Goal: Task Accomplishment & Management: Manage account settings

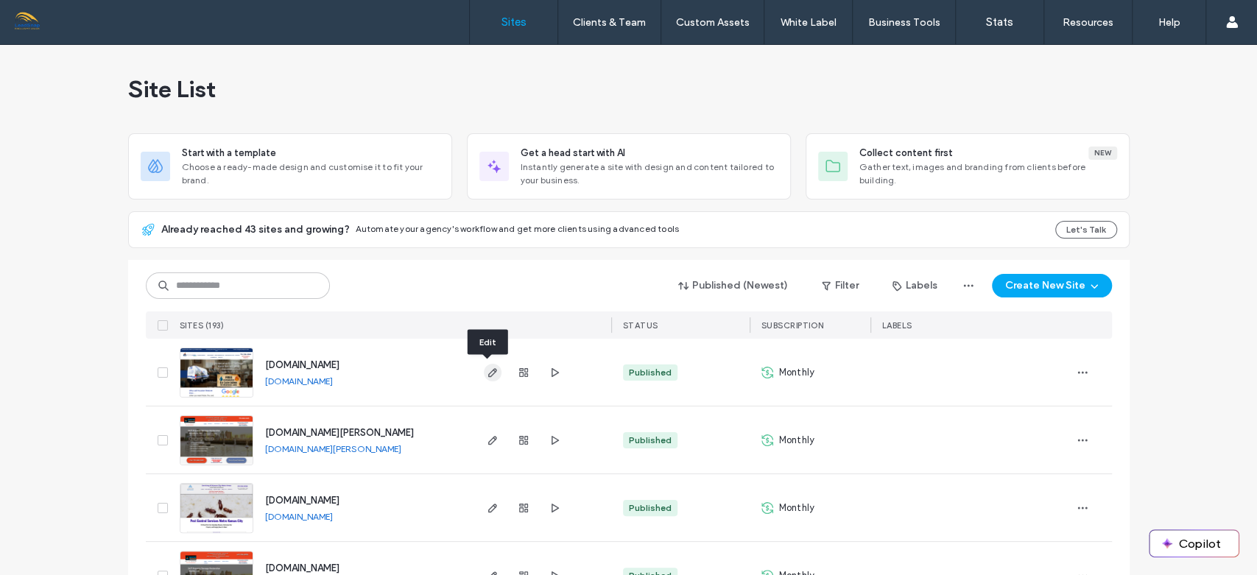
click at [487, 368] on icon "button" at bounding box center [493, 373] width 12 height 12
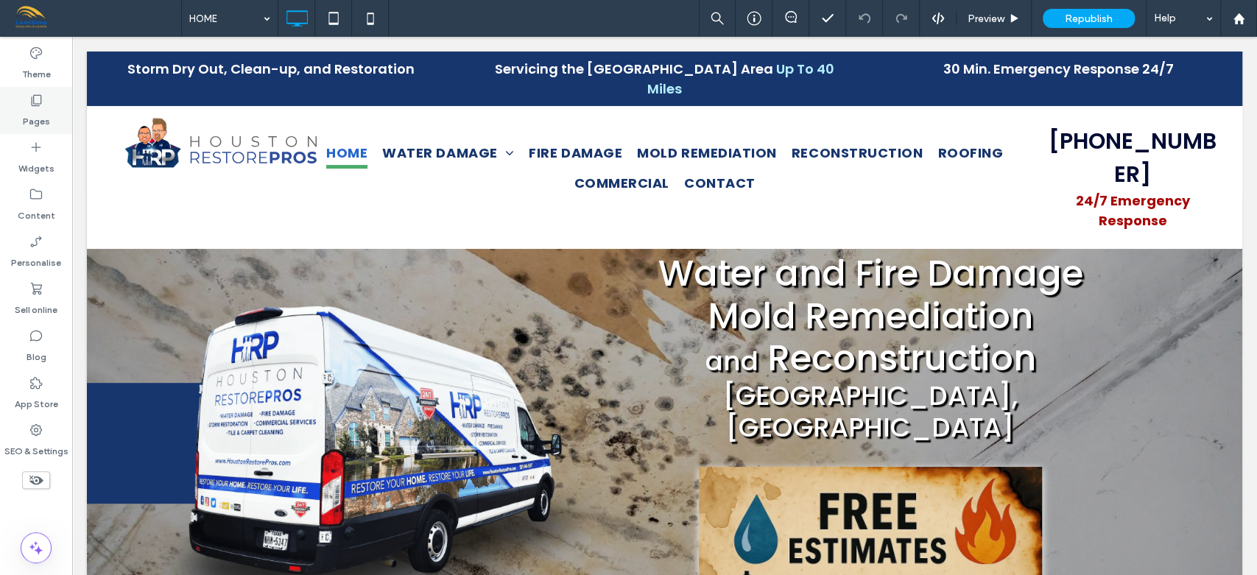
click at [40, 113] on label "Pages" at bounding box center [36, 117] width 27 height 21
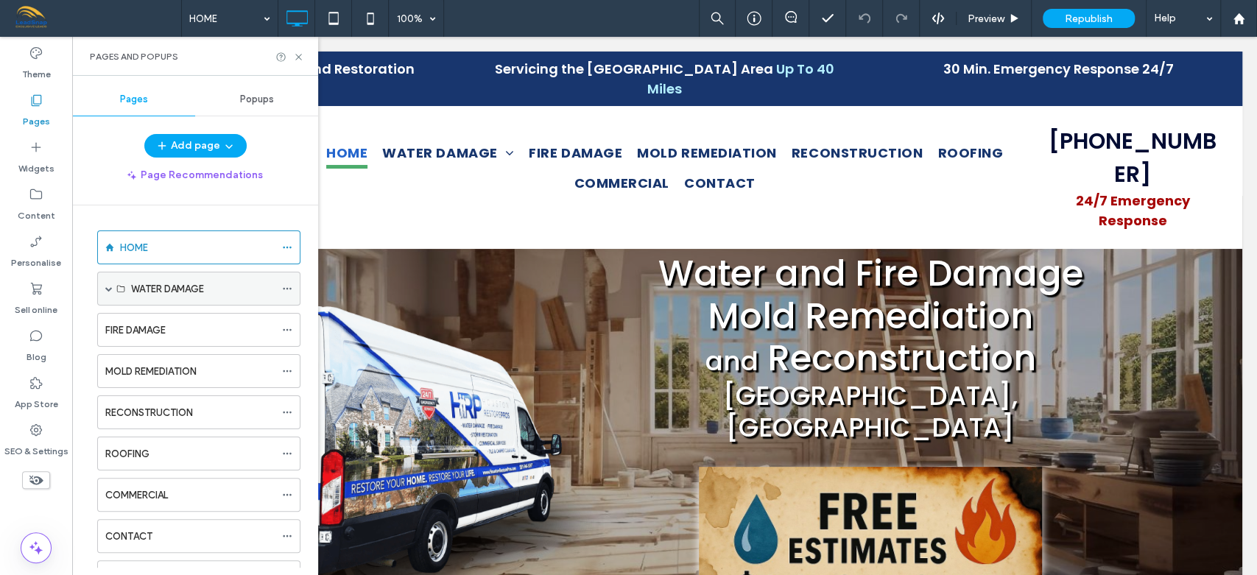
click at [109, 287] on span at bounding box center [108, 288] width 7 height 7
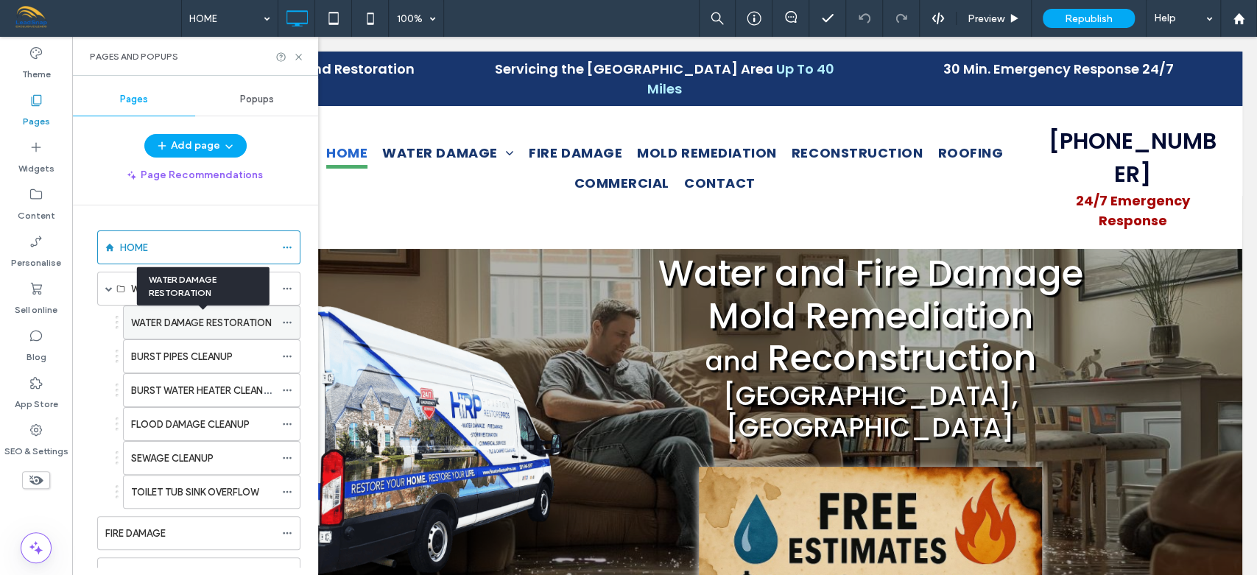
click at [180, 319] on label "WATER DAMAGE RESTORATION" at bounding box center [201, 323] width 141 height 26
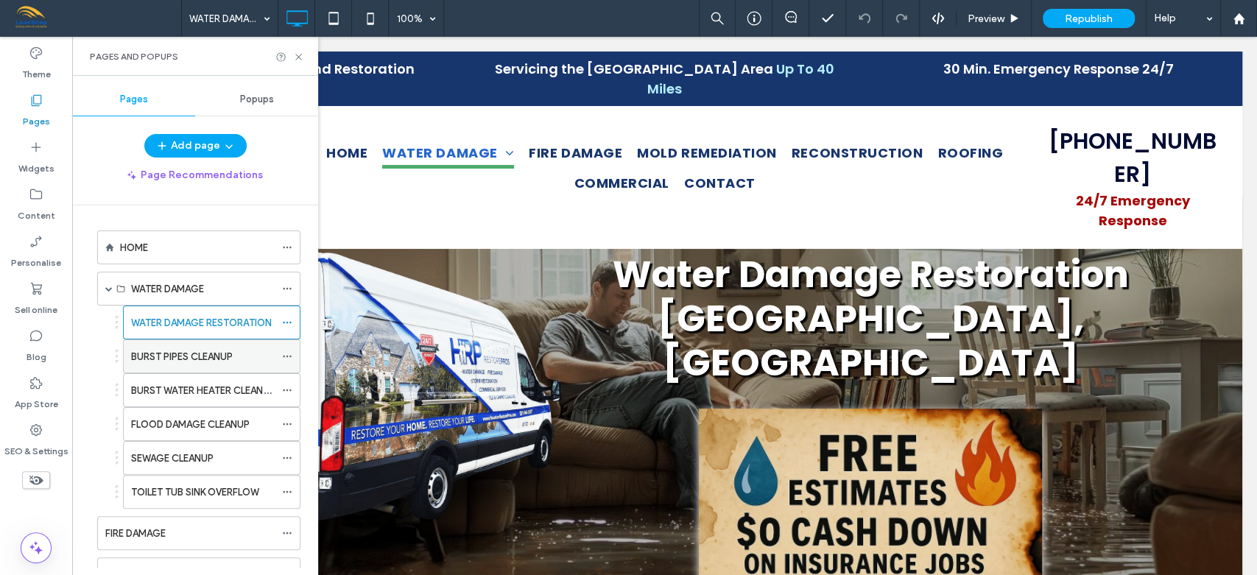
click at [166, 353] on label "BURST PIPES CLEANUP" at bounding box center [182, 357] width 102 height 26
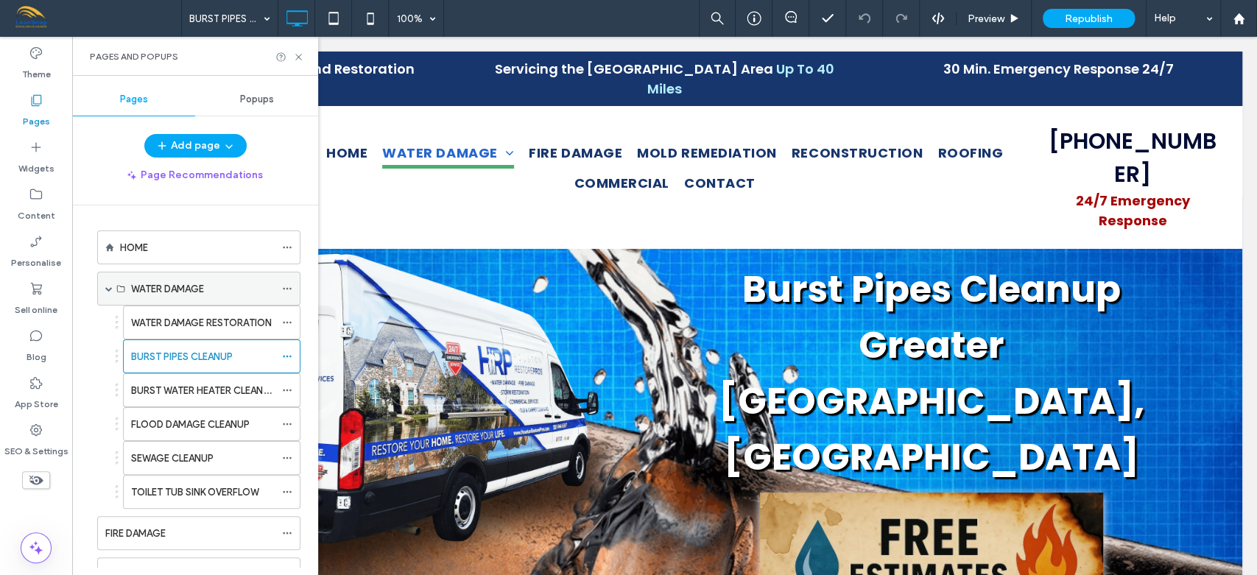
click at [107, 290] on span at bounding box center [108, 288] width 7 height 7
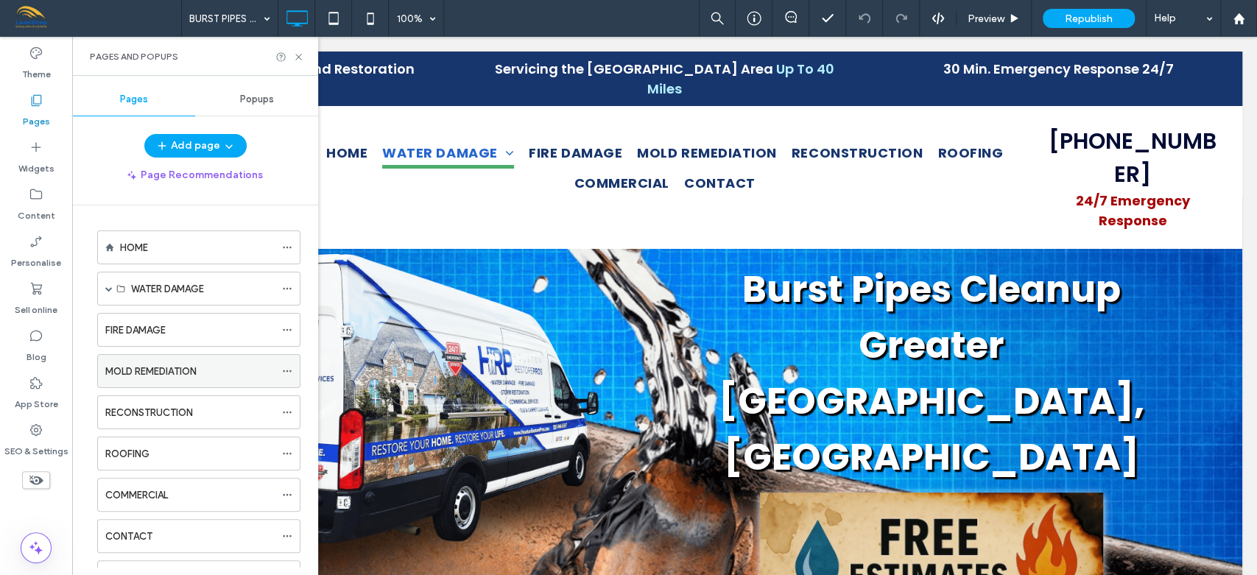
click at [153, 372] on label "MOLD REMEDIATION" at bounding box center [150, 372] width 91 height 26
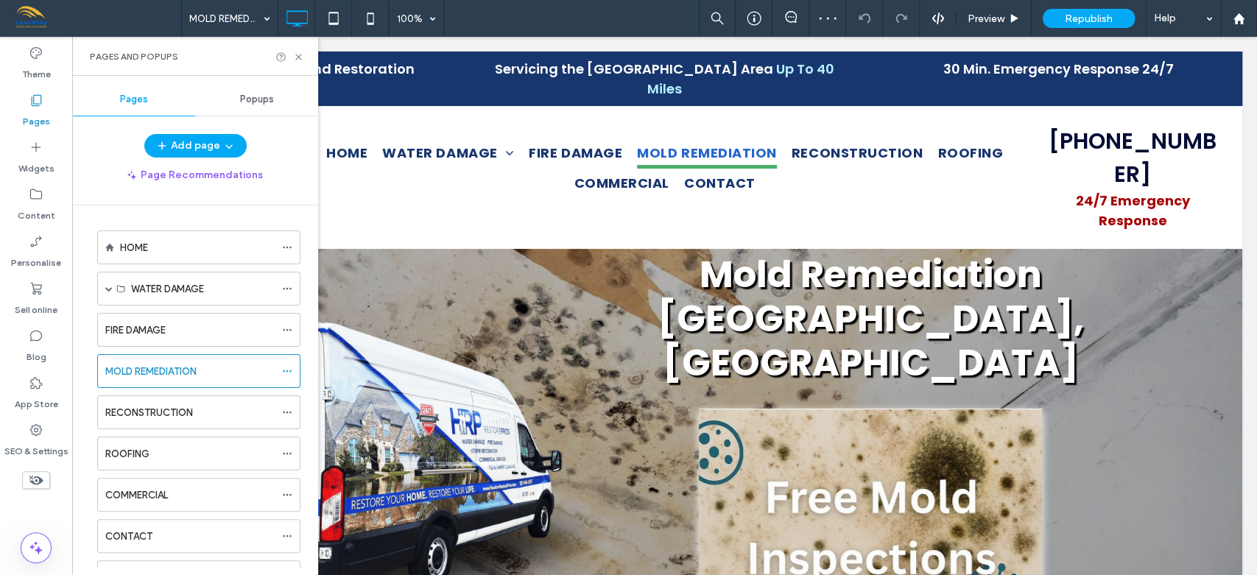
scroll to position [317, 0]
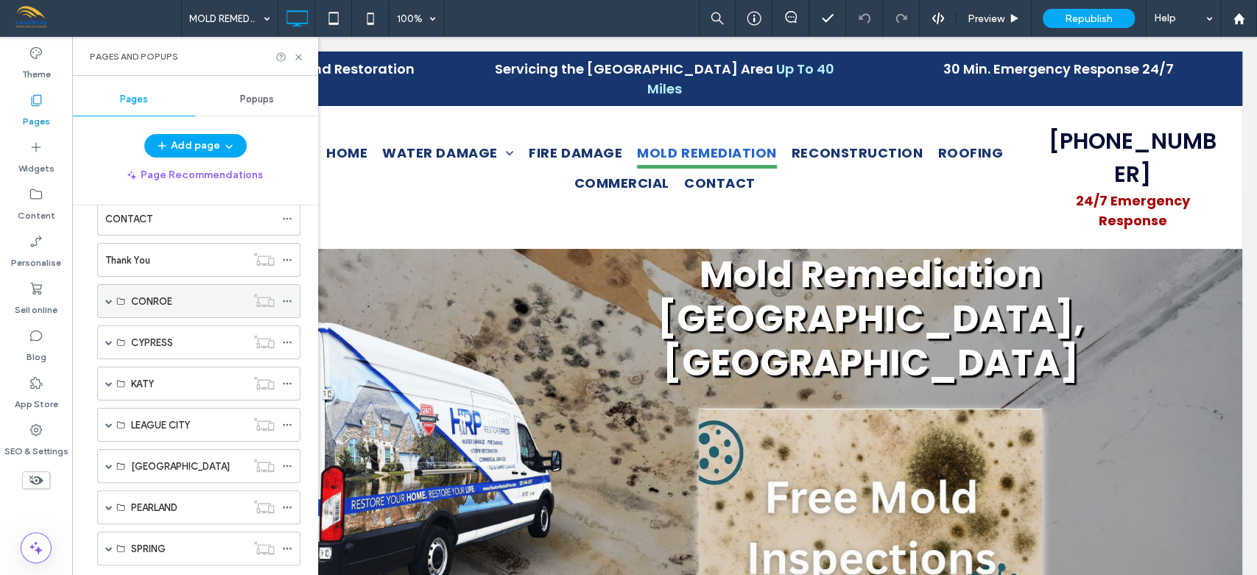
click at [108, 297] on span at bounding box center [108, 300] width 7 height 7
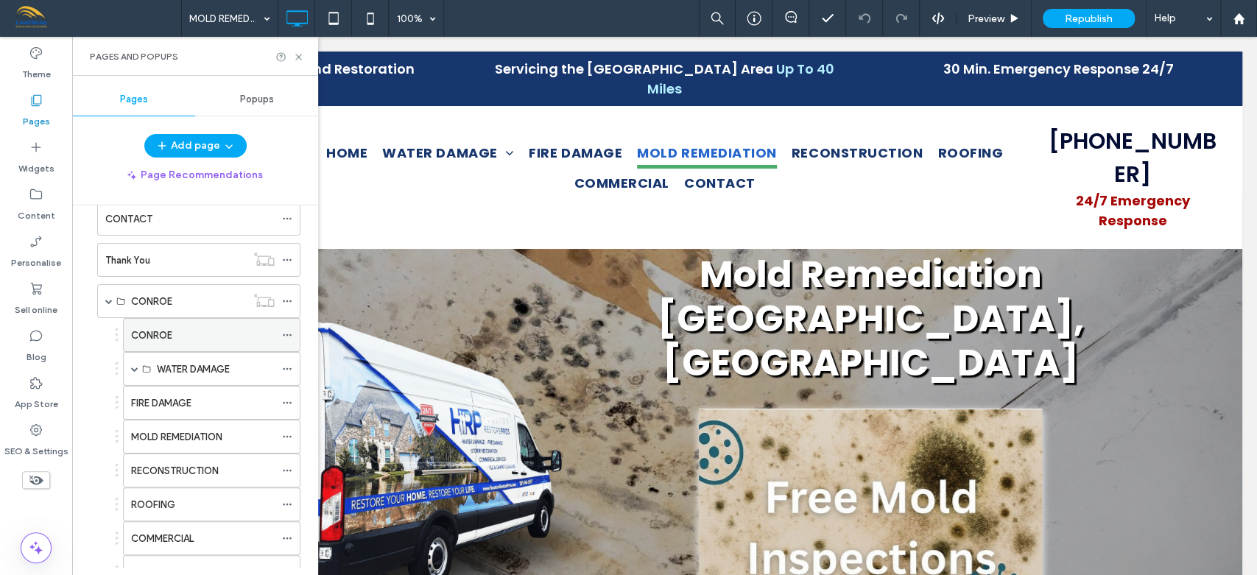
click at [152, 328] on label "CONROE" at bounding box center [151, 335] width 41 height 26
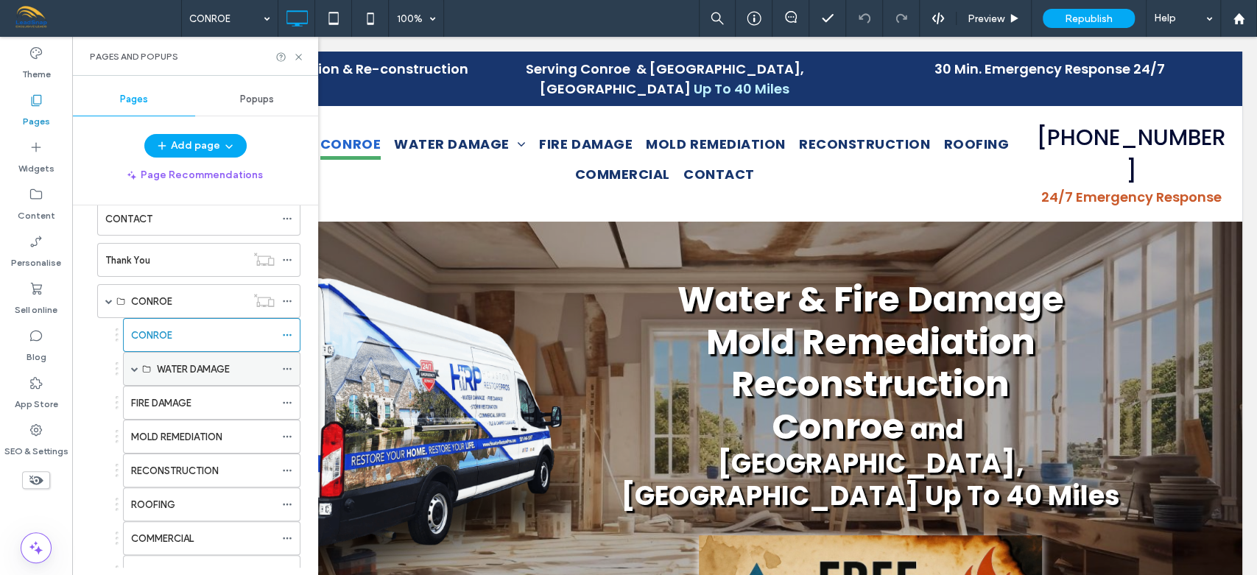
click at [134, 370] on span at bounding box center [134, 368] width 7 height 7
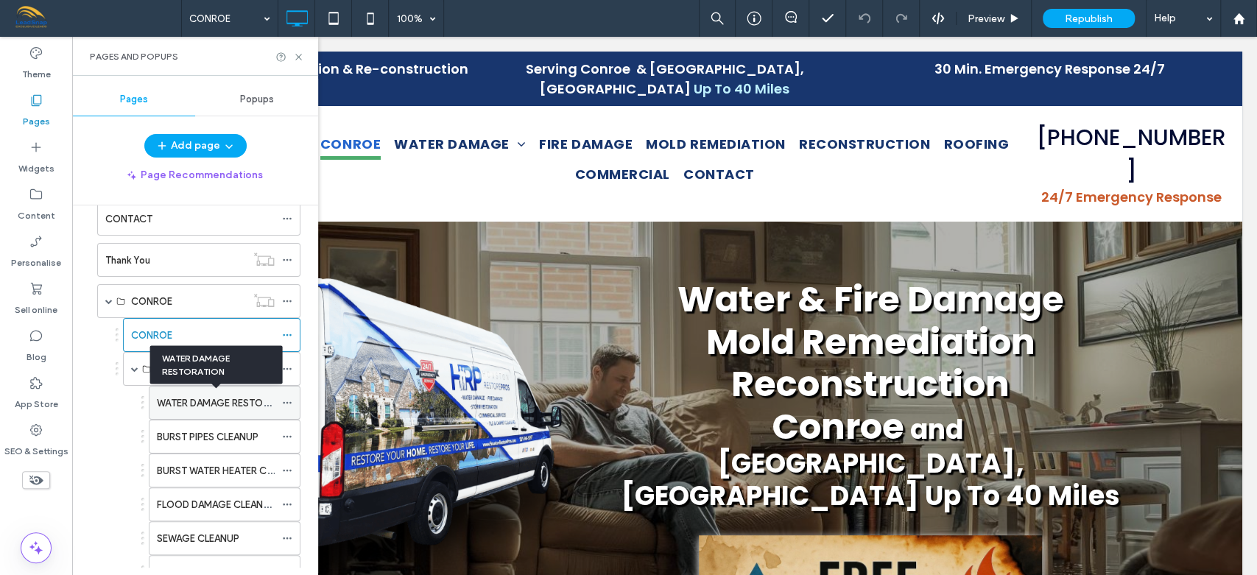
click at [188, 399] on label "WATER DAMAGE RESTORATION" at bounding box center [227, 403] width 141 height 26
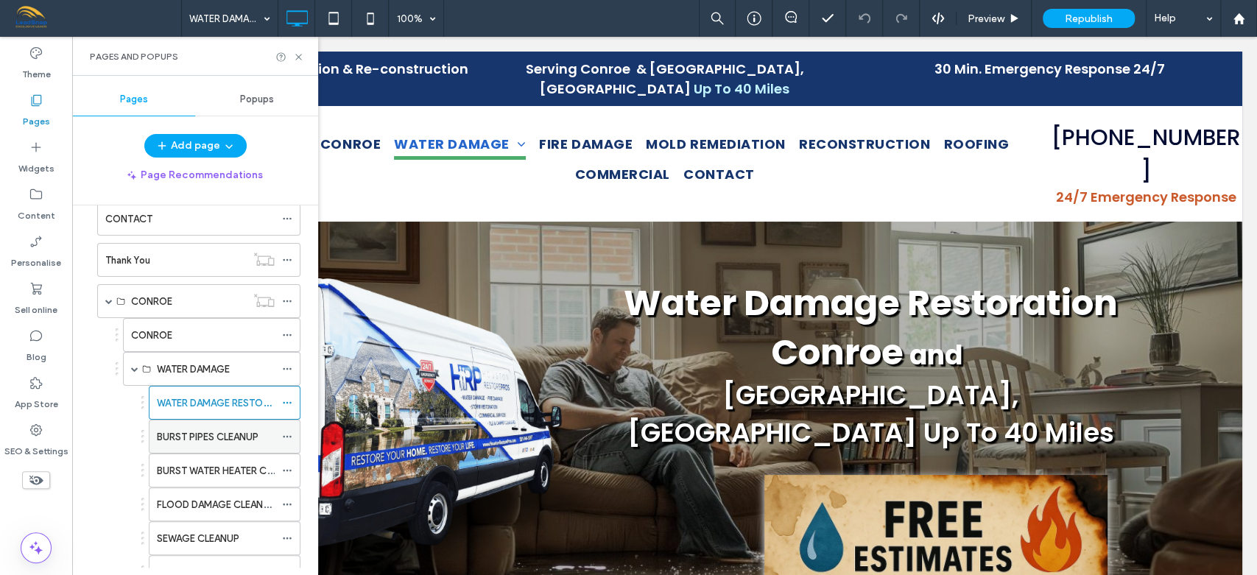
click at [212, 435] on label "BURST PIPES CLEANUP" at bounding box center [208, 437] width 102 height 26
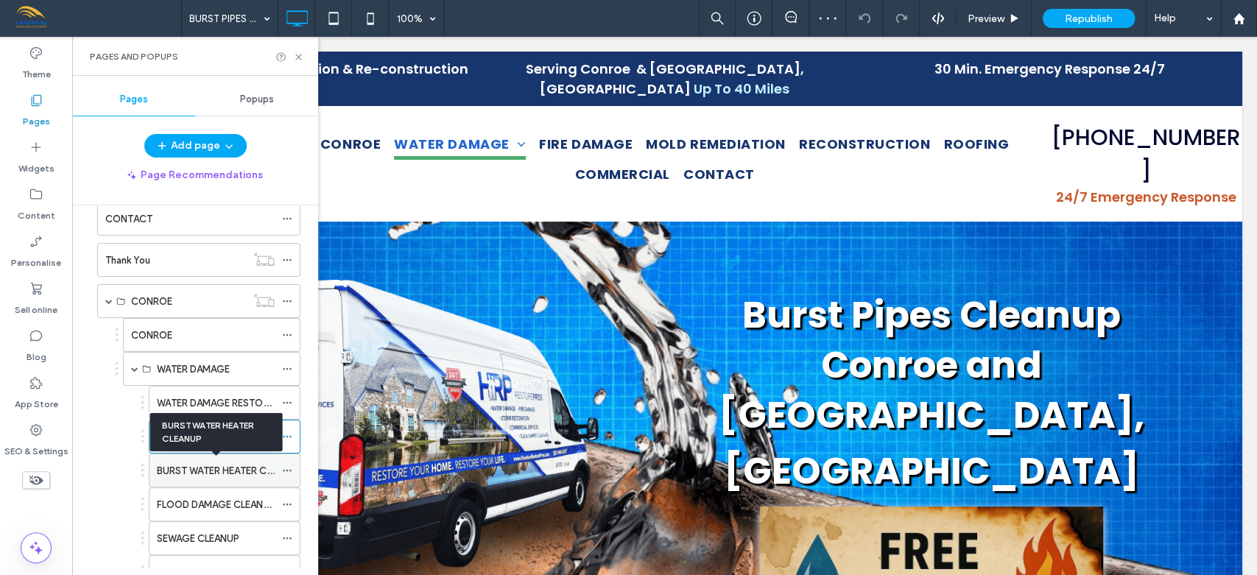
click at [213, 467] on label "BURST WATER HEATER CLEANUP" at bounding box center [229, 471] width 144 height 26
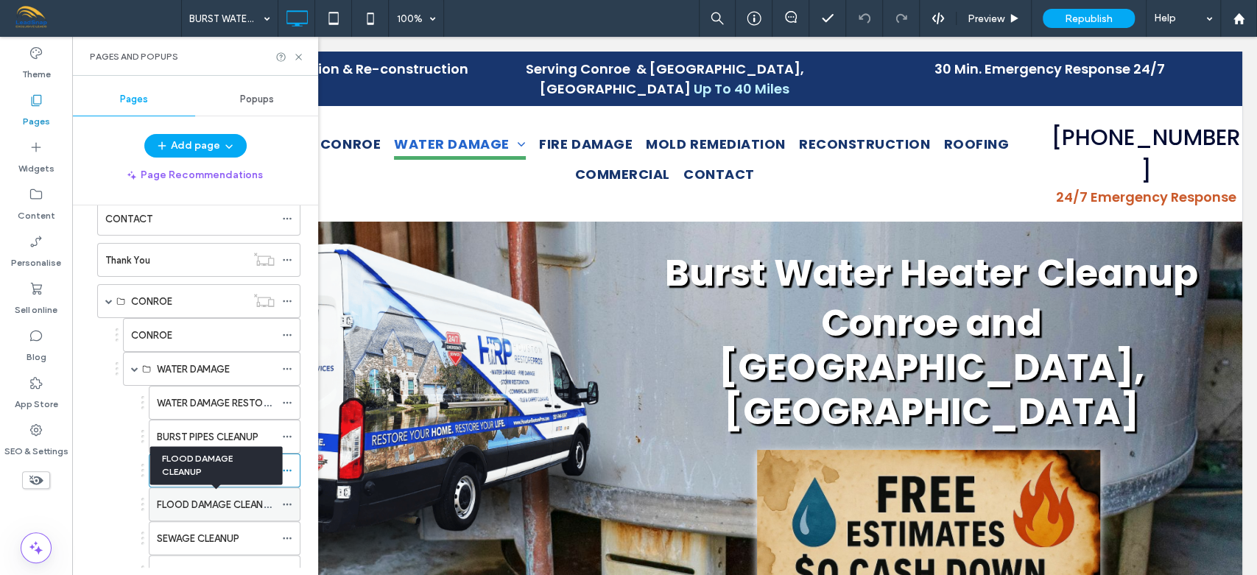
click at [202, 503] on label "FLOOD DAMAGE CLEANUP" at bounding box center [216, 505] width 119 height 26
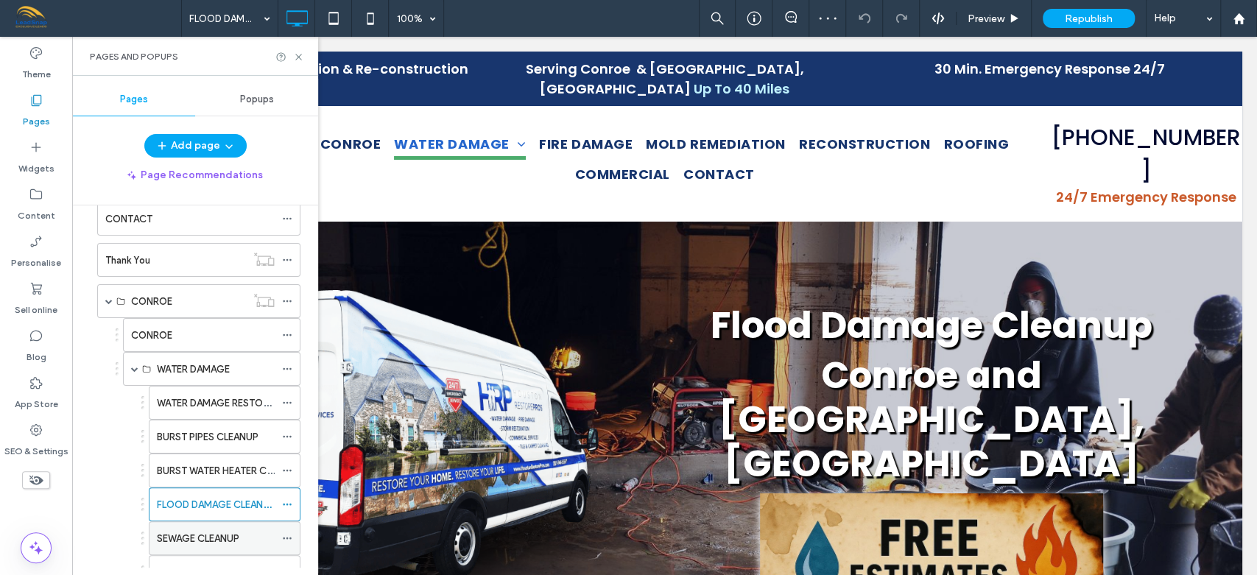
click at [201, 537] on label "SEWAGE CLEANUP" at bounding box center [198, 539] width 82 height 26
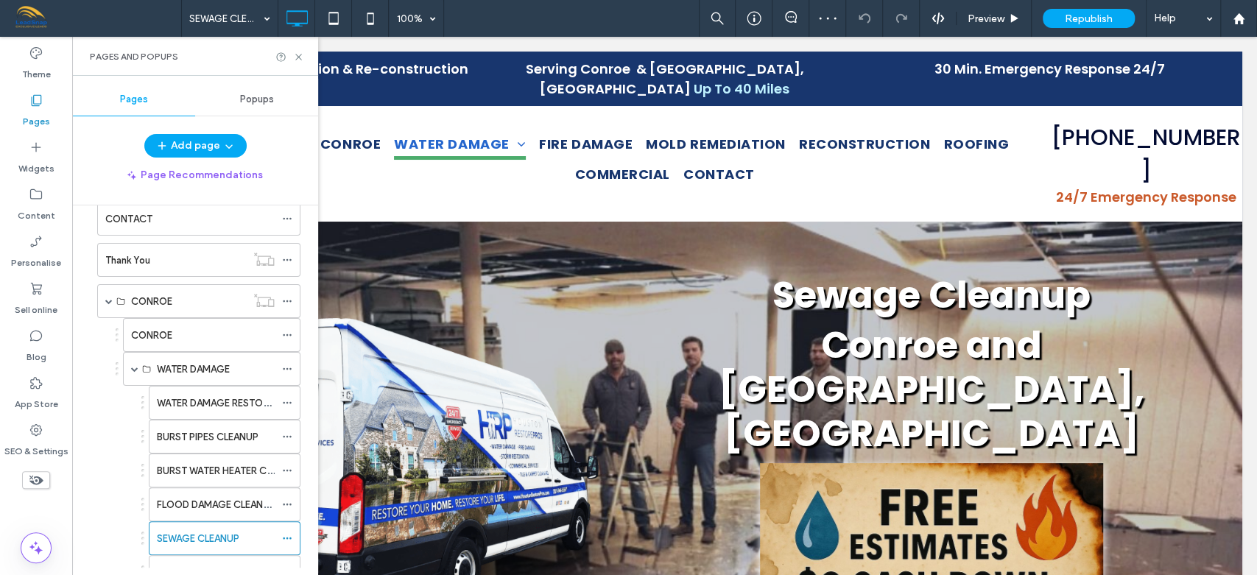
scroll to position [635, 0]
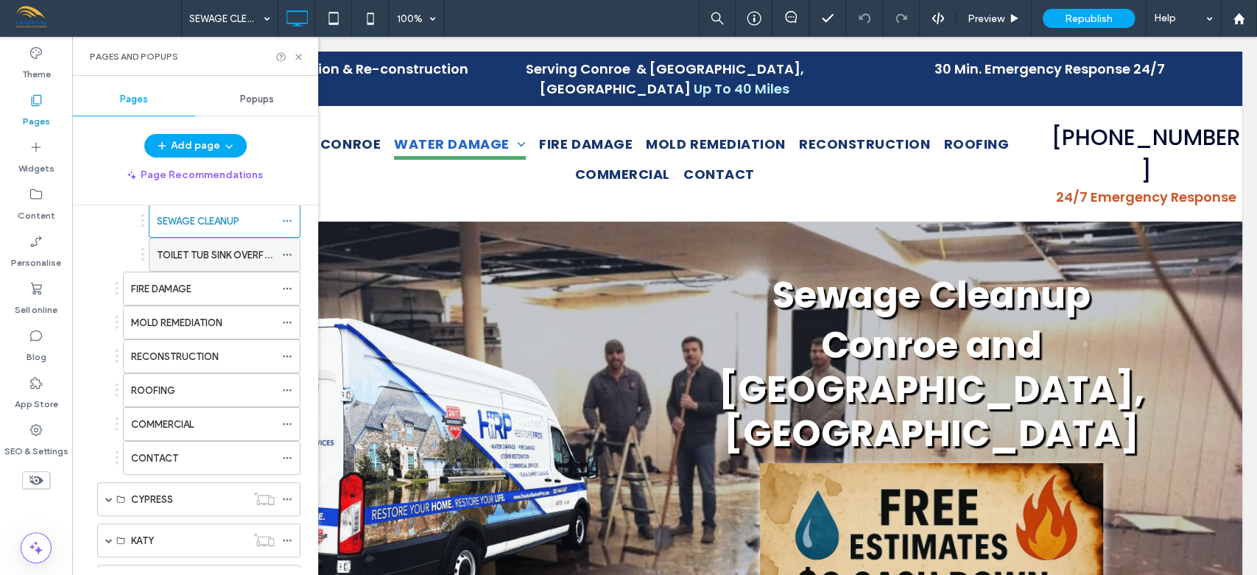
click at [207, 242] on div "TOILET TUB SINK OVERFLOW" at bounding box center [216, 255] width 118 height 32
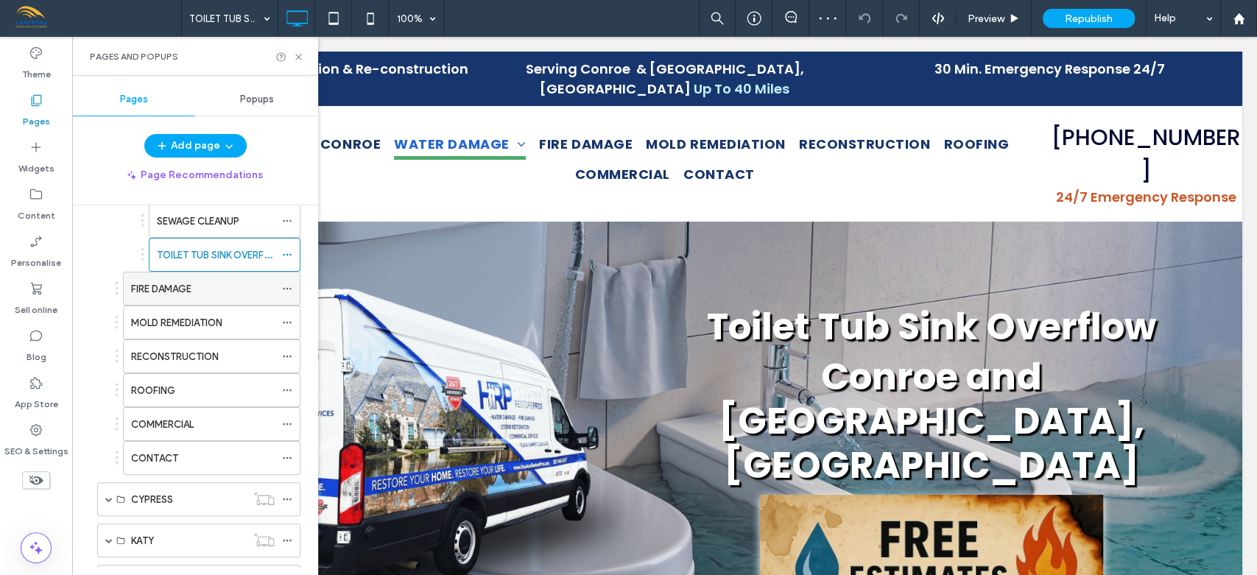
click at [197, 286] on div "FIRE DAMAGE" at bounding box center [203, 288] width 144 height 15
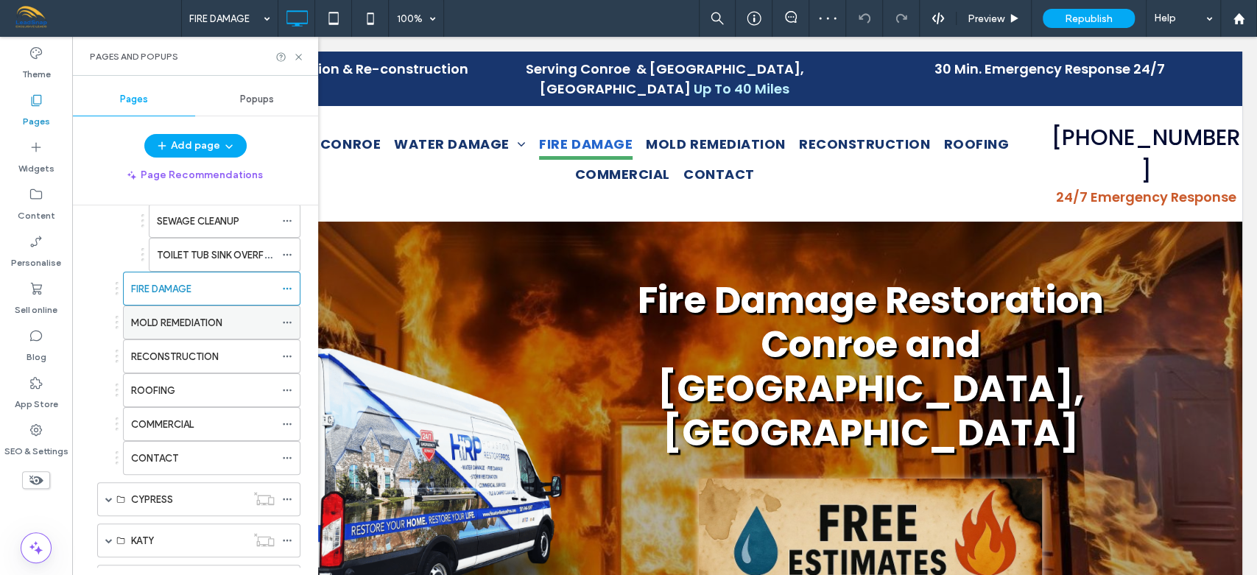
click at [188, 317] on label "MOLD REMEDIATION" at bounding box center [176, 323] width 91 height 26
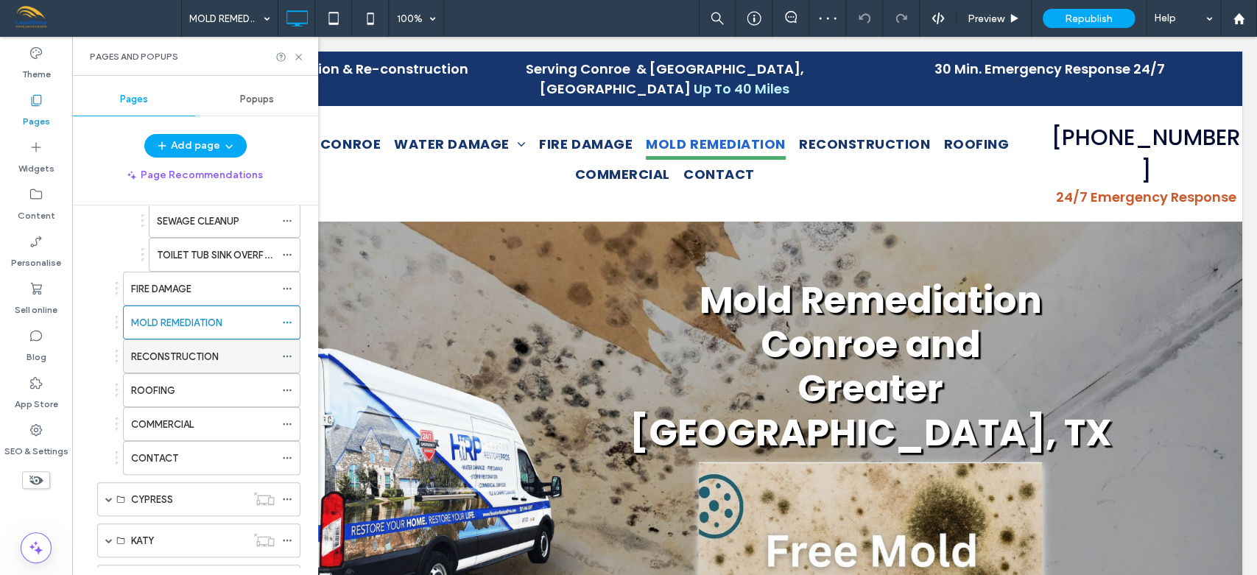
click at [177, 354] on label "RECONSTRUCTION" at bounding box center [175, 357] width 88 height 26
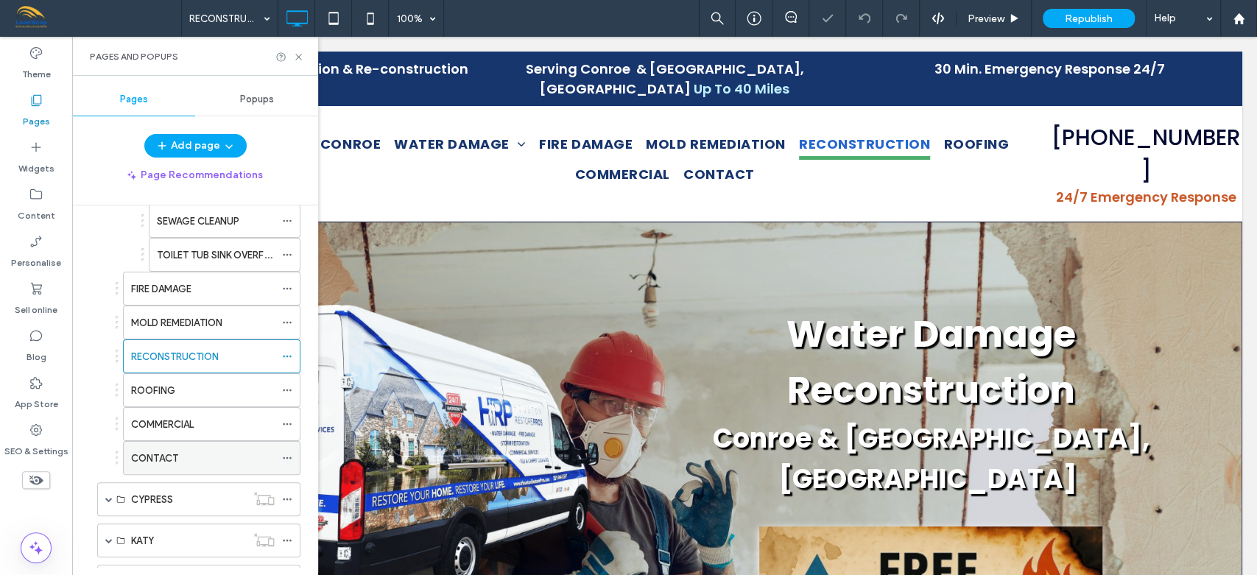
click at [163, 451] on label "CONTACT" at bounding box center [154, 458] width 47 height 26
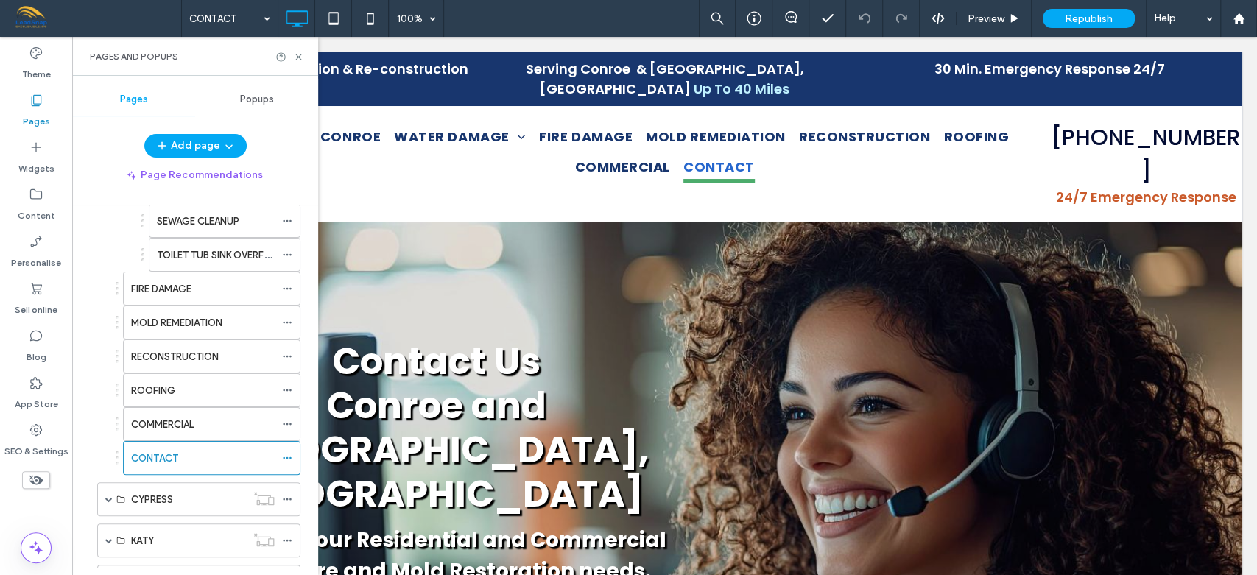
scroll to position [317, 0]
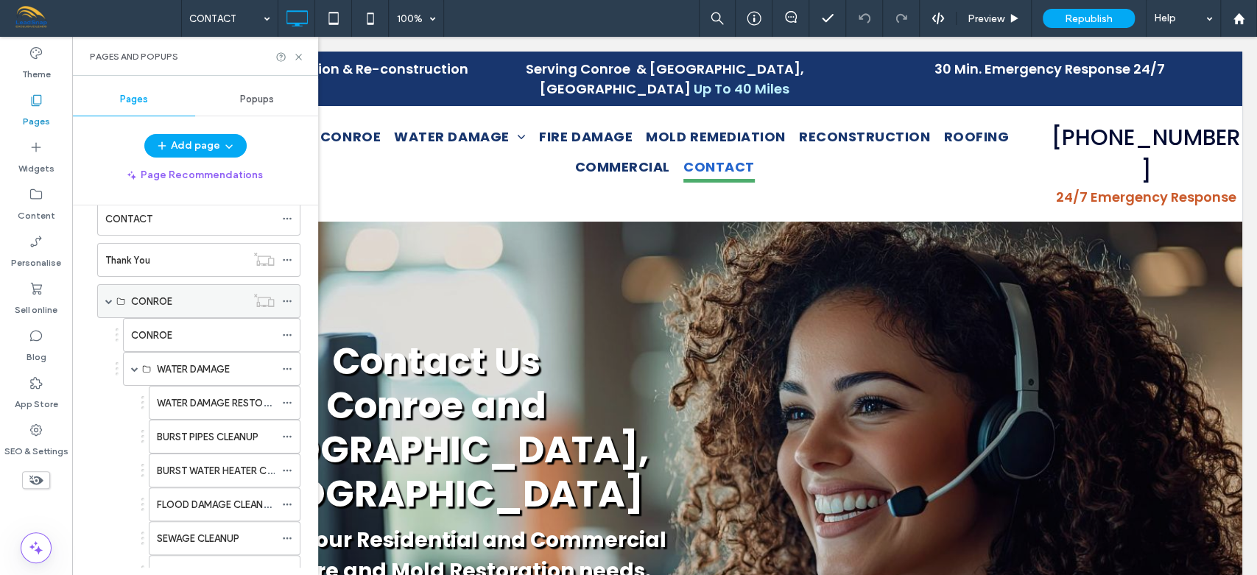
click at [107, 300] on span at bounding box center [108, 300] width 7 height 7
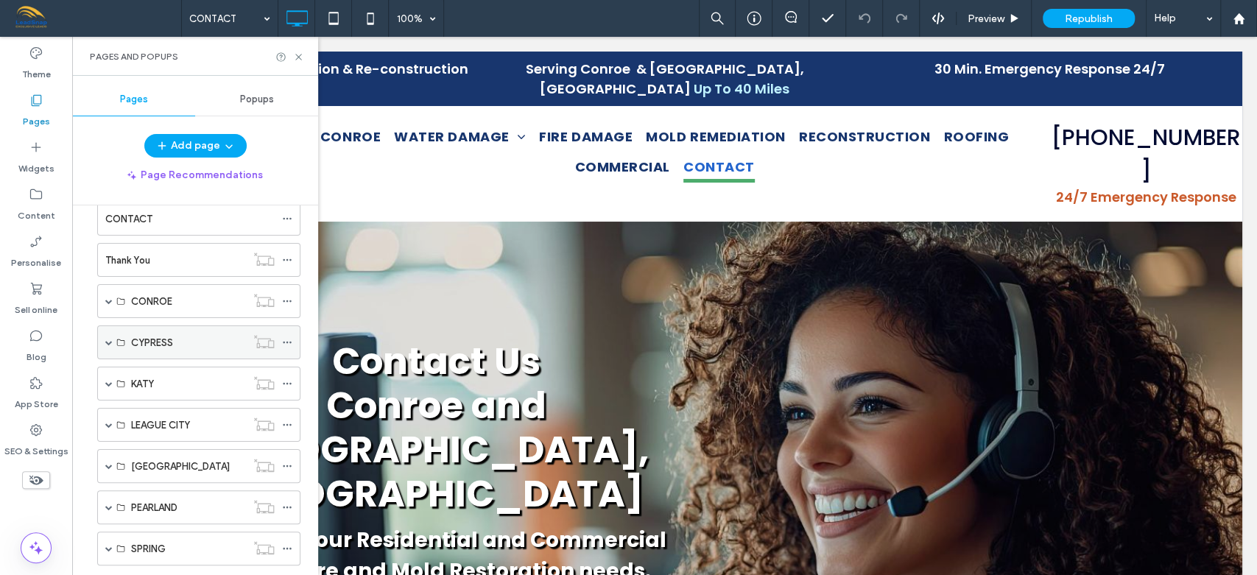
click at [110, 339] on span at bounding box center [108, 342] width 7 height 7
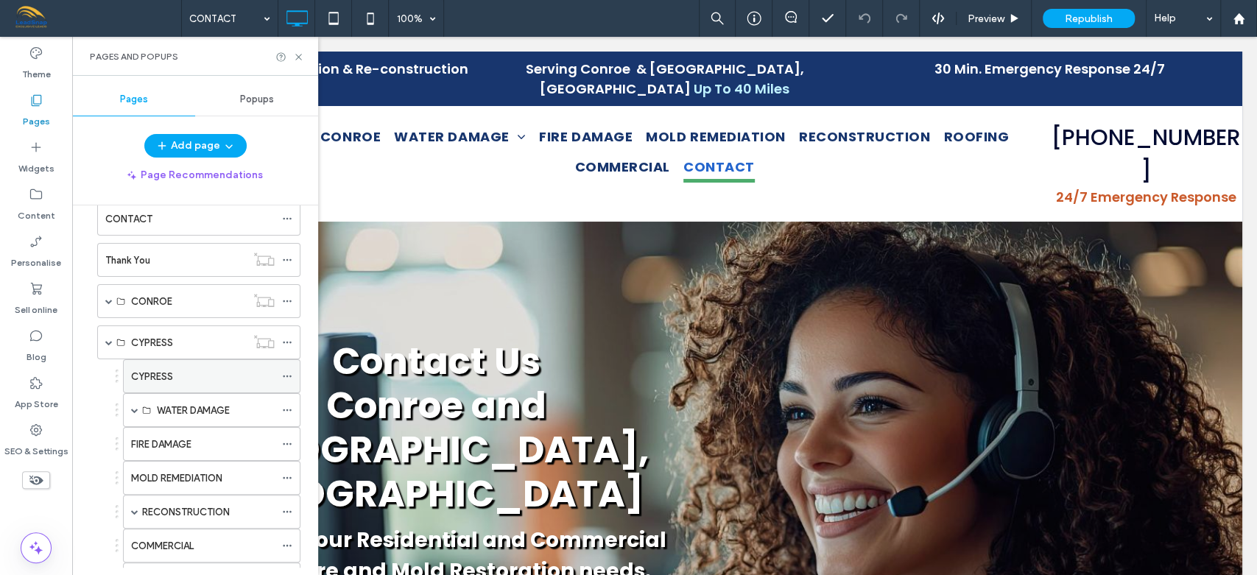
click at [162, 367] on label "CYPRESS" at bounding box center [152, 377] width 42 height 26
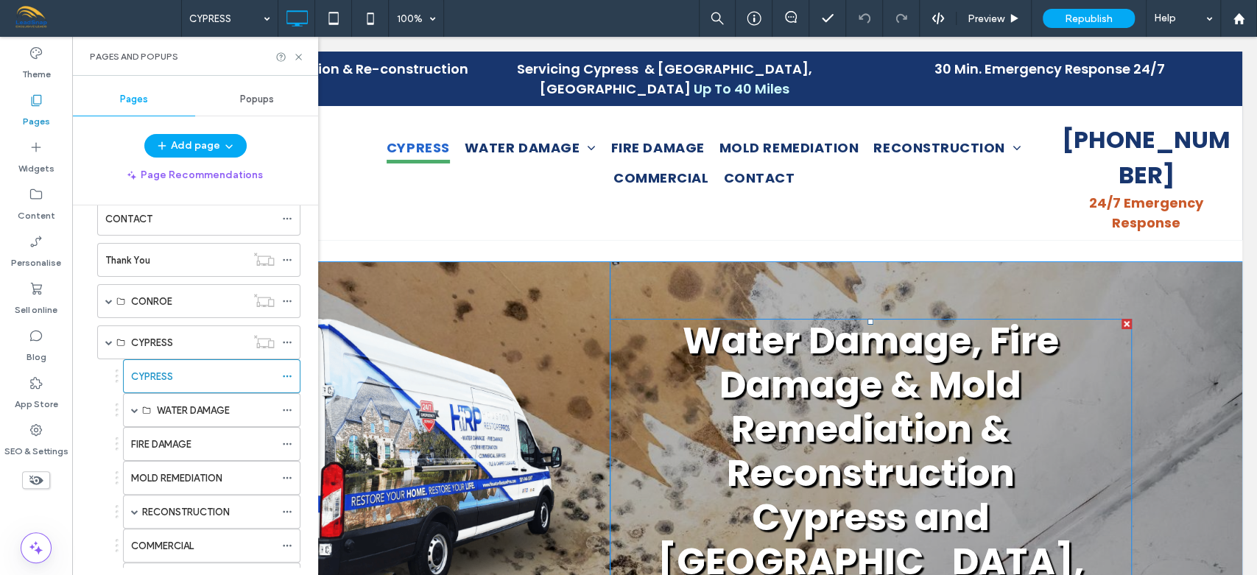
click at [791, 384] on strong "Water Damage, Fire Damage & Mold Remediation & Reconstruction" at bounding box center [869, 406] width 375 height 185
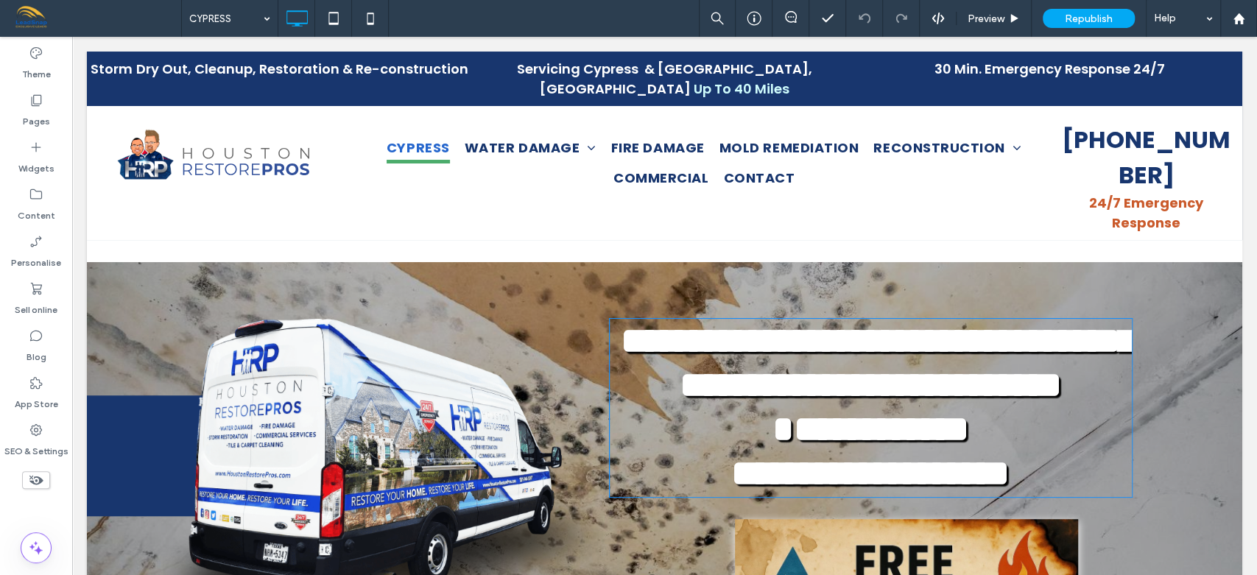
type input "*******"
type input "**"
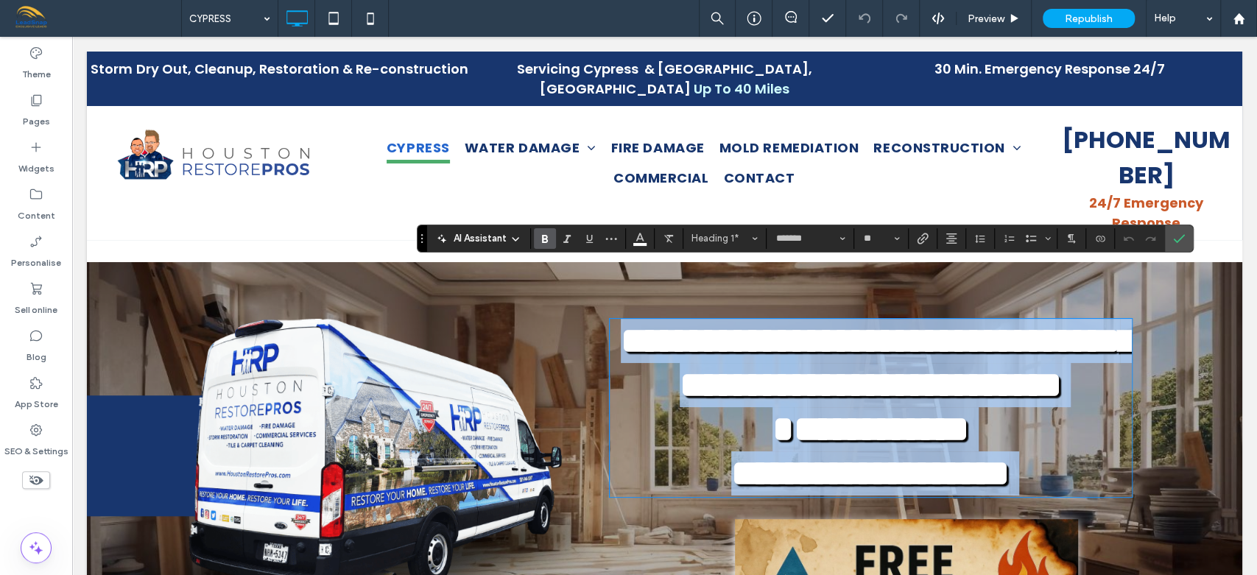
click at [984, 322] on strong "**********" at bounding box center [878, 362] width 514 height 80
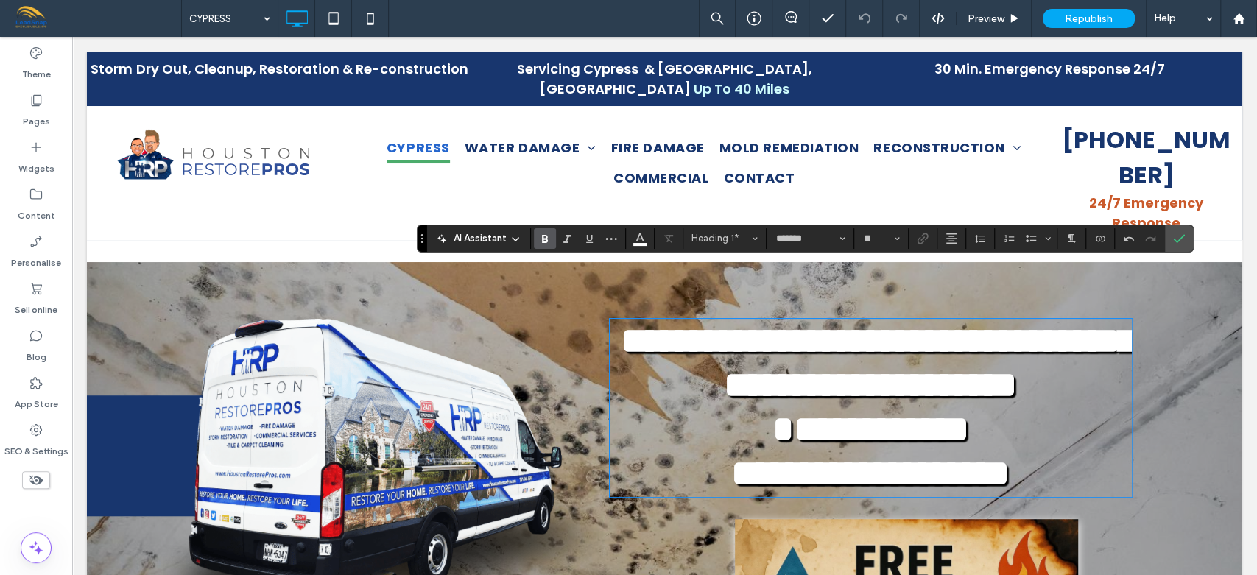
click at [1074, 322] on strong "**********" at bounding box center [878, 362] width 514 height 80
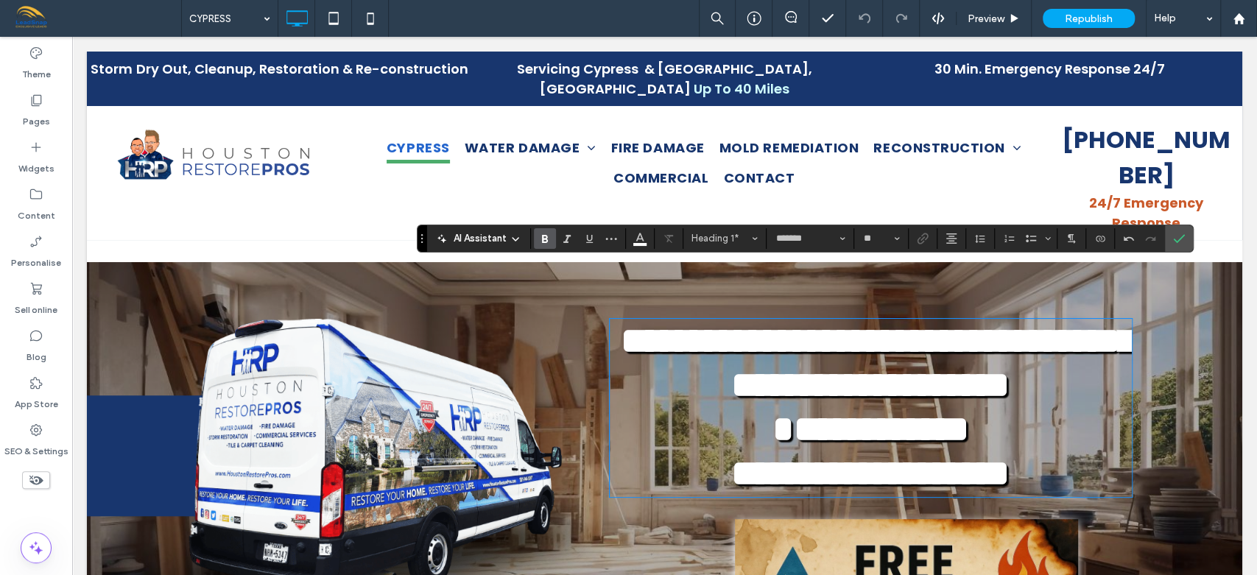
click at [1022, 322] on strong "**********" at bounding box center [878, 362] width 514 height 80
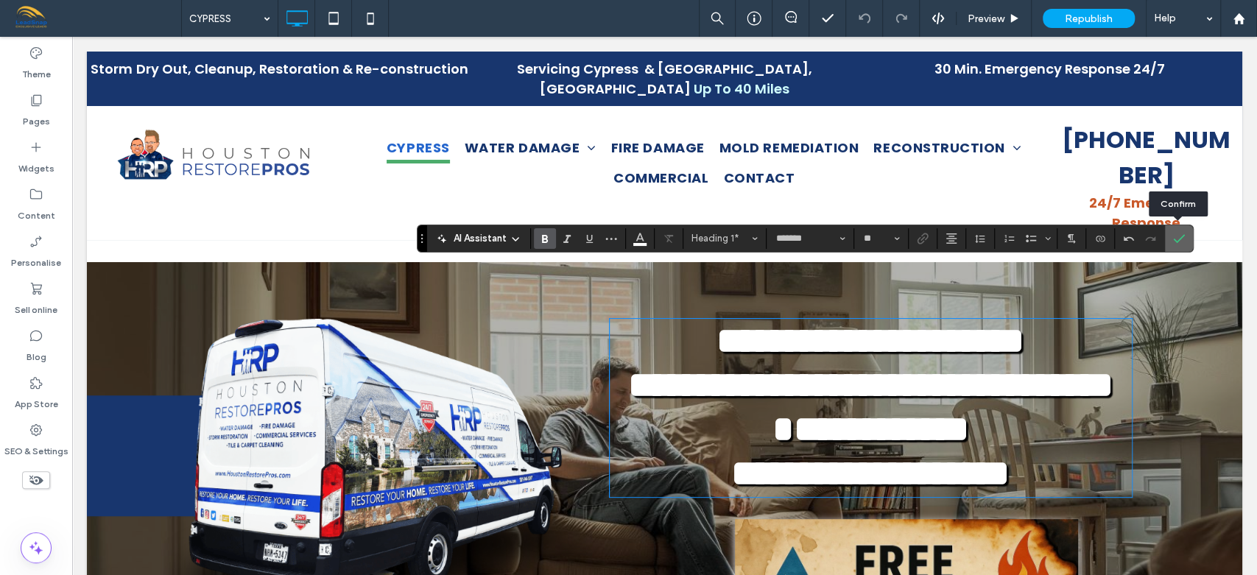
click at [1177, 244] on icon "Confirm" at bounding box center [1179, 239] width 12 height 12
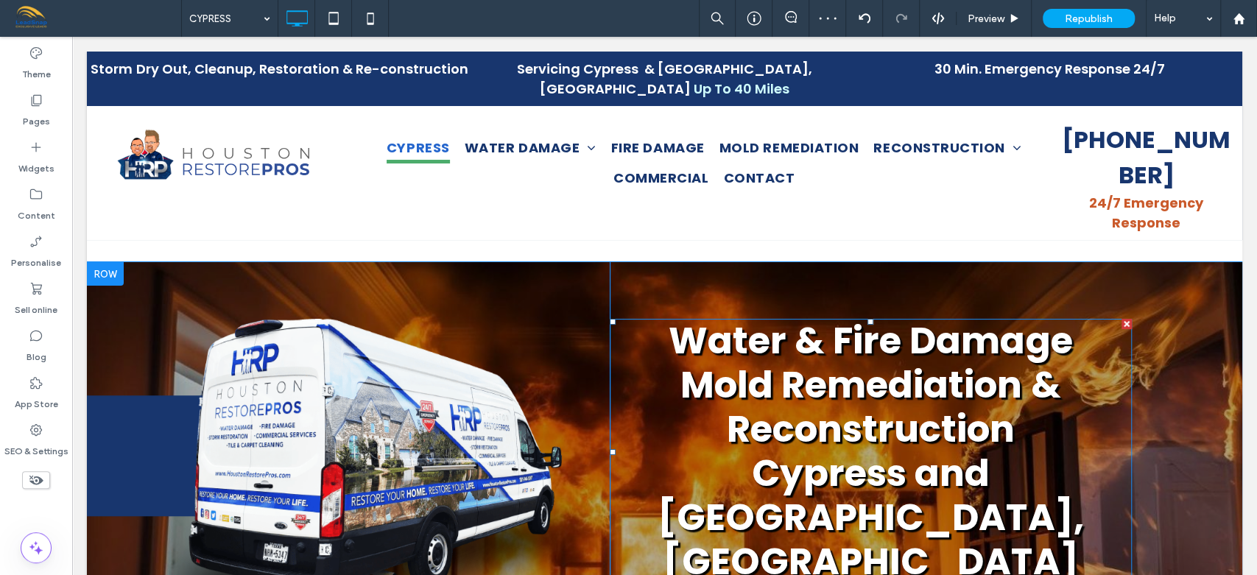
click at [1040, 359] on strong "﻿ Mold Remediation & Reconstruction" at bounding box center [870, 407] width 380 height 96
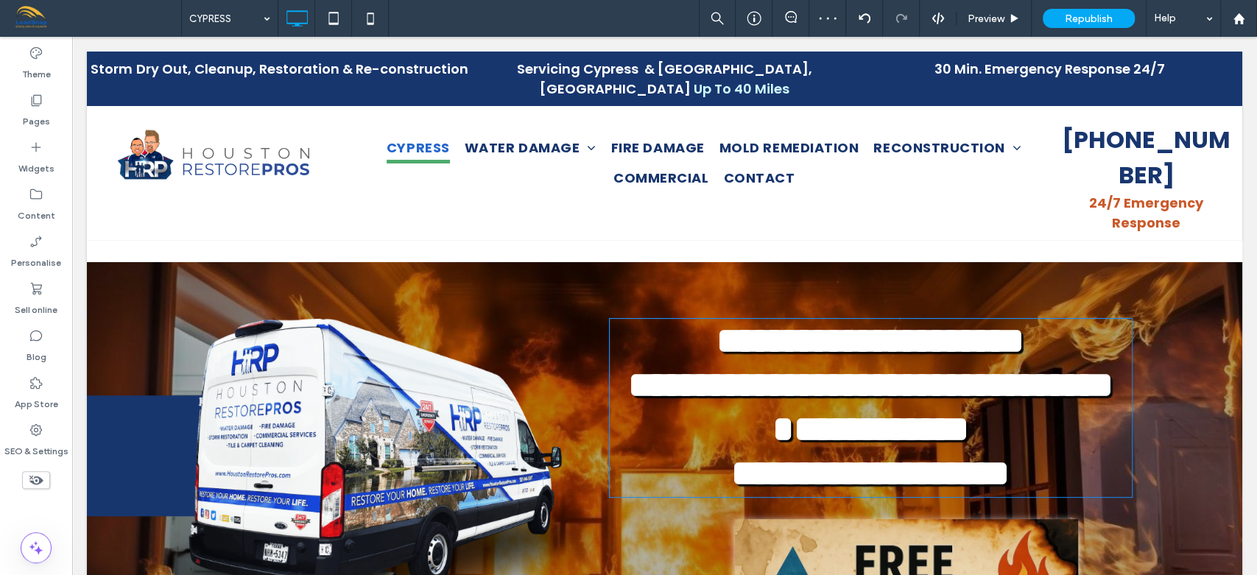
type input "*******"
type input "**"
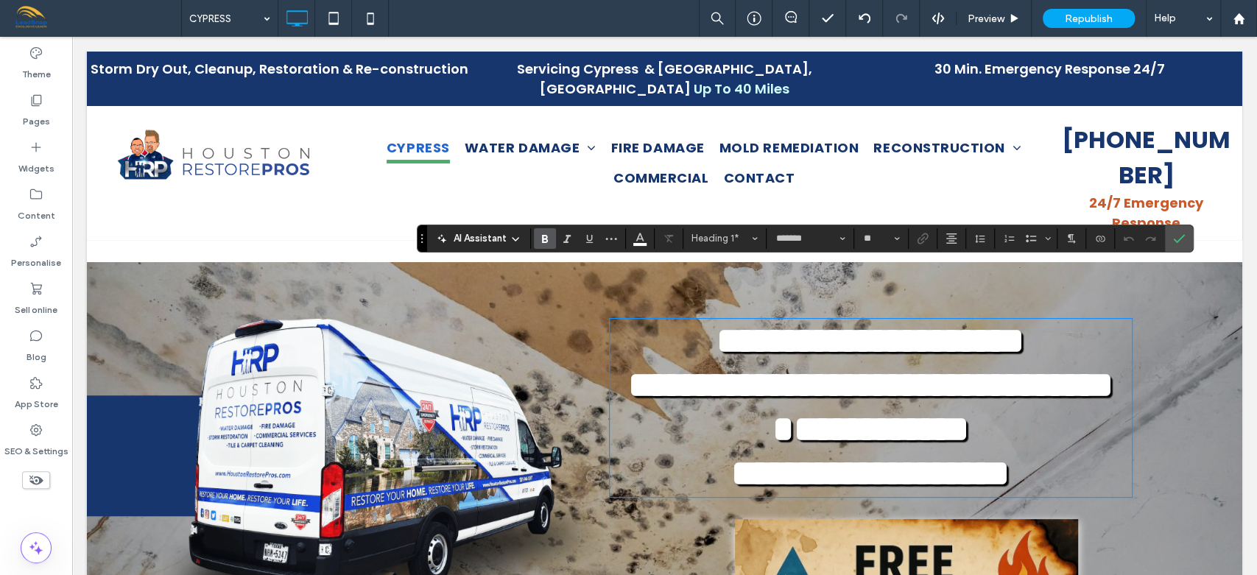
click at [1048, 367] on strong "**********" at bounding box center [870, 385] width 484 height 36
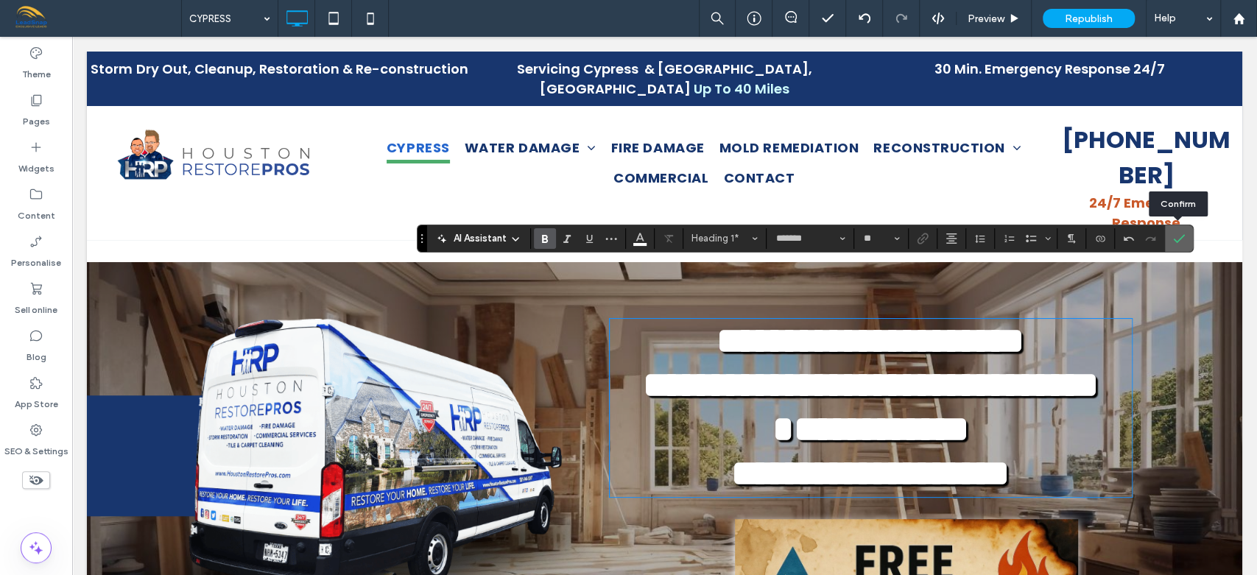
click at [1180, 237] on icon "Confirm" at bounding box center [1179, 239] width 12 height 12
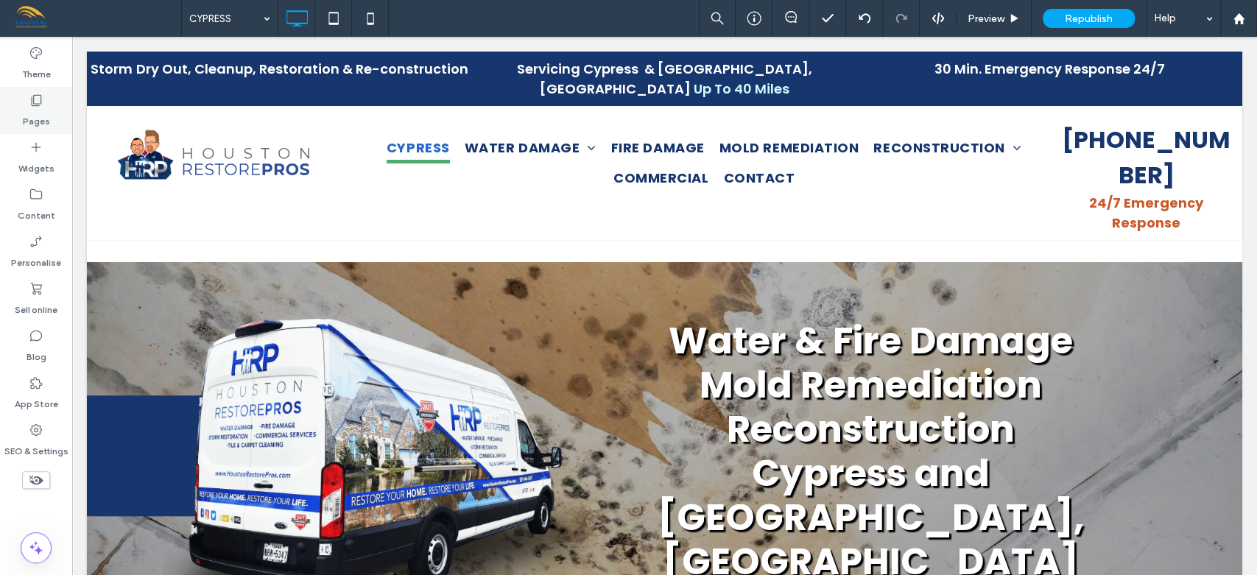
click at [40, 111] on label "Pages" at bounding box center [36, 117] width 27 height 21
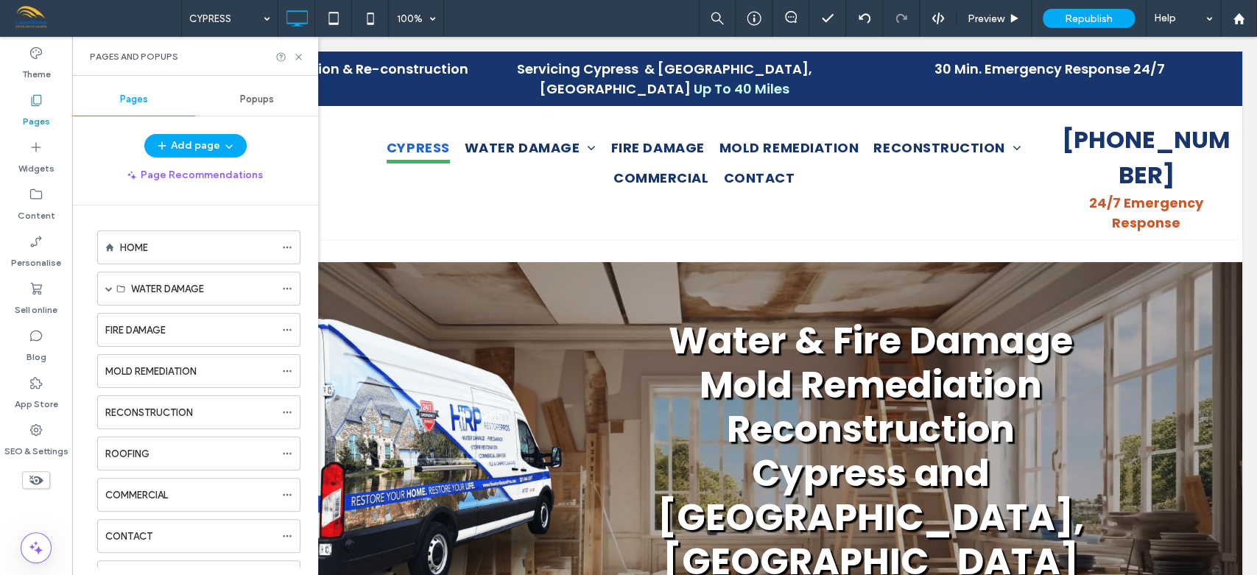
scroll to position [317, 0]
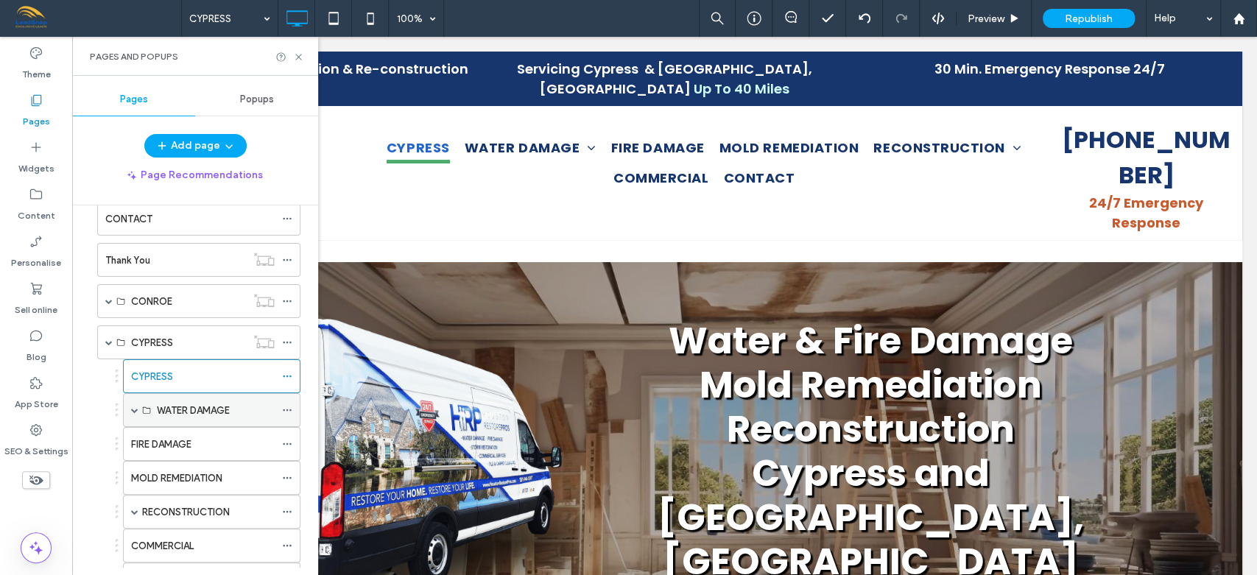
click at [136, 406] on span at bounding box center [134, 409] width 7 height 7
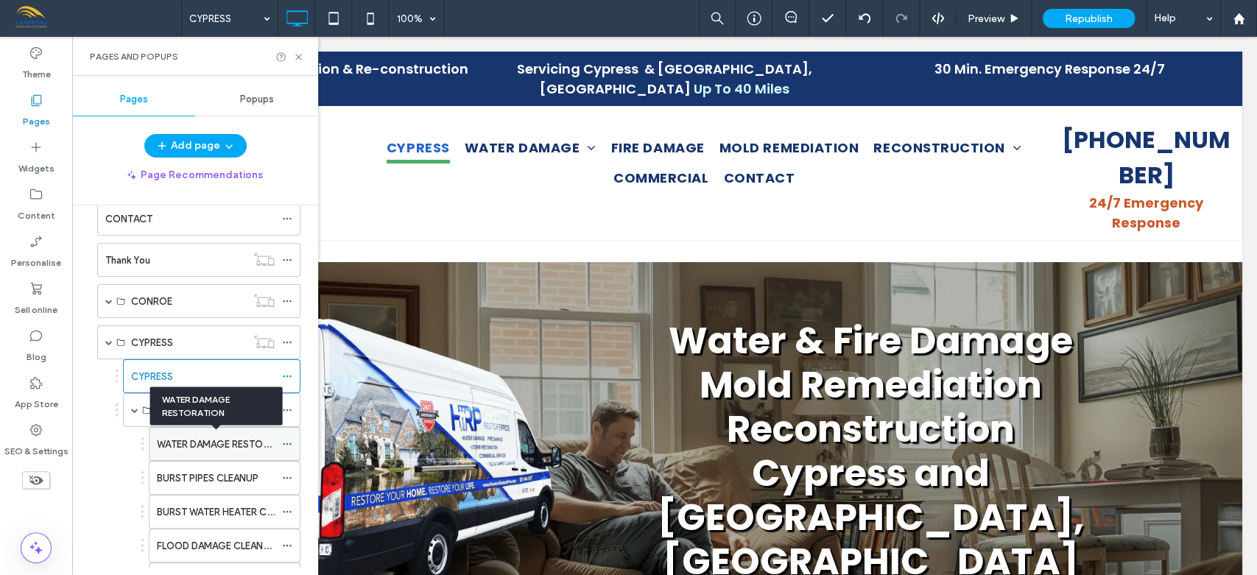
click at [206, 439] on label "WATER DAMAGE RESTORATION" at bounding box center [227, 444] width 141 height 26
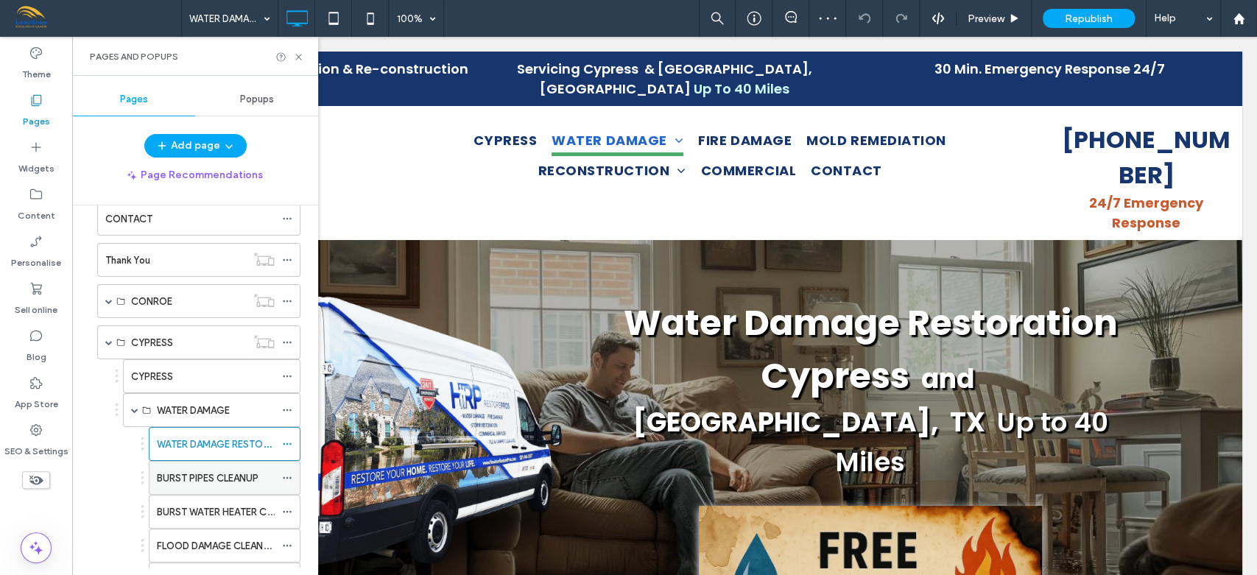
click at [213, 476] on label "BURST PIPES CLEANUP" at bounding box center [208, 478] width 102 height 26
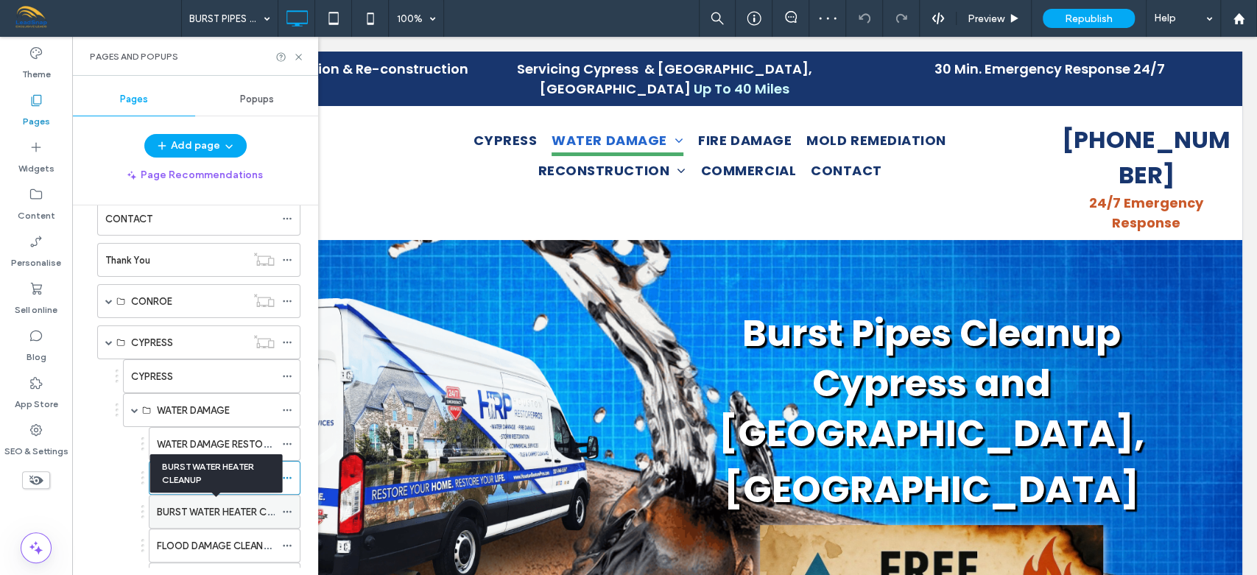
click at [218, 503] on label "BURST WATER HEATER CLEANUP" at bounding box center [229, 512] width 144 height 26
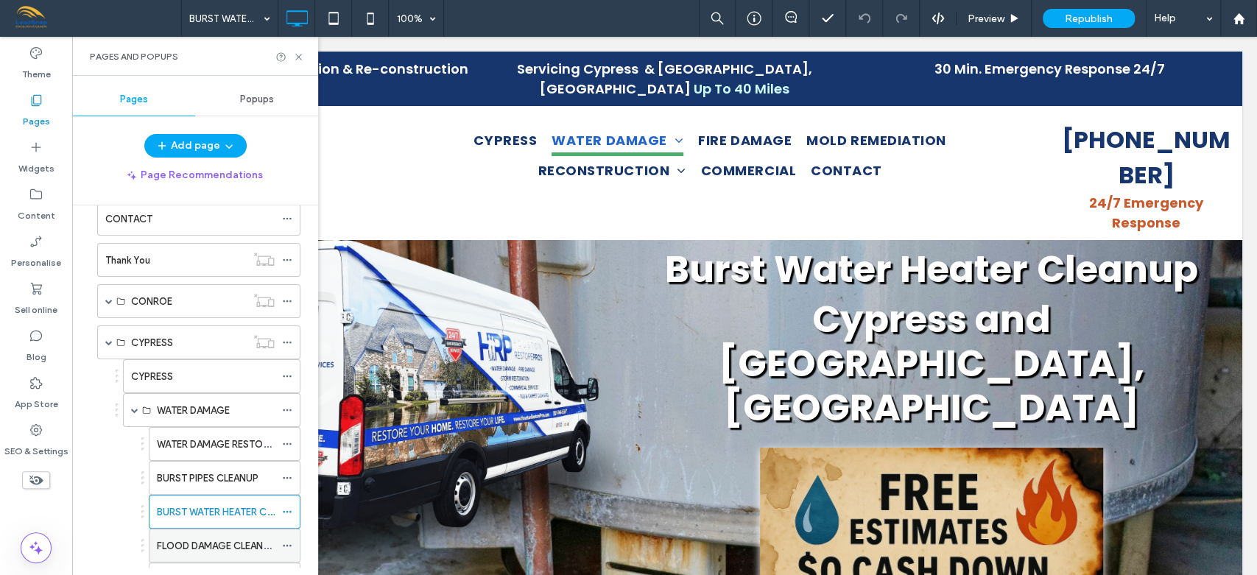
click at [219, 539] on label "FLOOD DAMAGE CLEANUP" at bounding box center [216, 546] width 119 height 26
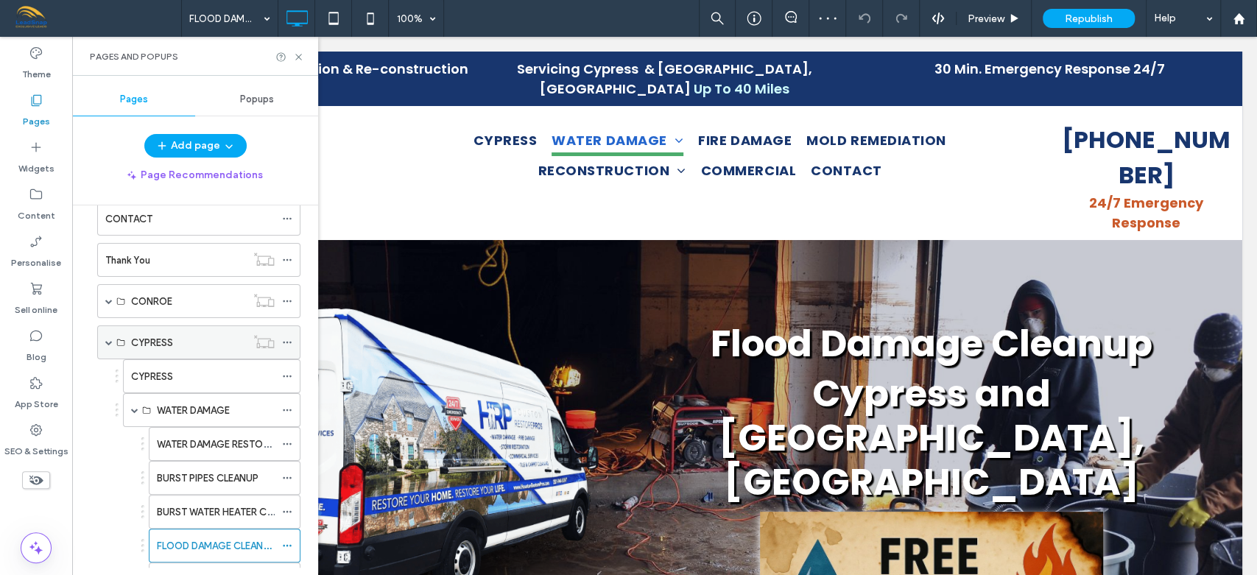
click at [106, 339] on span at bounding box center [108, 342] width 7 height 7
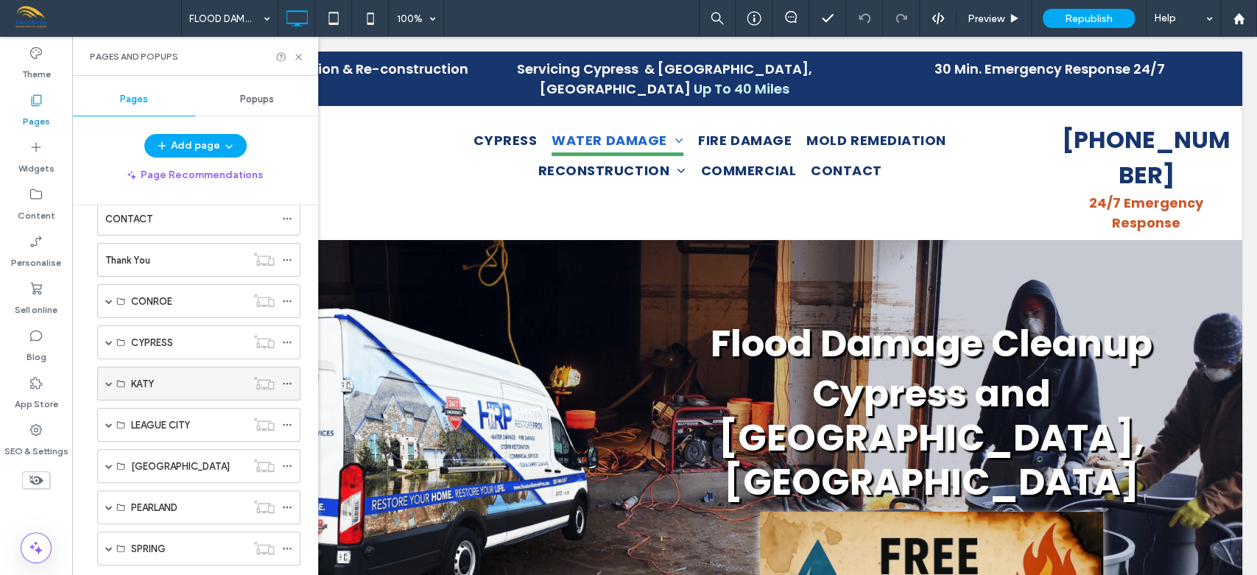
click at [107, 381] on span at bounding box center [108, 383] width 7 height 7
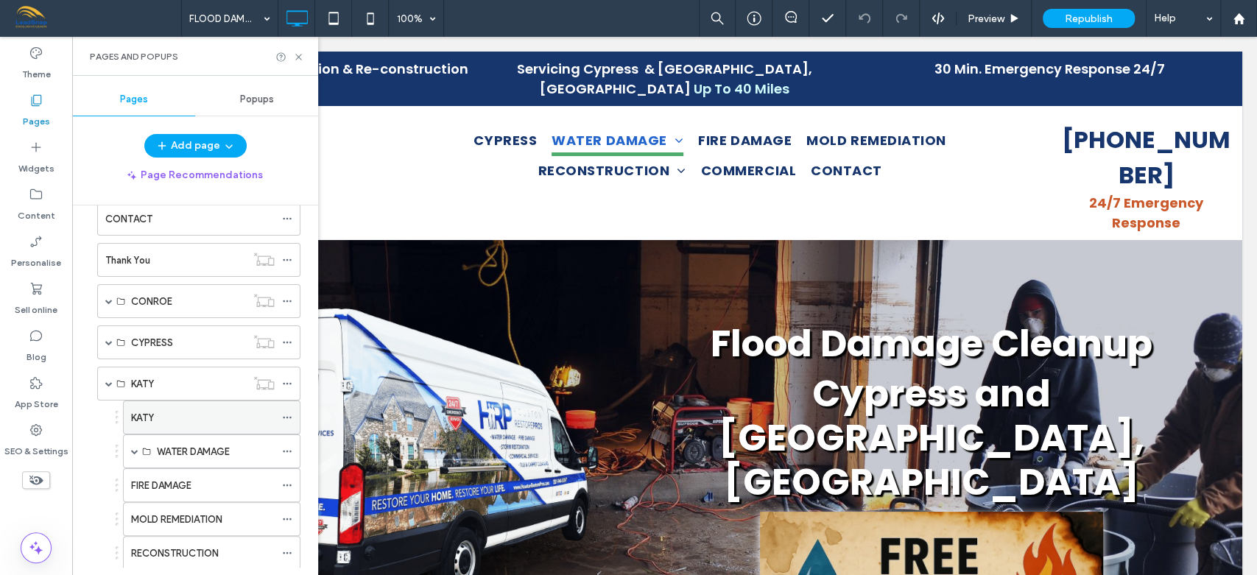
click at [148, 410] on label "KATY" at bounding box center [142, 418] width 23 height 26
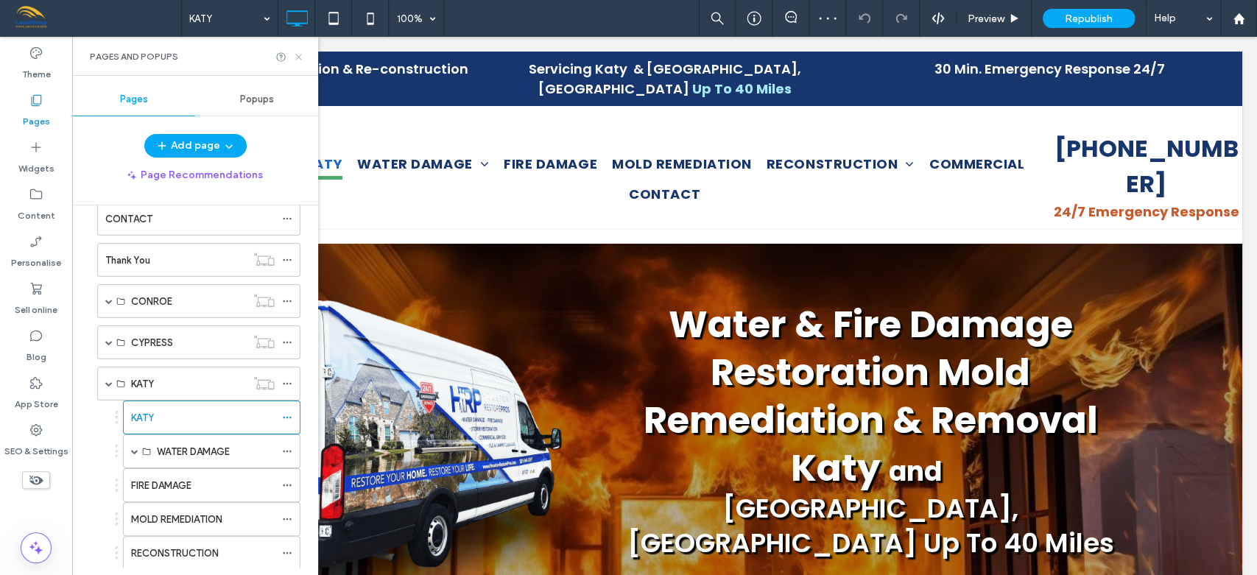
click at [300, 52] on icon at bounding box center [298, 57] width 11 height 11
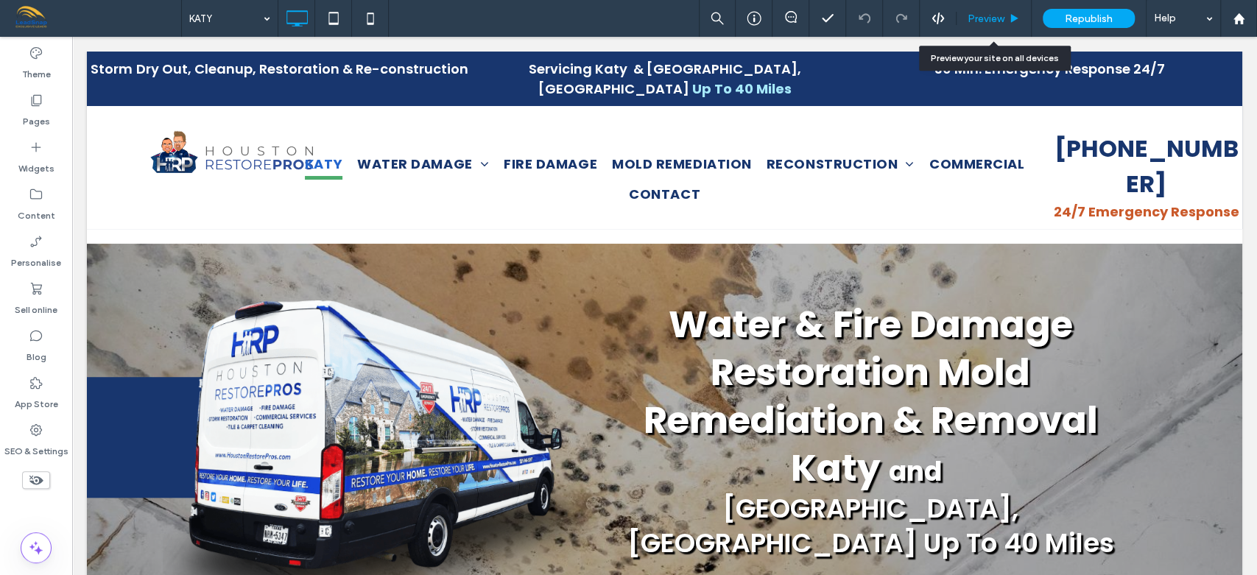
click at [993, 14] on span "Preview" at bounding box center [985, 19] width 37 height 13
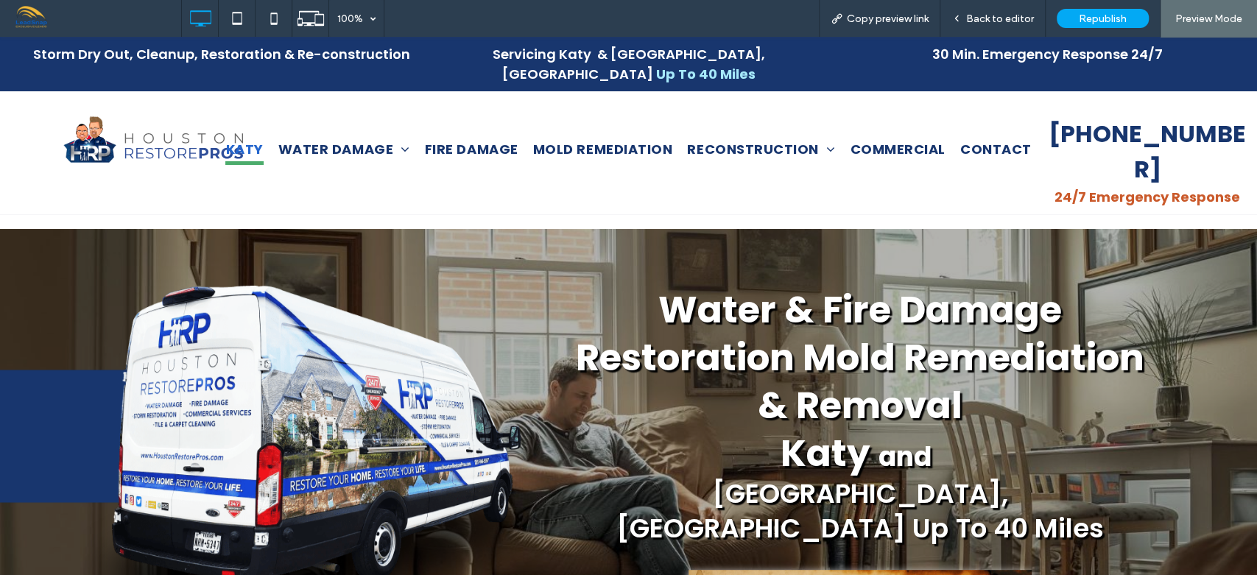
click at [993, 14] on span "Back to editor" at bounding box center [1000, 19] width 68 height 13
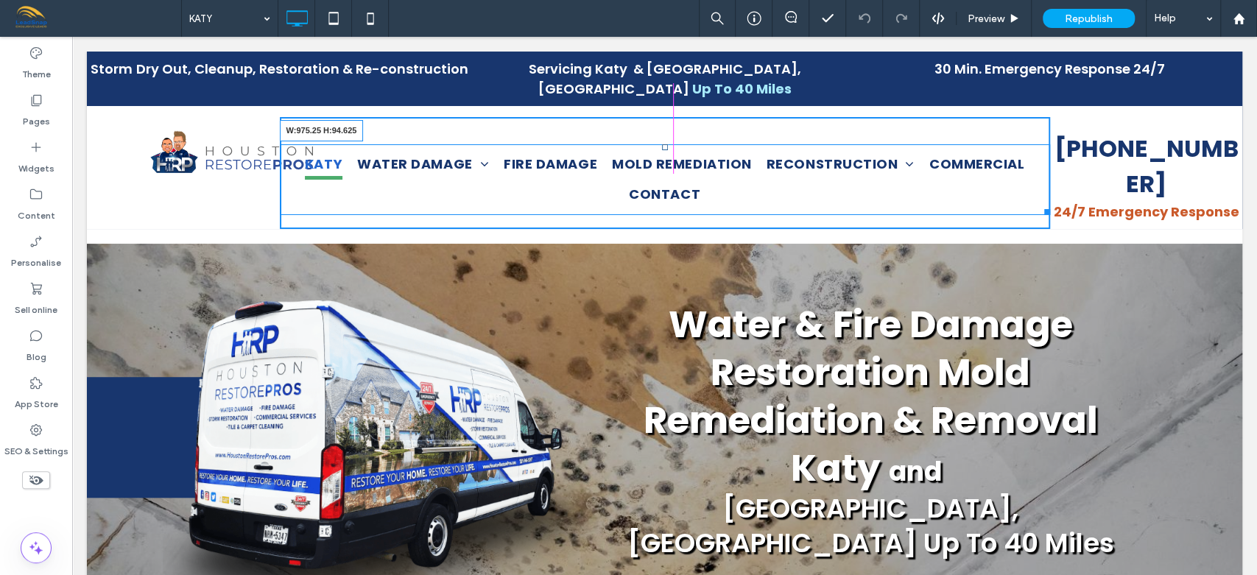
drag, startPoint x: 1031, startPoint y: 188, endPoint x: 1002, endPoint y: 187, distance: 29.5
click at [1039, 204] on div at bounding box center [1044, 209] width 11 height 11
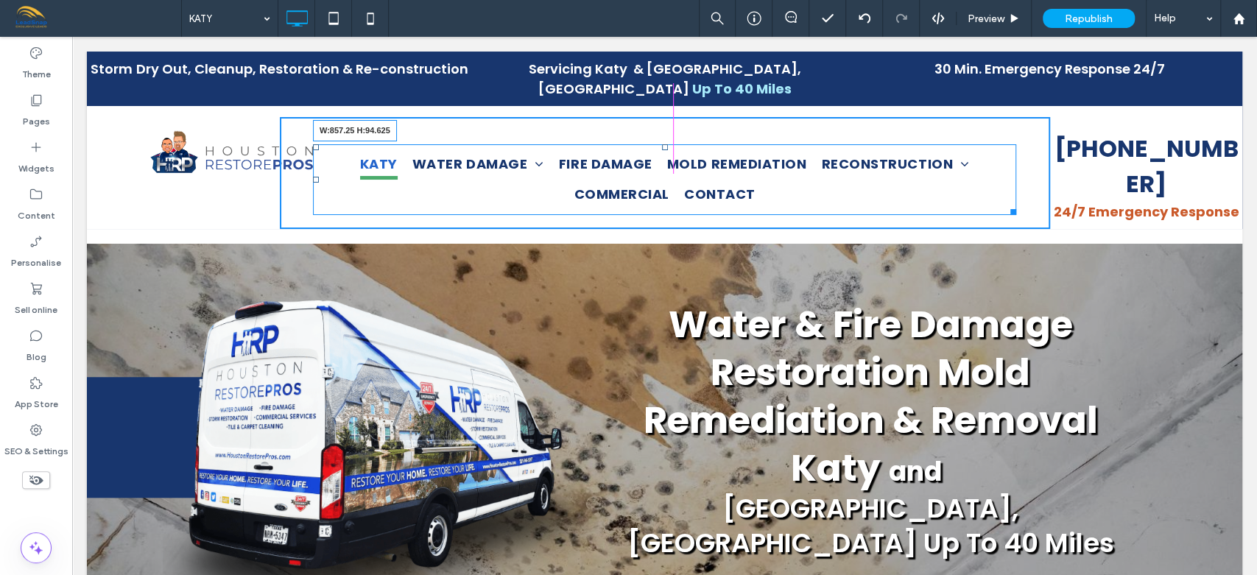
drag, startPoint x: 1007, startPoint y: 189, endPoint x: 971, endPoint y: 188, distance: 36.1
click at [1005, 204] on div at bounding box center [1010, 209] width 11 height 11
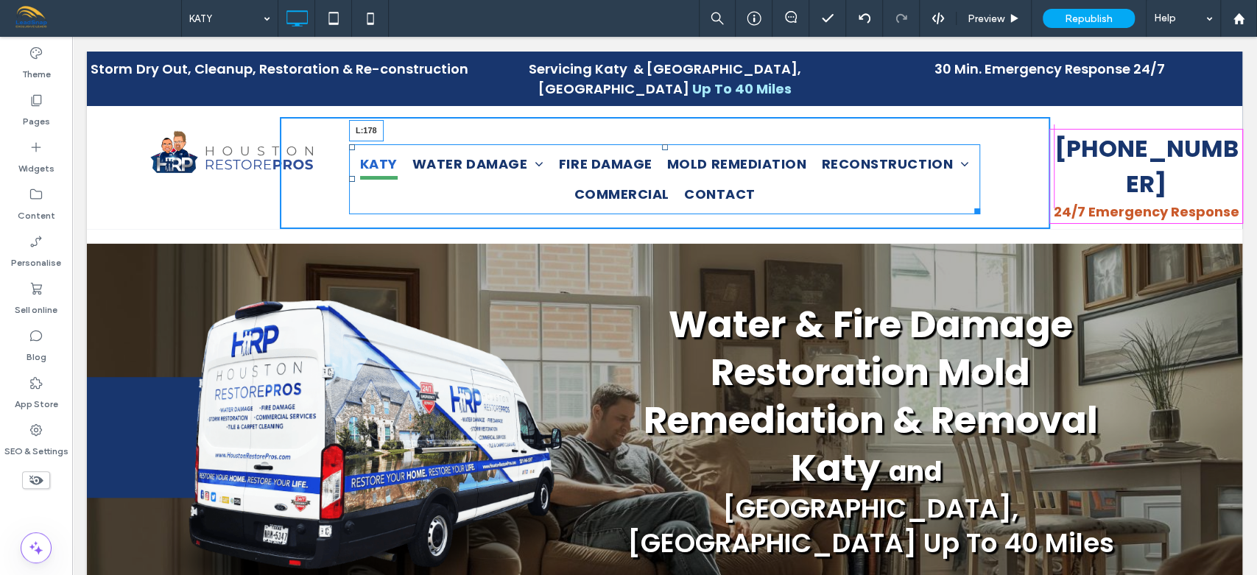
drag, startPoint x: 346, startPoint y: 158, endPoint x: 412, endPoint y: 169, distance: 67.2
click at [412, 169] on nav "KATY WATER DAMAGE WATER DAMAGE RESTORATION BURST PIPES CLEANUP BURST WATER HEAT…" at bounding box center [664, 179] width 631 height 70
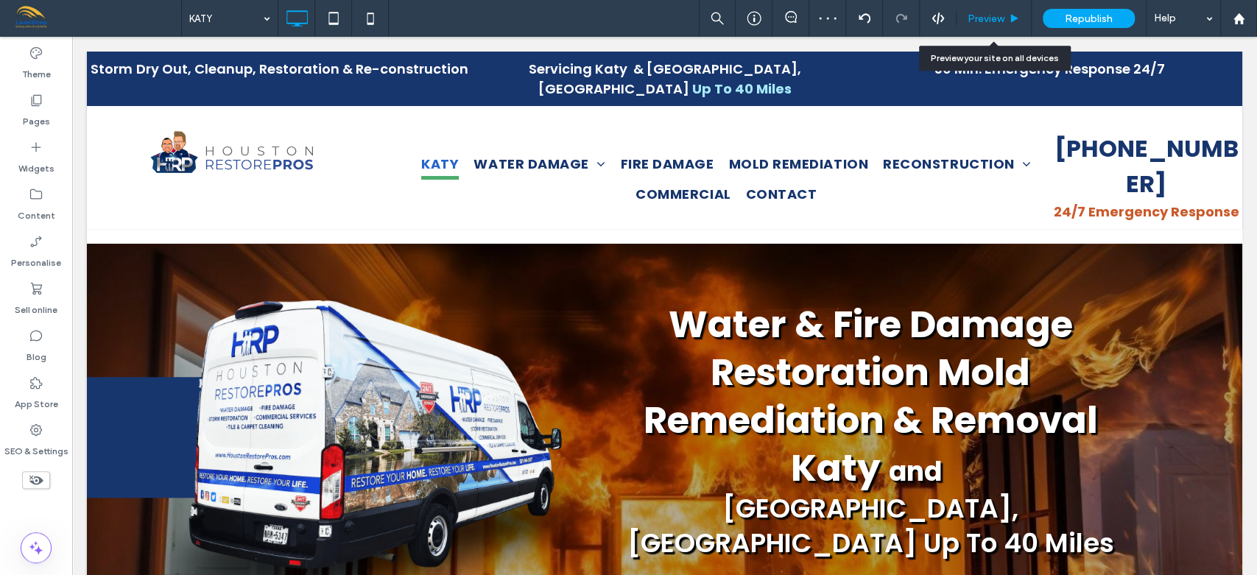
click at [976, 13] on span "Preview" at bounding box center [985, 19] width 37 height 13
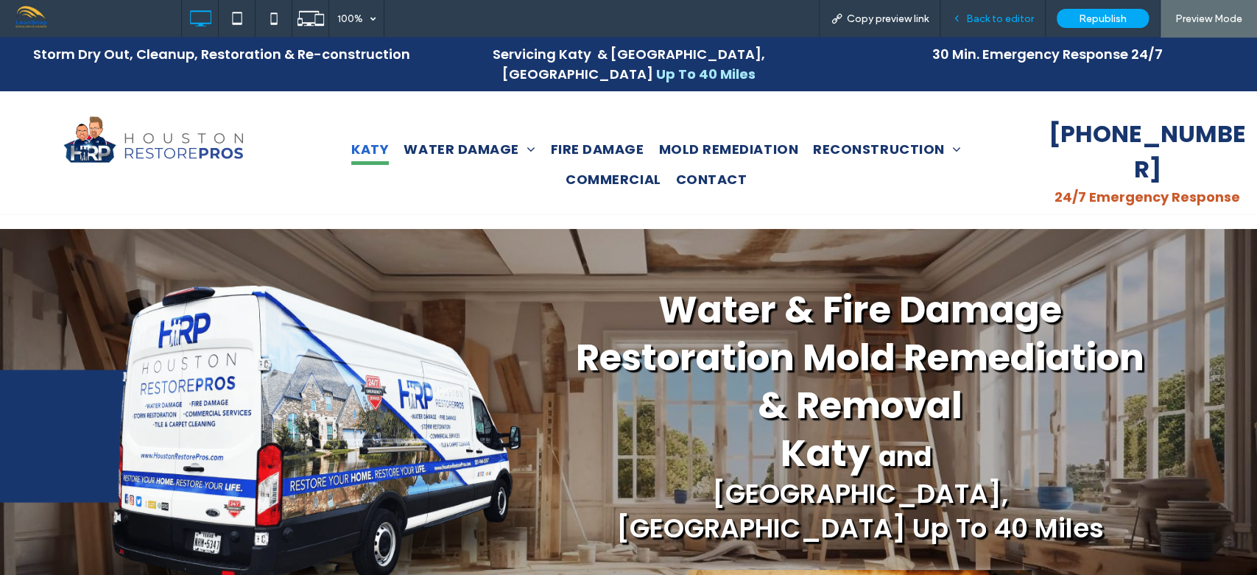
click at [1011, 15] on span "Back to editor" at bounding box center [1000, 19] width 68 height 13
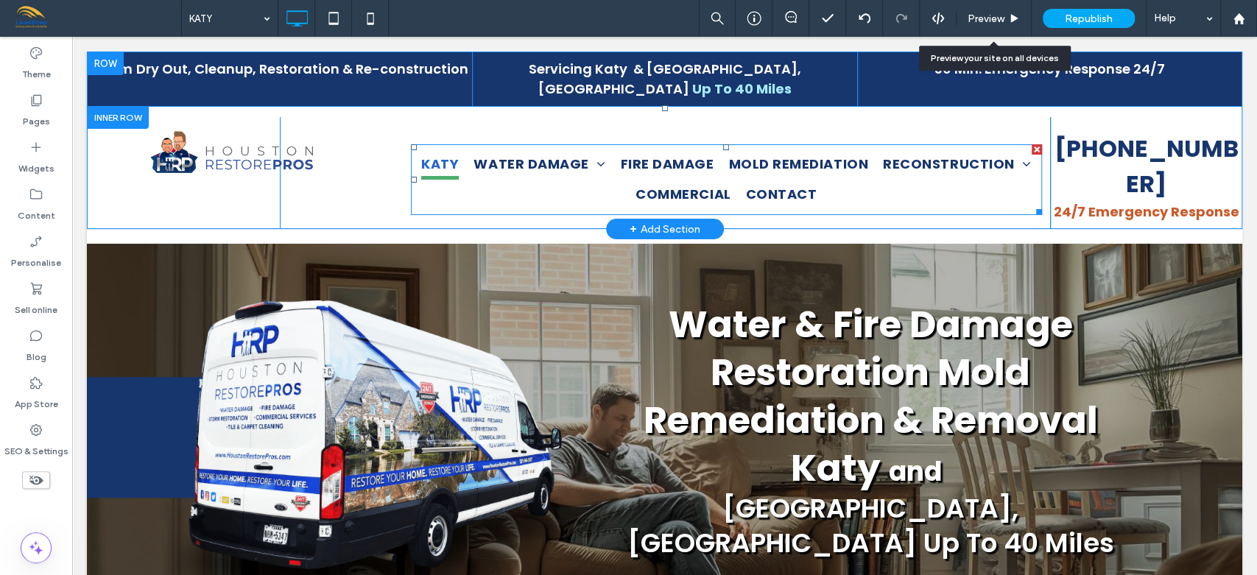
click at [1028, 167] on ul "KATY WATER DAMAGE WATER DAMAGE RESTORATION BURST PIPES CLEANUP BURST WATER HEAT…" at bounding box center [726, 179] width 631 height 60
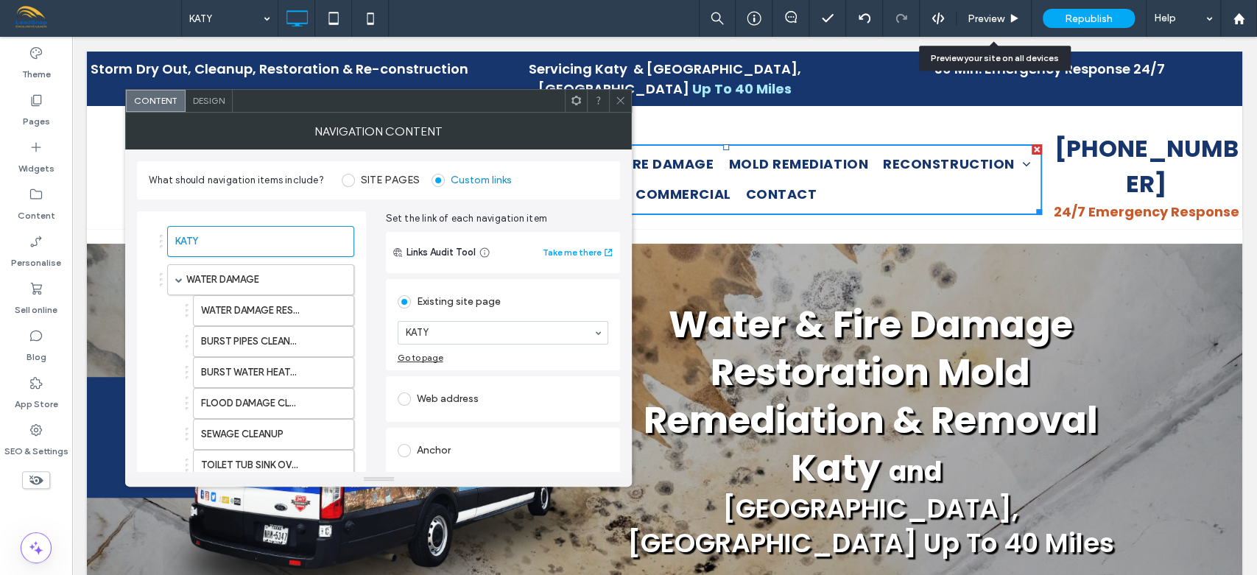
click at [625, 100] on icon at bounding box center [620, 100] width 11 height 11
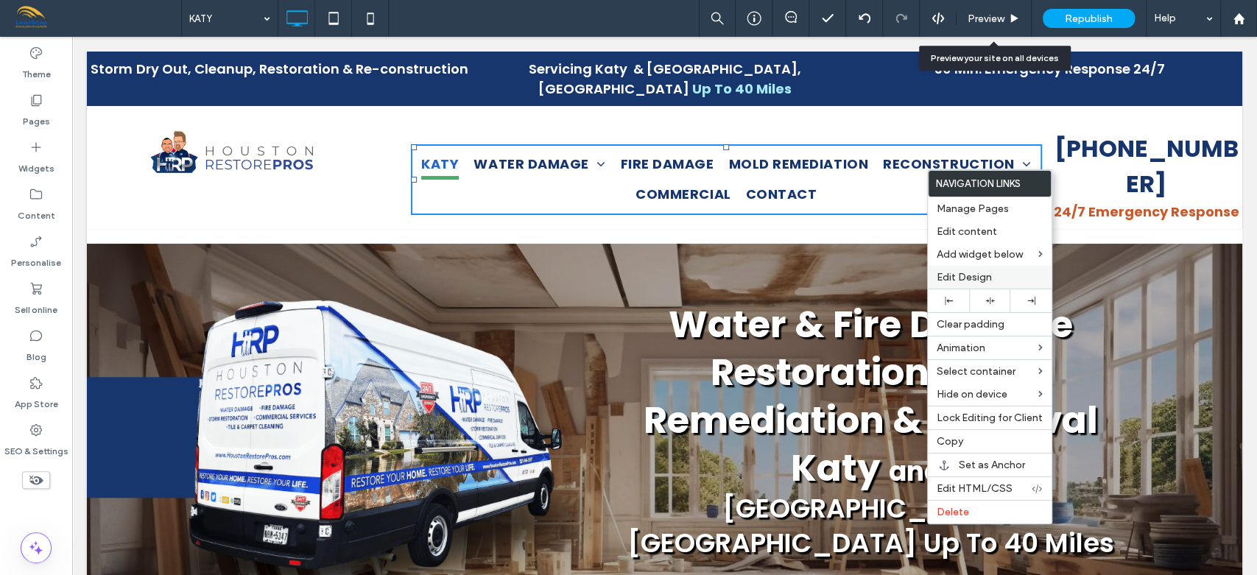
click at [981, 280] on span "Edit Design" at bounding box center [963, 277] width 55 height 13
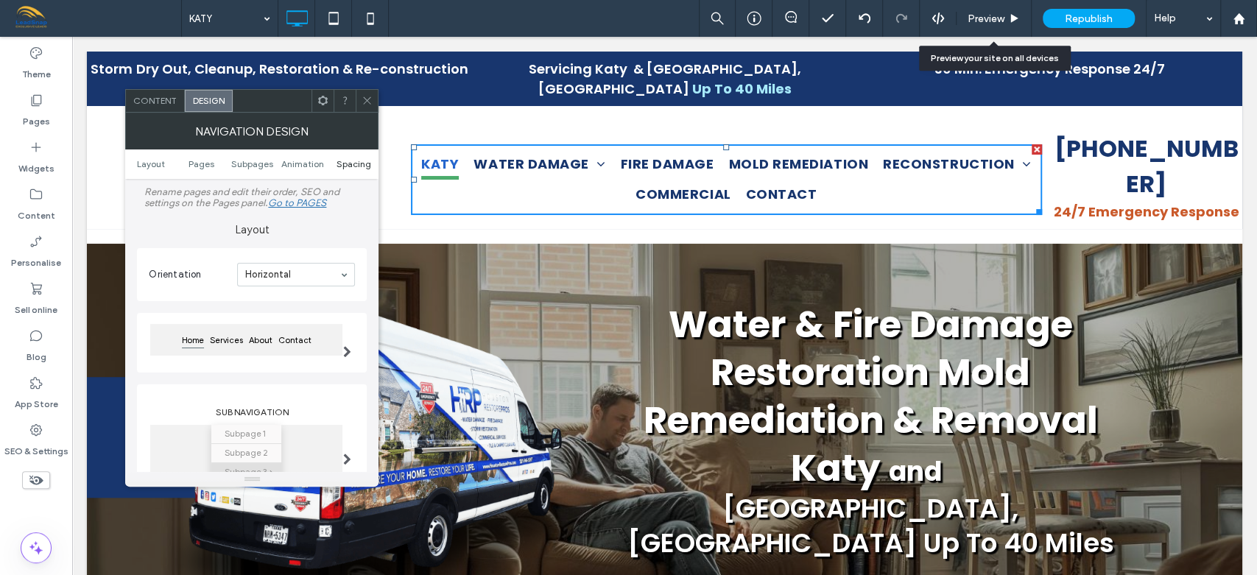
click at [353, 163] on span "Spacing" at bounding box center [353, 163] width 35 height 11
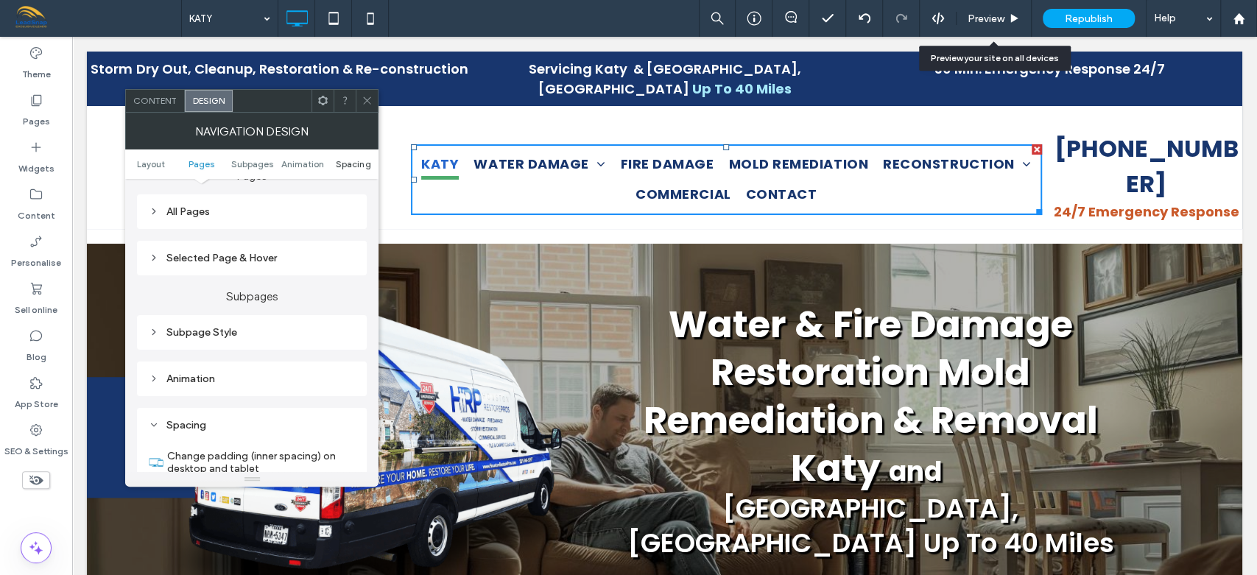
scroll to position [577, 0]
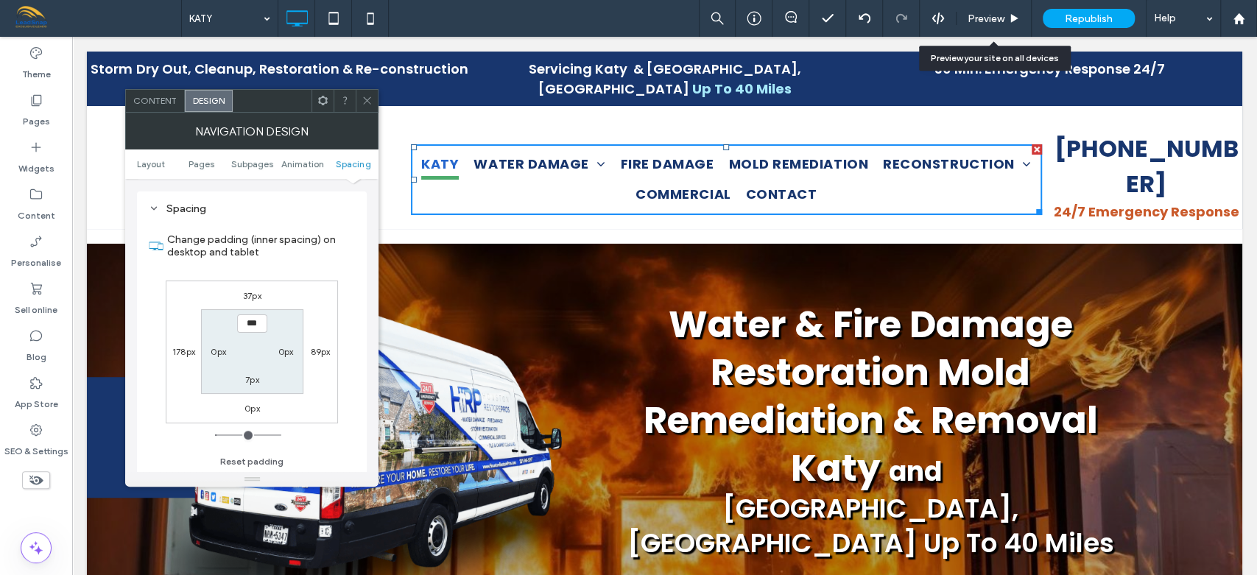
click at [250, 292] on label "37px" at bounding box center [252, 295] width 18 height 11
type input "**"
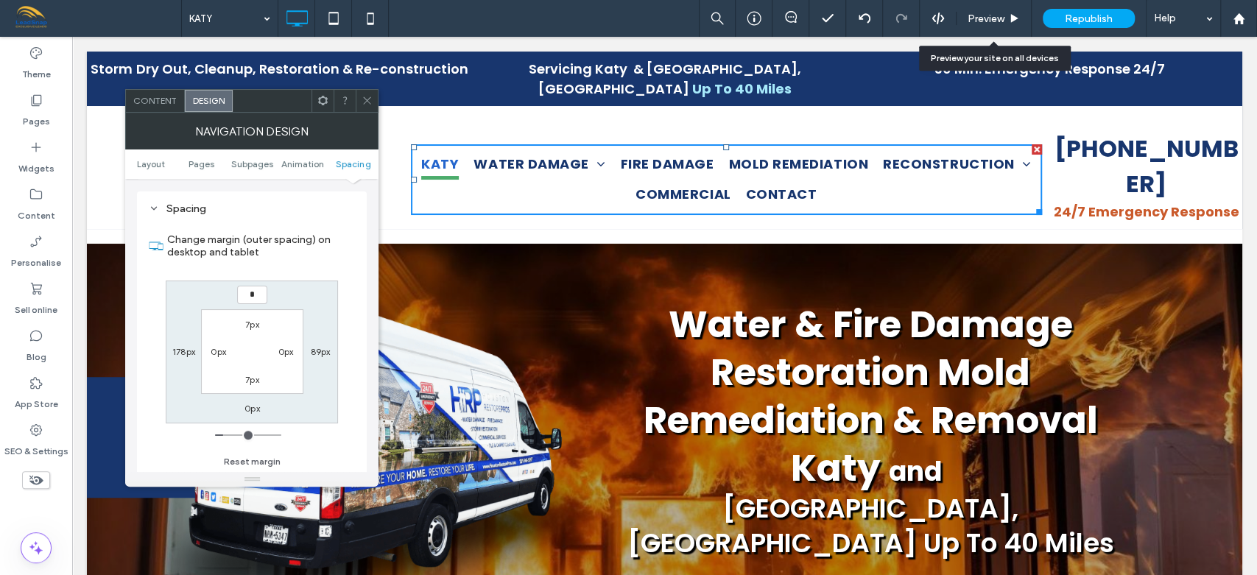
type input "**"
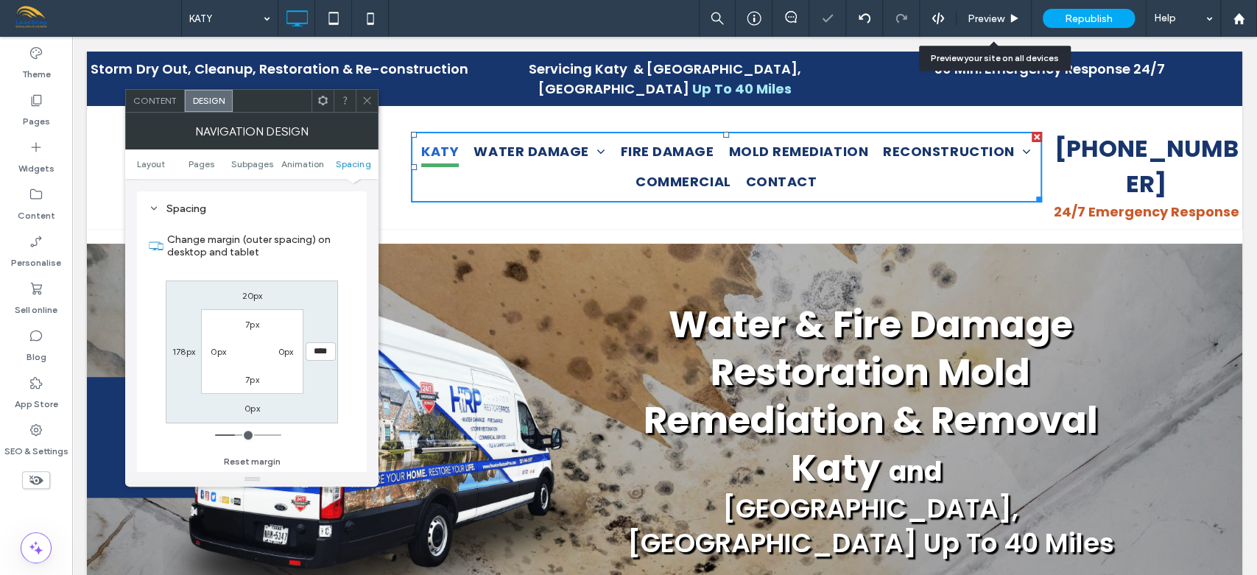
click at [367, 96] on icon at bounding box center [366, 100] width 11 height 11
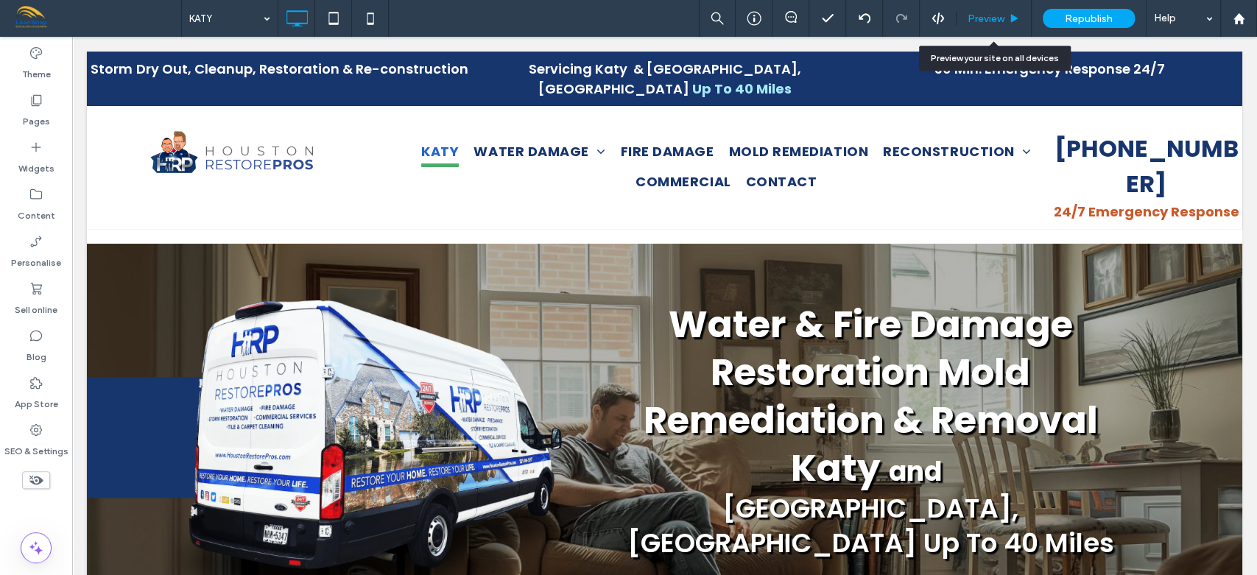
click at [989, 27] on div "Preview" at bounding box center [993, 18] width 75 height 37
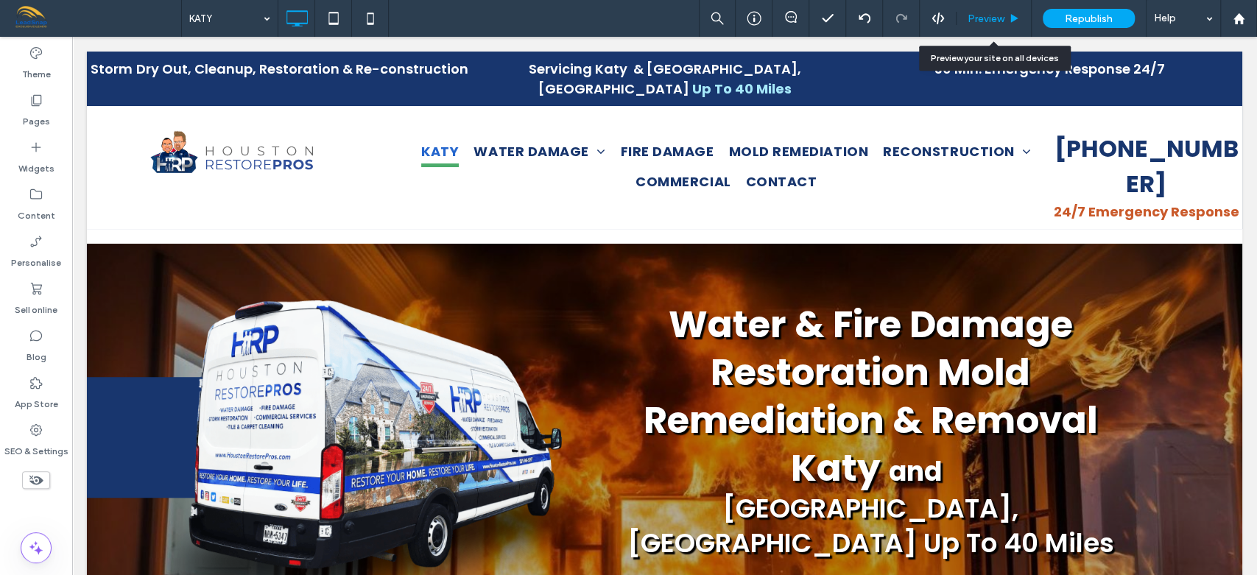
click at [991, 25] on div "Preview" at bounding box center [993, 18] width 75 height 37
click at [990, 19] on span "Preview" at bounding box center [985, 19] width 37 height 13
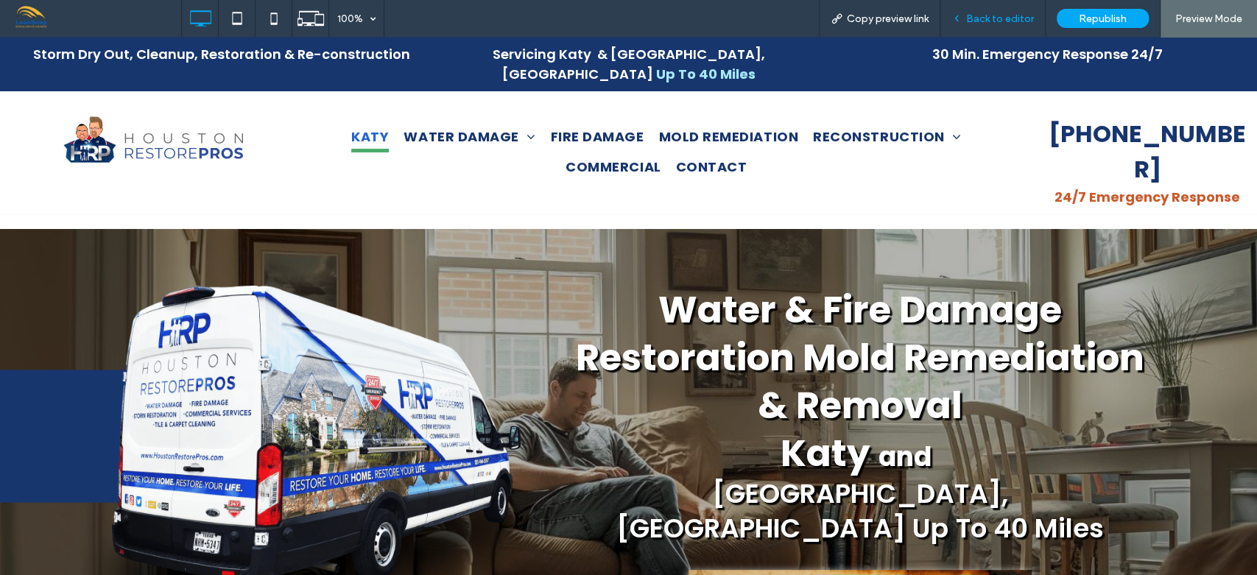
click at [982, 18] on span "Back to editor" at bounding box center [1000, 19] width 68 height 13
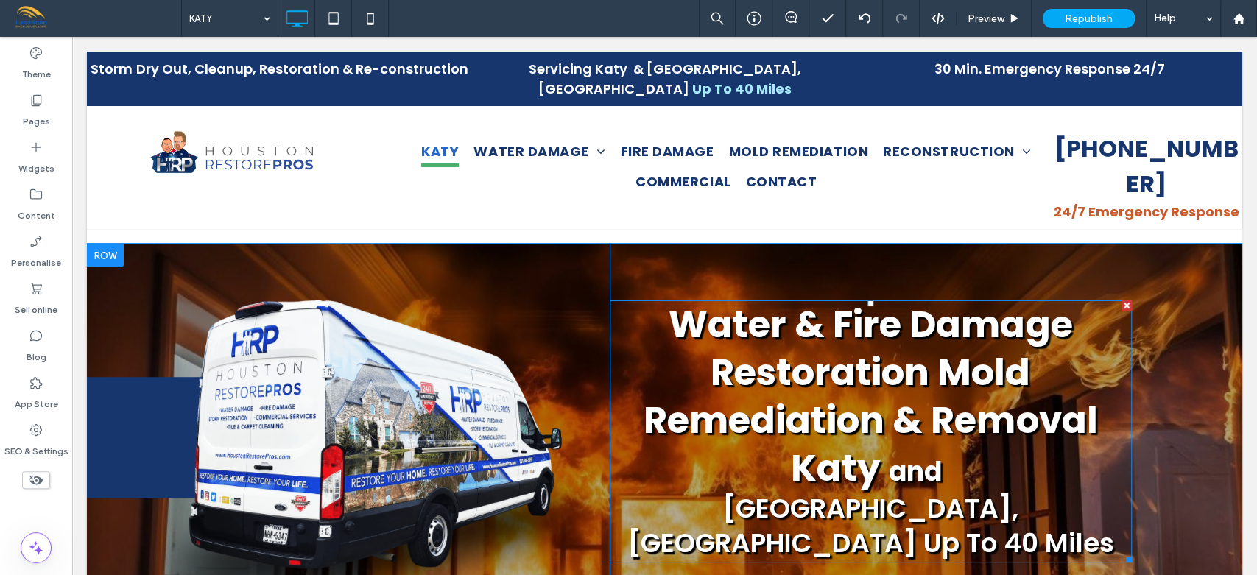
click at [851, 298] on strong "Water & Fire Damage Restoration Mold Remediation & Removal" at bounding box center [869, 372] width 453 height 148
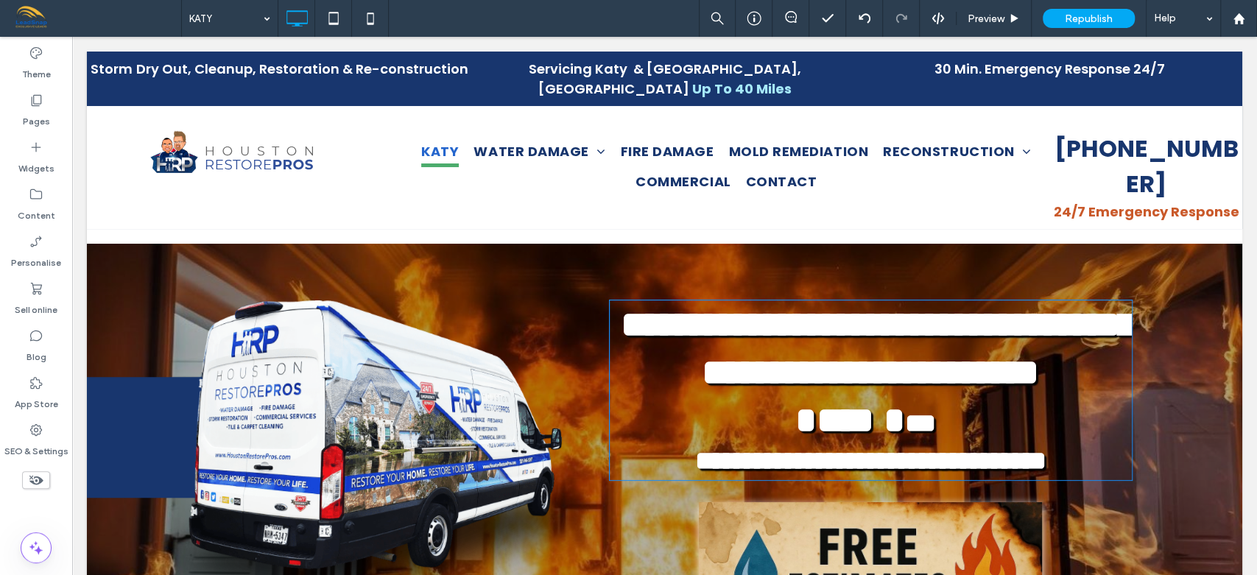
type input "*******"
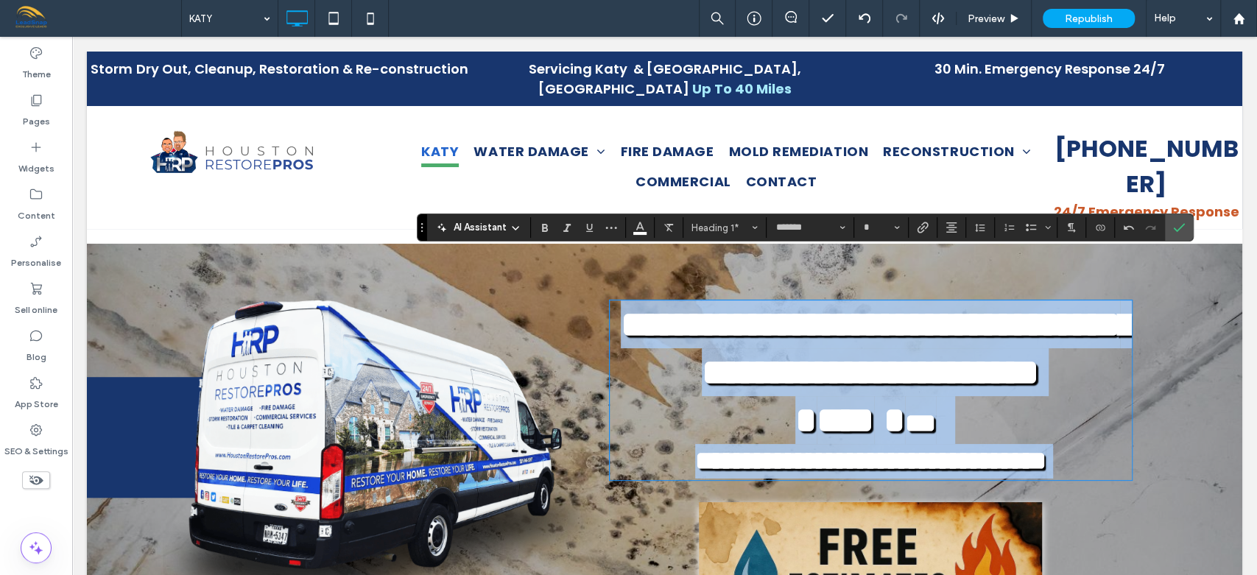
click at [931, 316] on strong "**********" at bounding box center [878, 348] width 514 height 84
type input "**"
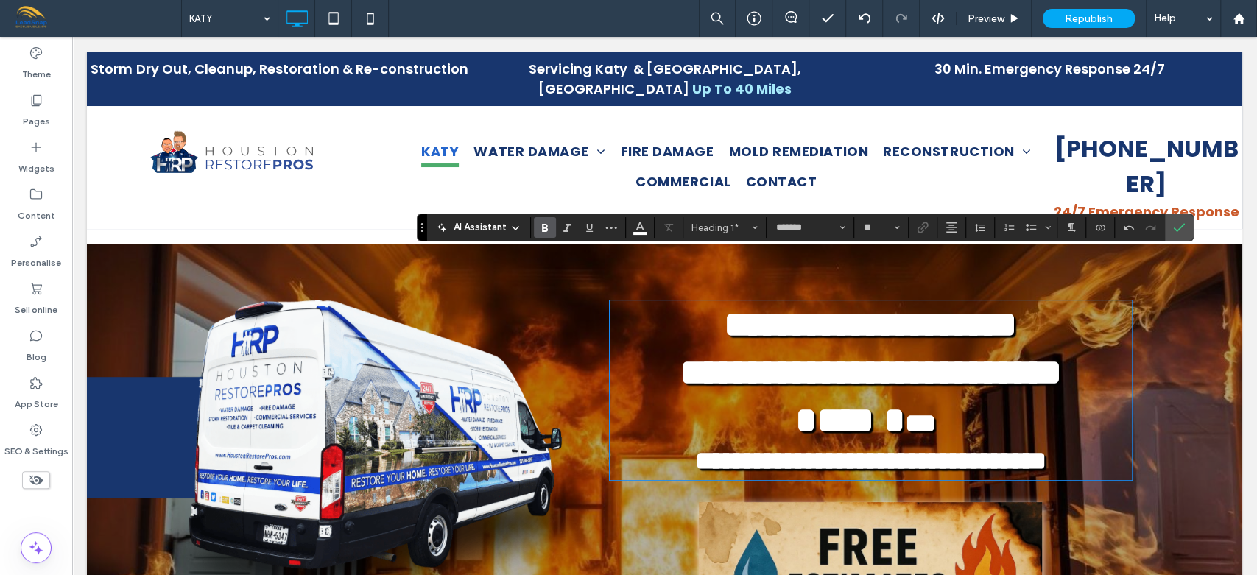
click at [948, 365] on h1 "**********" at bounding box center [871, 372] width 523 height 48
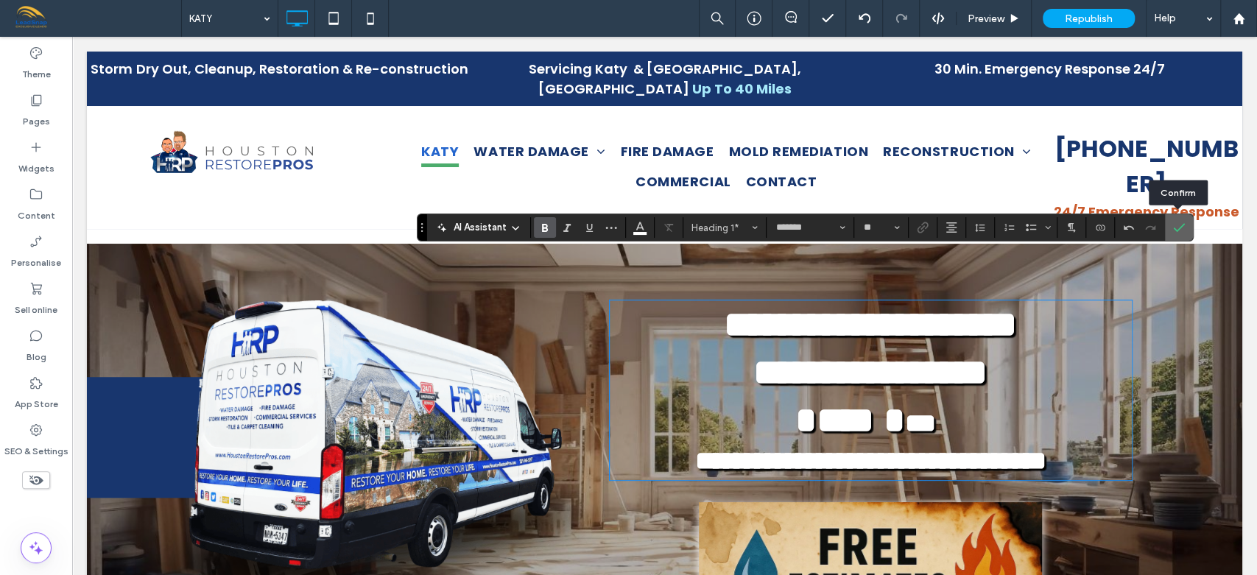
click at [1179, 227] on use "Confirm" at bounding box center [1179, 227] width 12 height 9
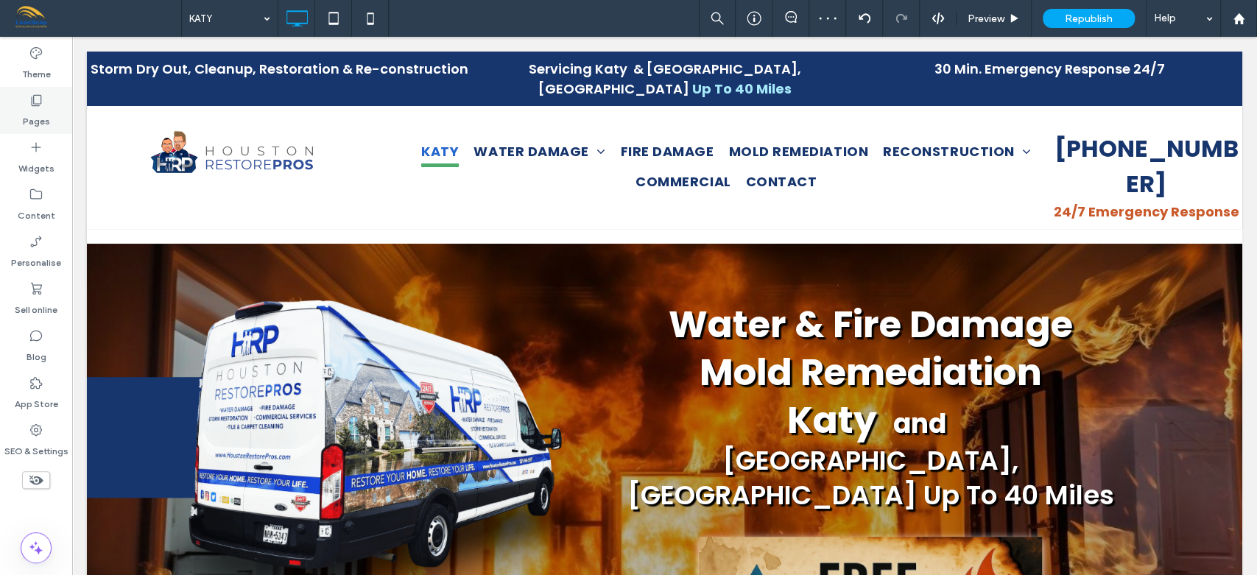
click at [35, 118] on label "Pages" at bounding box center [36, 117] width 27 height 21
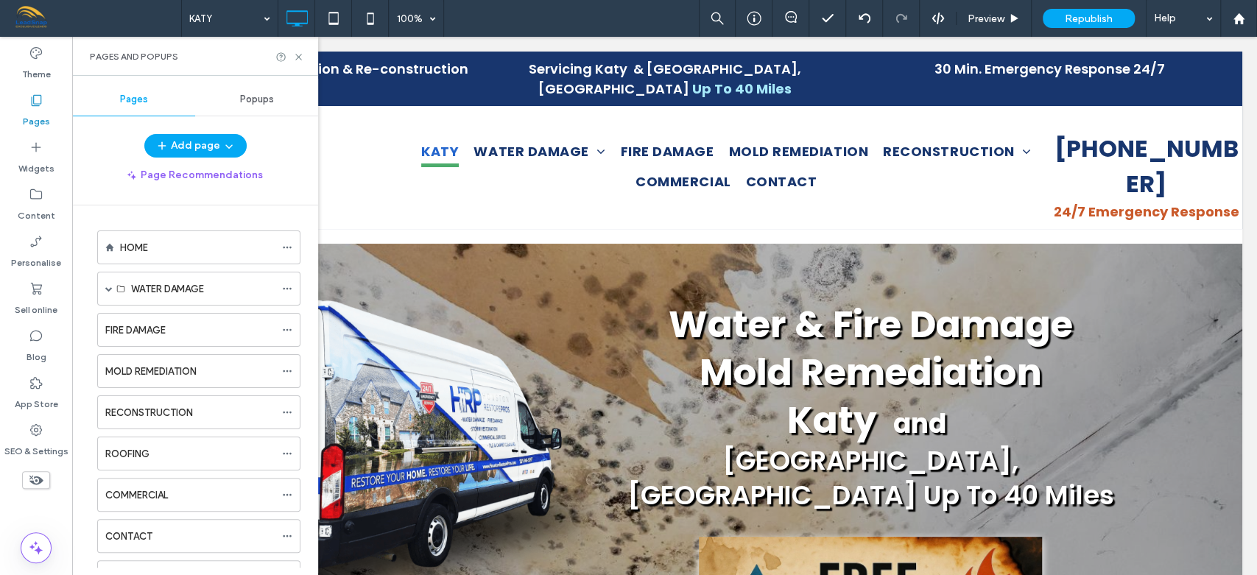
scroll to position [317, 0]
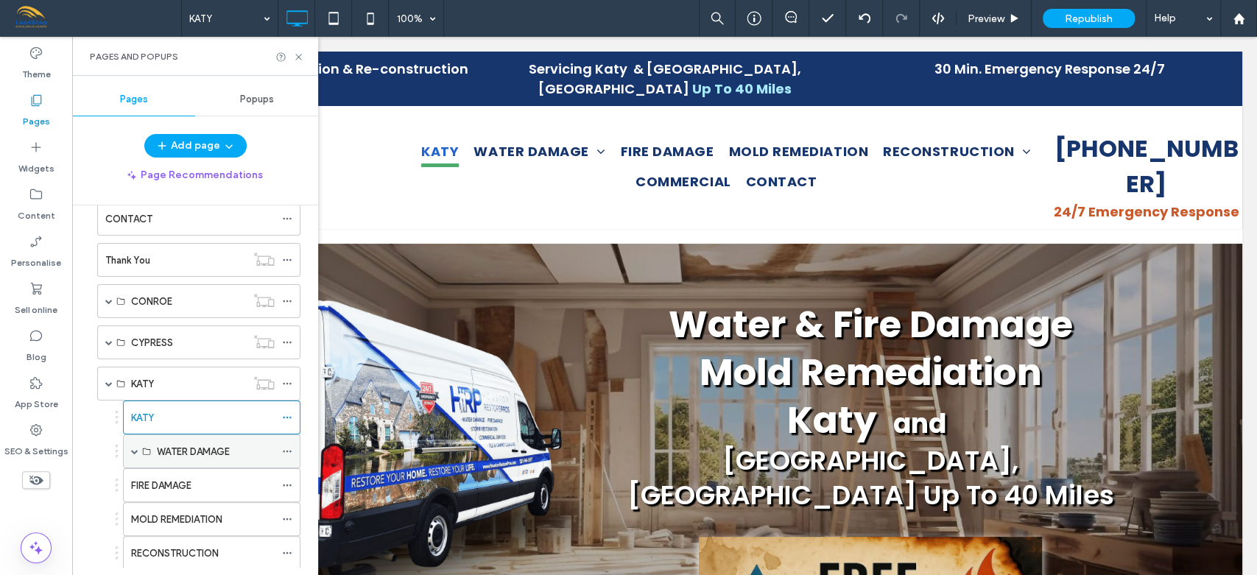
click at [135, 452] on span at bounding box center [134, 451] width 7 height 7
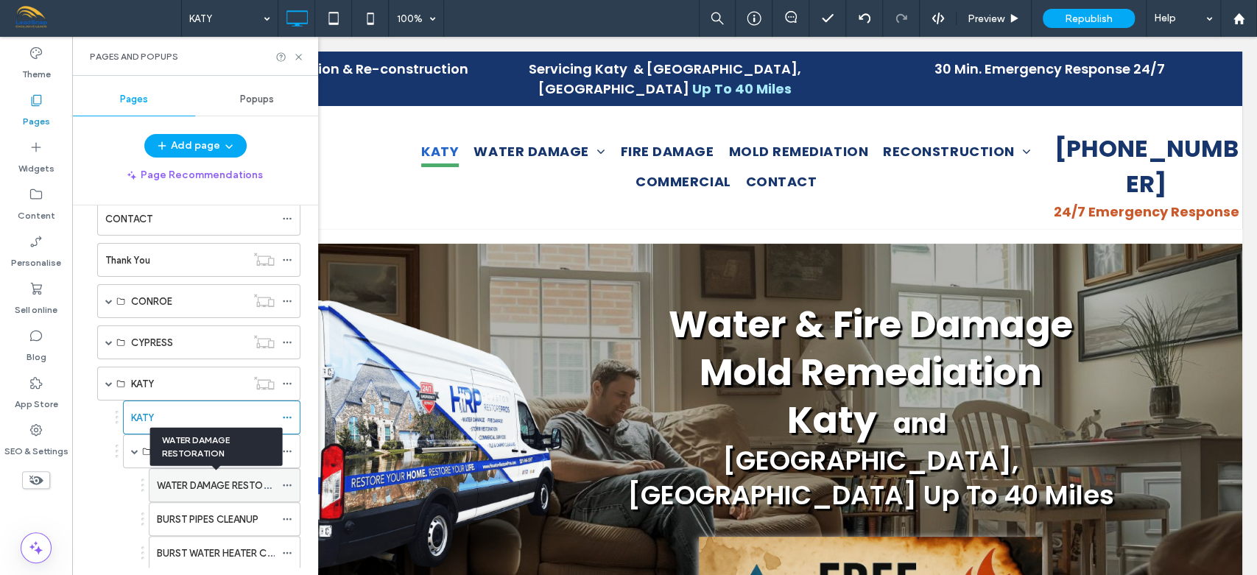
click at [187, 479] on label "WATER DAMAGE RESTORATION" at bounding box center [227, 486] width 141 height 26
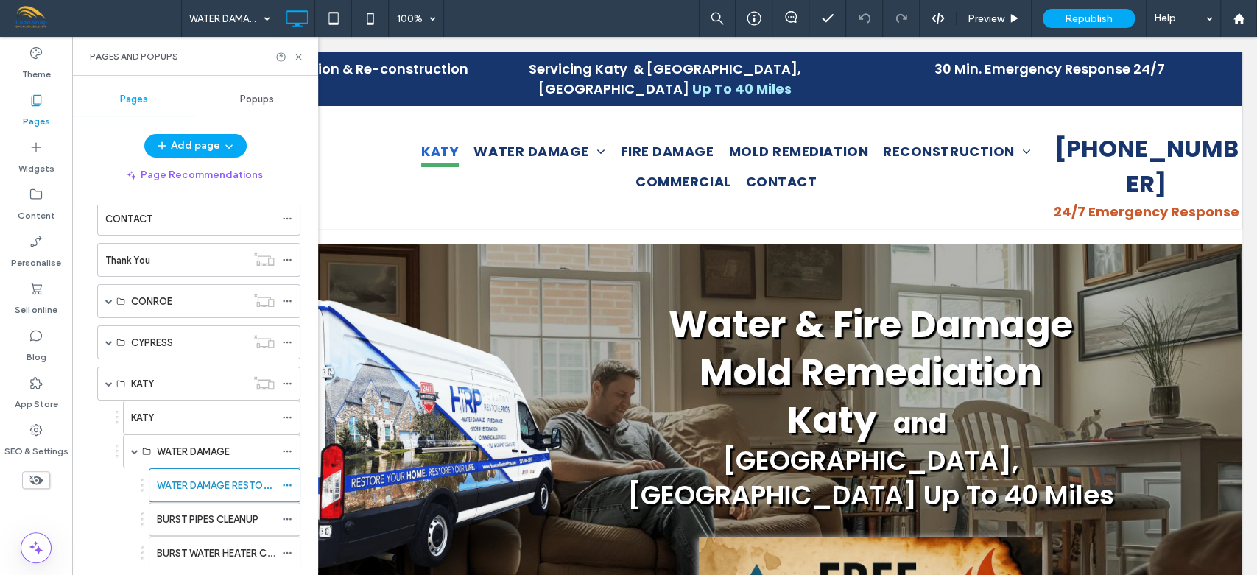
scroll to position [635, 0]
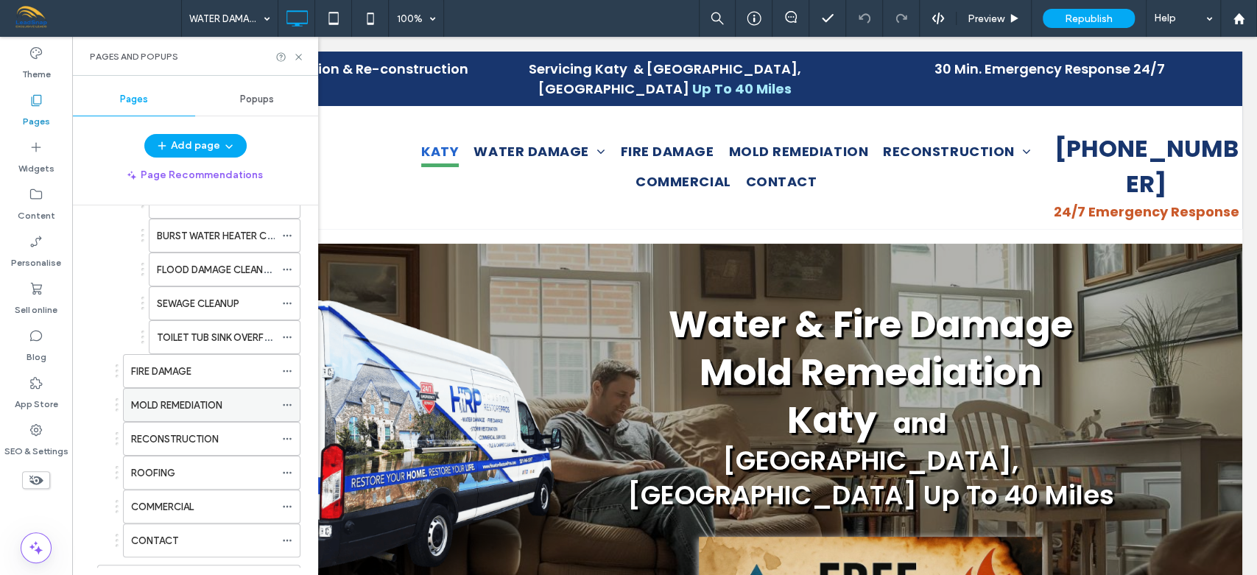
click at [201, 396] on label "MOLD REMEDIATION" at bounding box center [176, 405] width 91 height 26
click at [303, 244] on div "HOME WATER DAMAGE WATER DAMAGE RESTORATION BURST PIPES CLEANUP BURST WATER HEAT…" at bounding box center [204, 386] width 228 height 362
click at [218, 253] on div "FLOOD DAMAGE CLEANUP" at bounding box center [216, 269] width 118 height 32
click at [206, 225] on label "BURST WATER HEATER CLEANUP" at bounding box center [229, 236] width 144 height 26
click at [306, 158] on div "Add page Page Recommendations" at bounding box center [195, 160] width 246 height 53
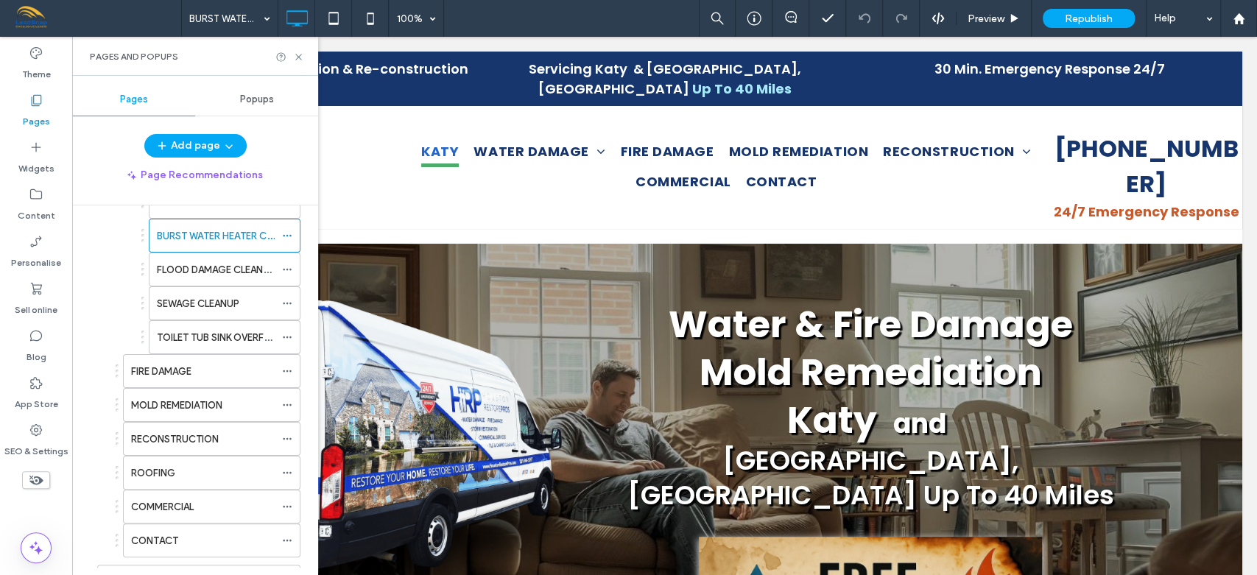
scroll to position [317, 0]
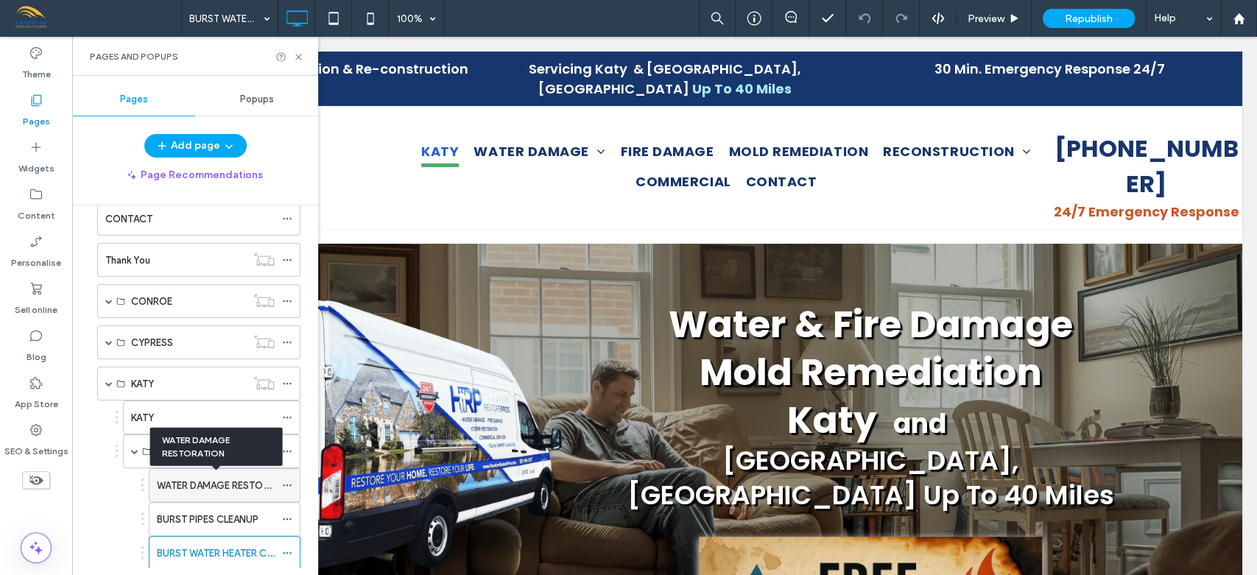
click at [222, 481] on label "WATER DAMAGE RESTORATION" at bounding box center [227, 486] width 141 height 26
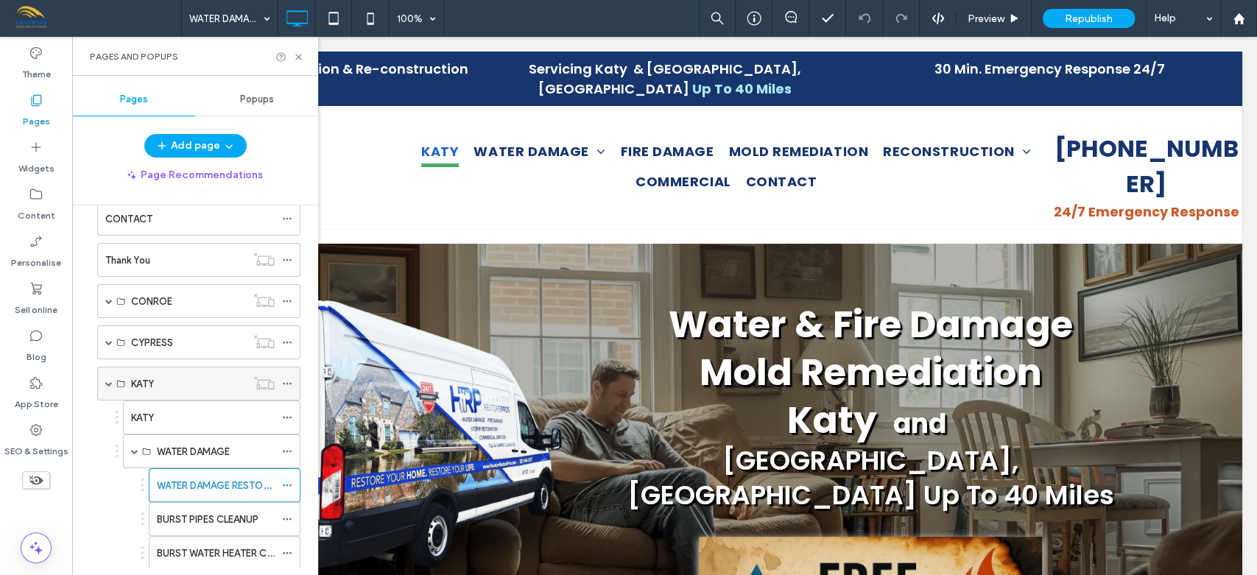
click at [112, 381] on span at bounding box center [108, 383] width 7 height 7
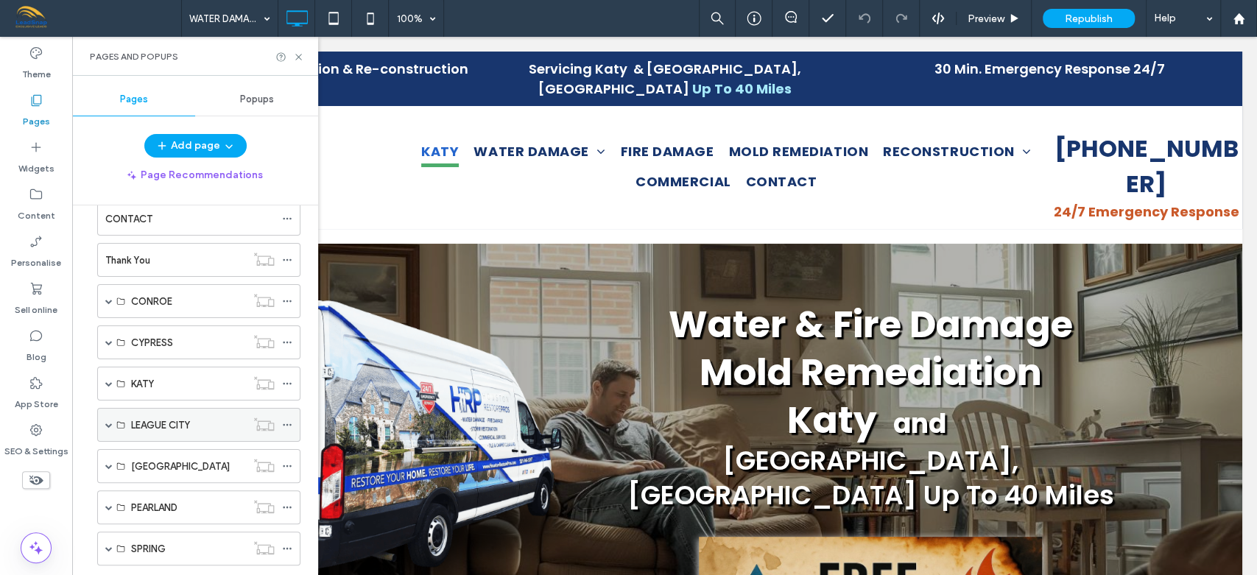
click at [110, 421] on span at bounding box center [108, 424] width 7 height 7
click at [167, 458] on label "LEAGUE CITY" at bounding box center [160, 459] width 59 height 26
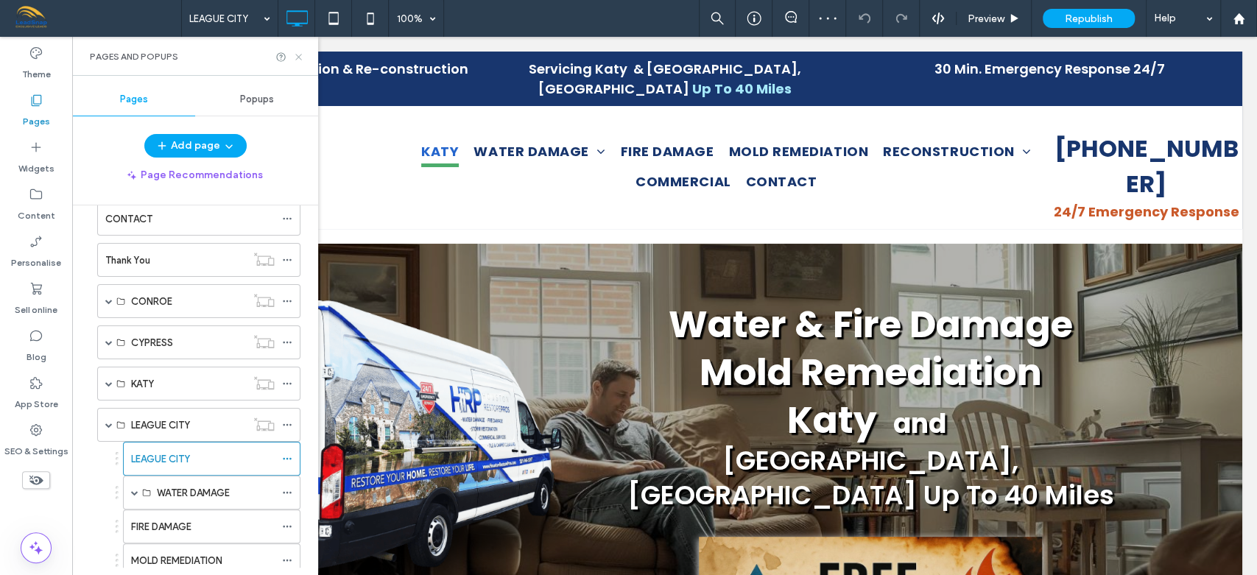
click at [302, 57] on icon at bounding box center [298, 57] width 11 height 11
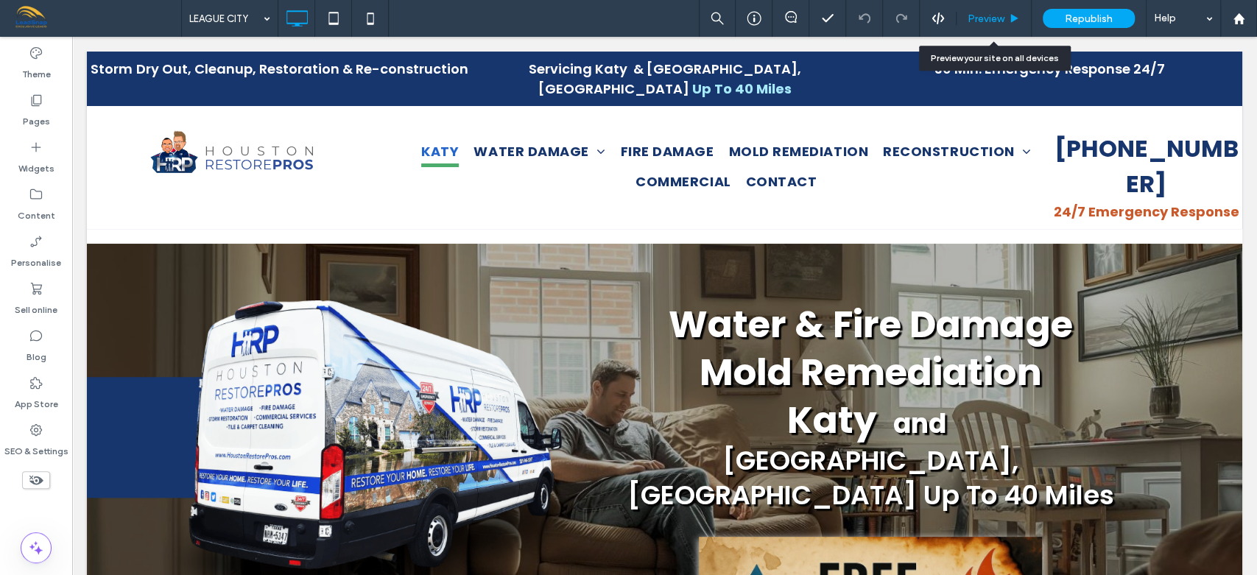
click at [978, 22] on span "Preview" at bounding box center [985, 19] width 37 height 13
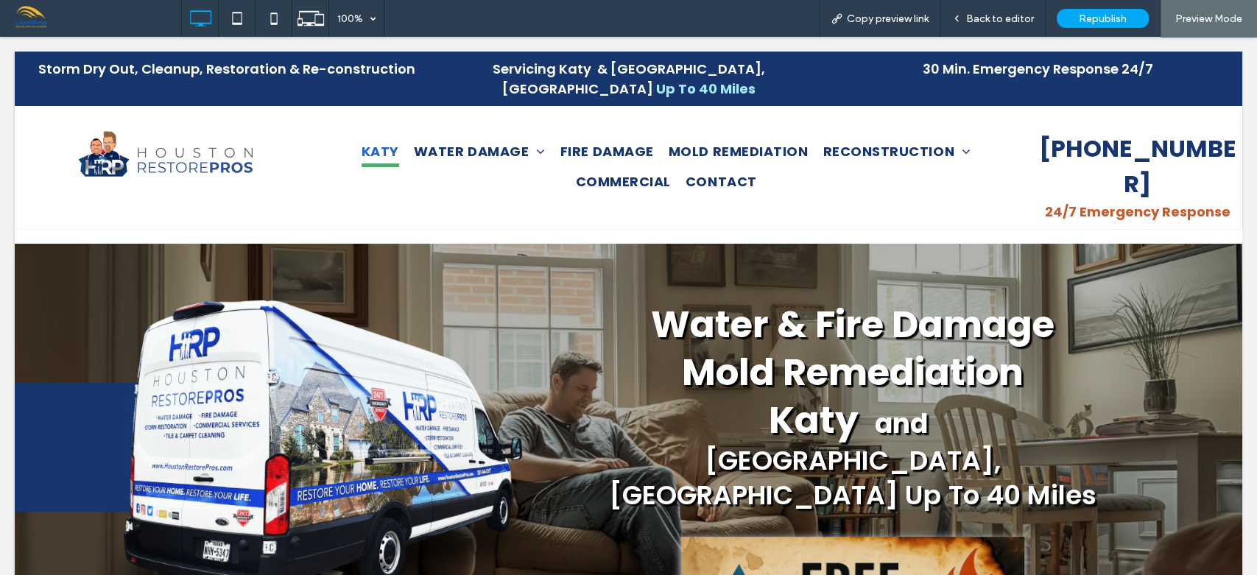
click at [978, 22] on span "Back to editor" at bounding box center [1000, 19] width 68 height 13
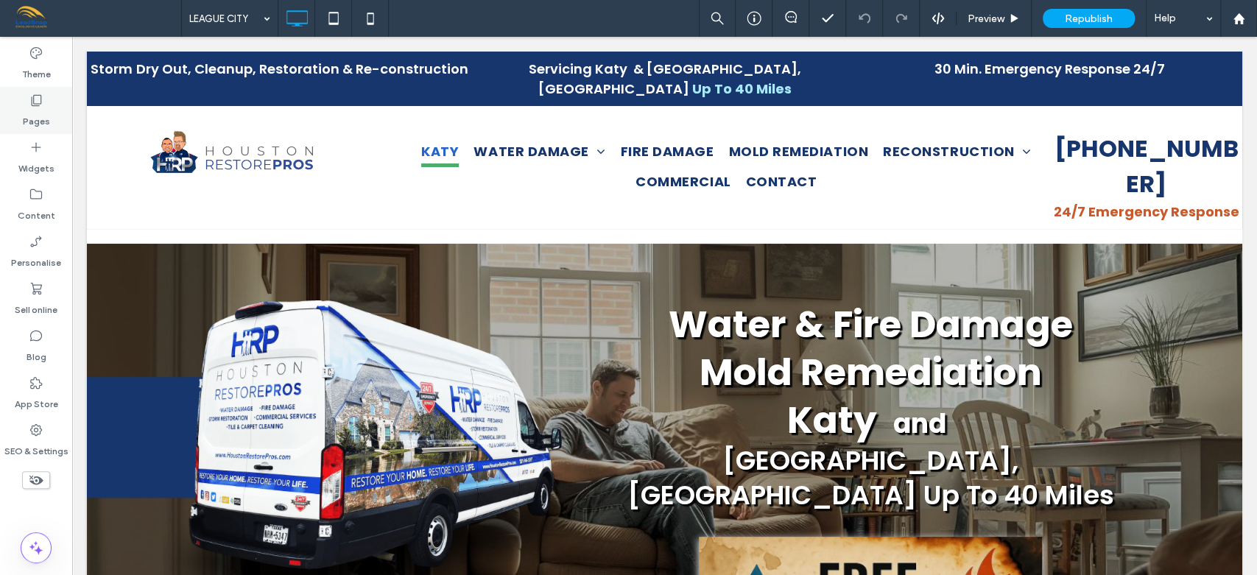
click at [35, 109] on label "Pages" at bounding box center [36, 117] width 27 height 21
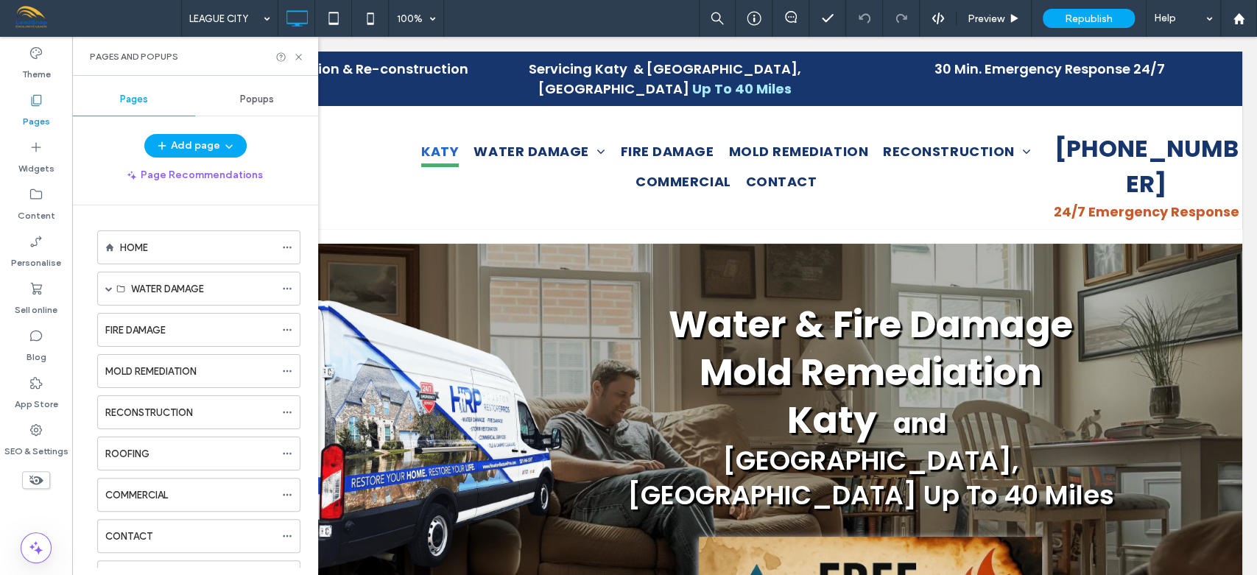
scroll to position [317, 0]
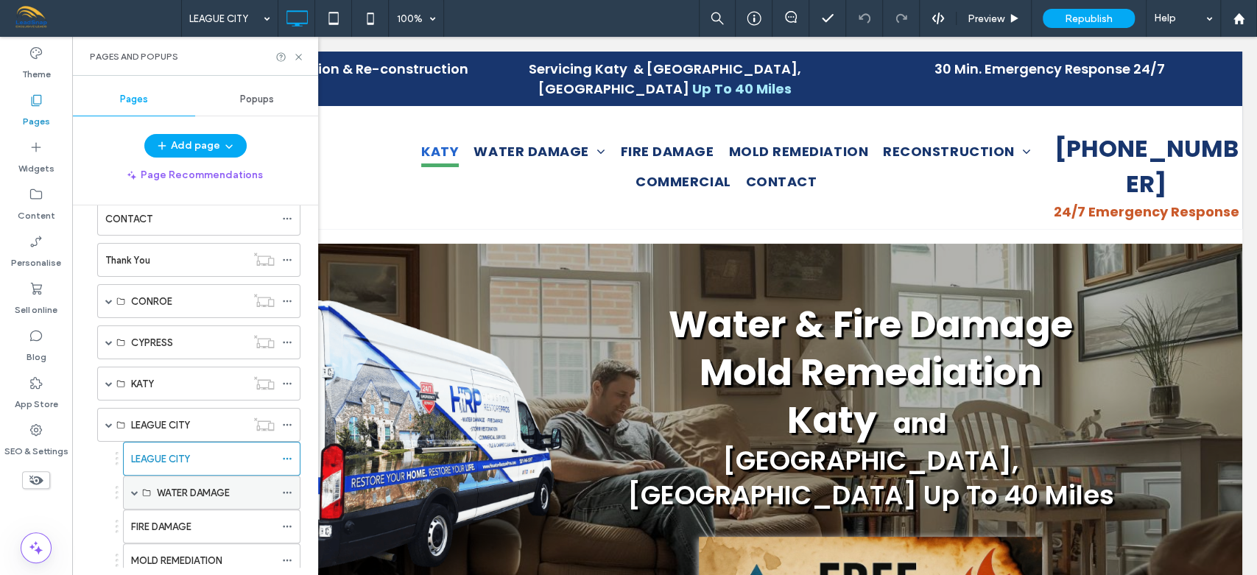
click at [134, 489] on span at bounding box center [134, 492] width 7 height 7
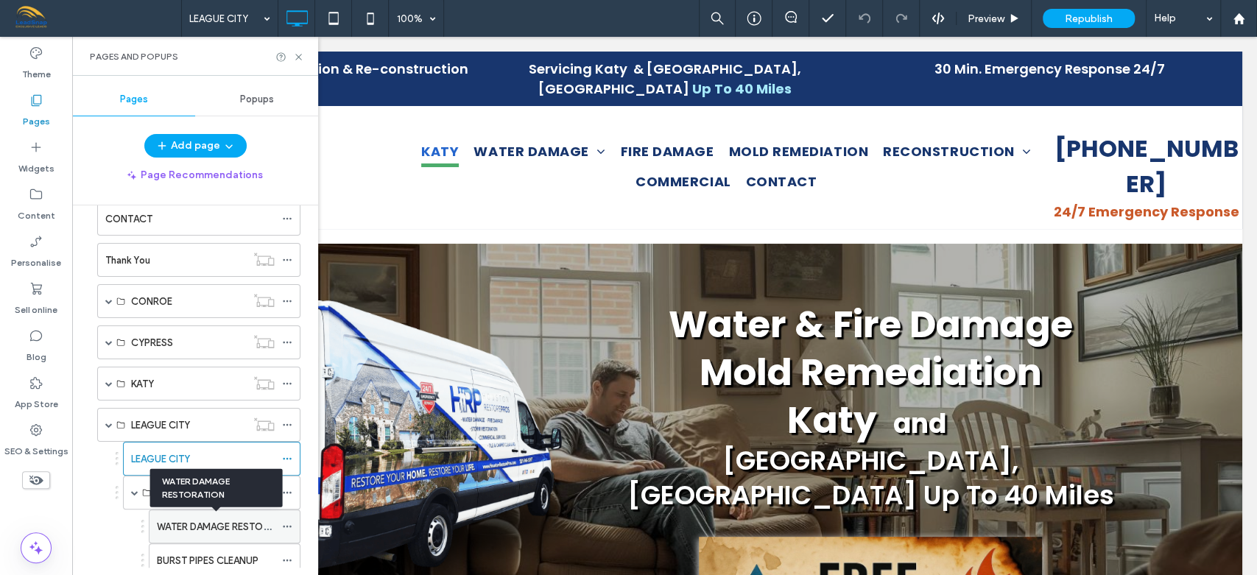
click at [188, 523] on label "WATER DAMAGE RESTORATION" at bounding box center [227, 527] width 141 height 26
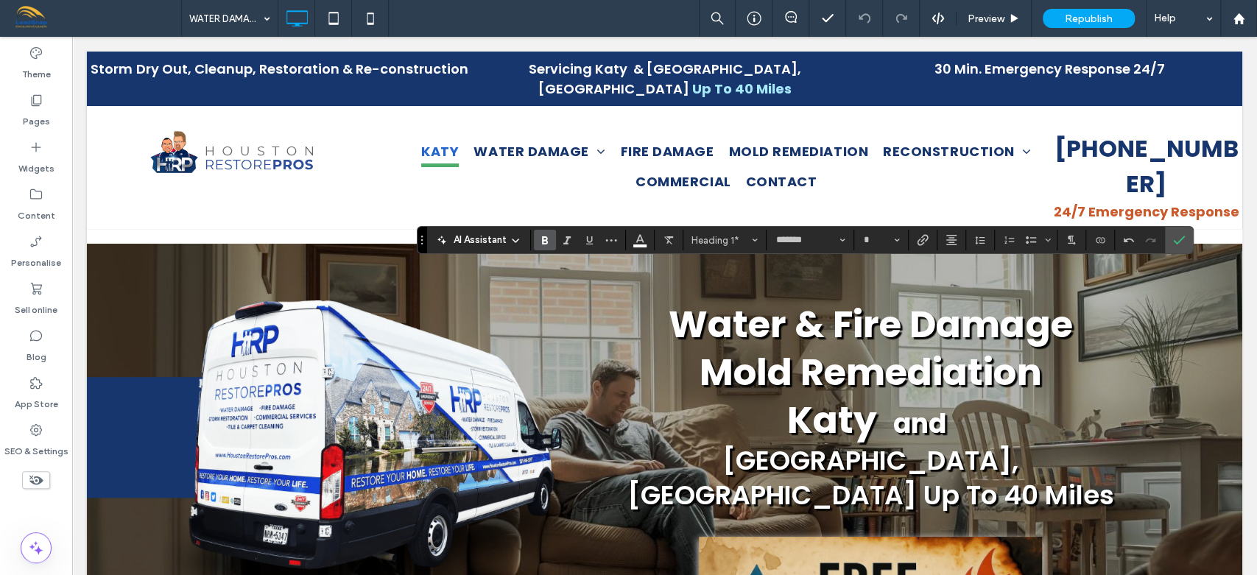
type input "**"
click at [895, 237] on icon "Size" at bounding box center [897, 240] width 6 height 6
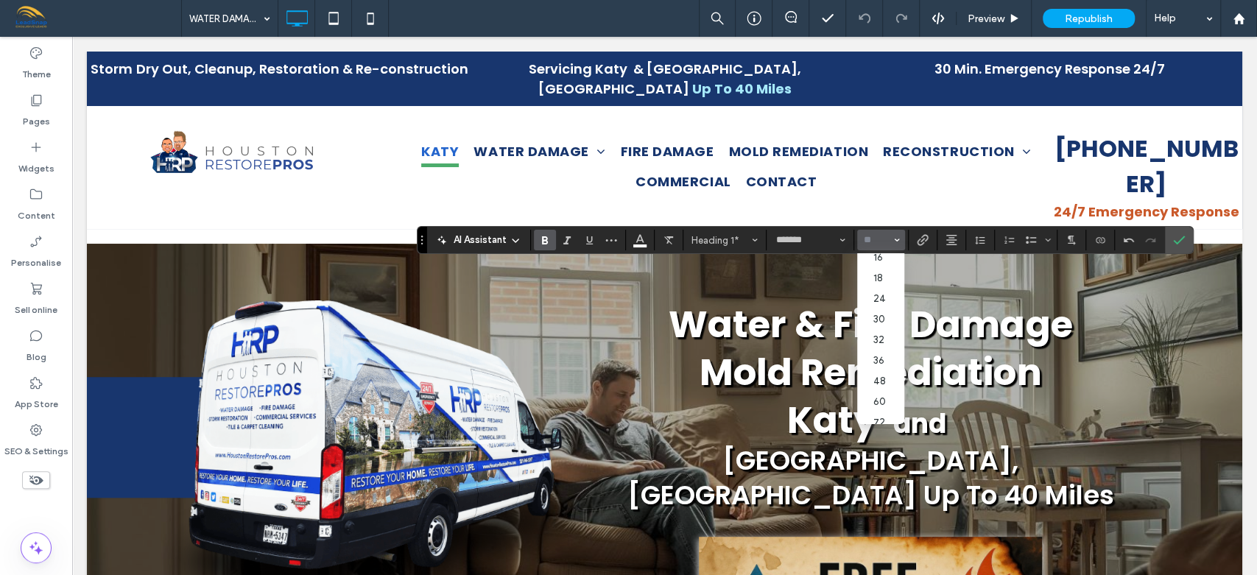
scroll to position [163, 0]
click at [880, 358] on label "48" at bounding box center [880, 352] width 47 height 21
type input "**"
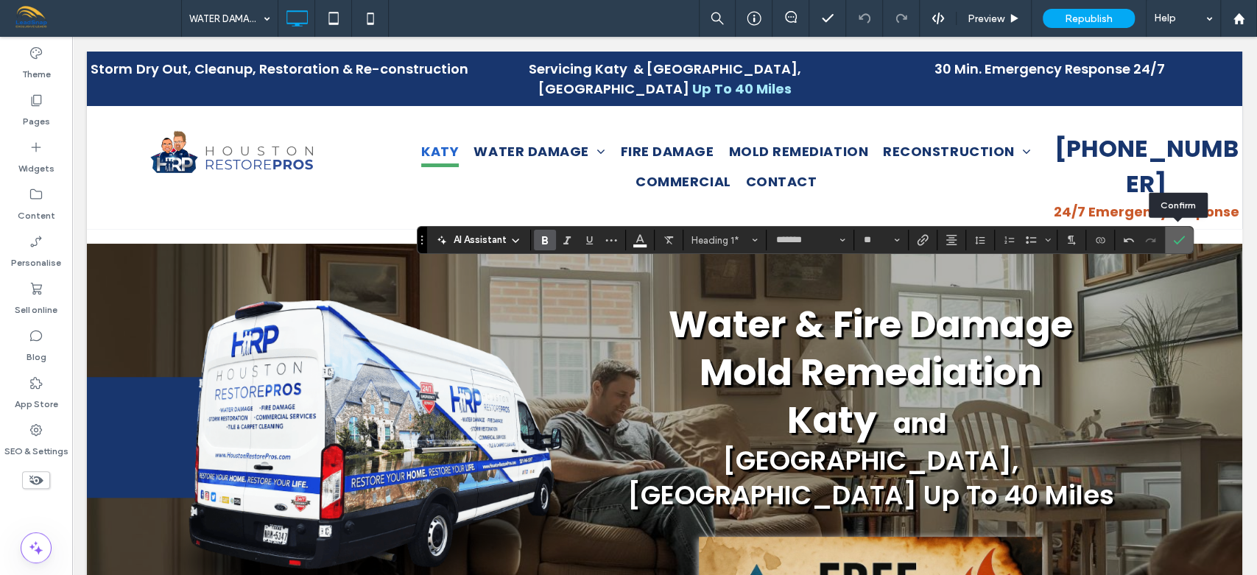
click at [1184, 239] on label "Confirm" at bounding box center [1179, 240] width 22 height 27
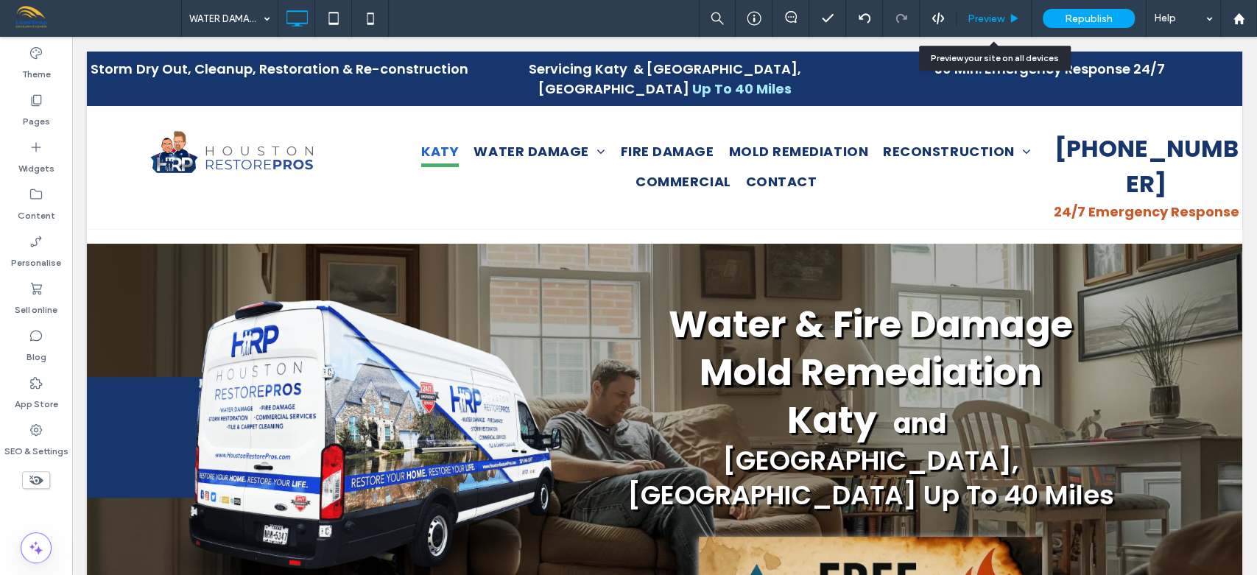
click at [988, 22] on span "Preview" at bounding box center [985, 19] width 37 height 13
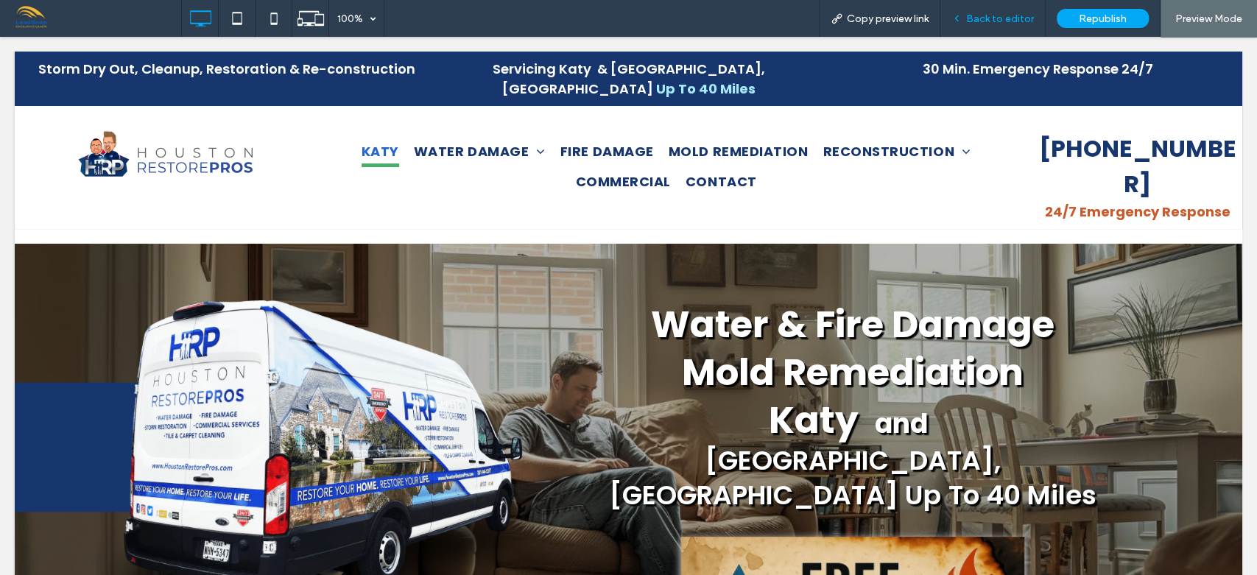
click at [1007, 18] on span "Back to editor" at bounding box center [1000, 19] width 68 height 13
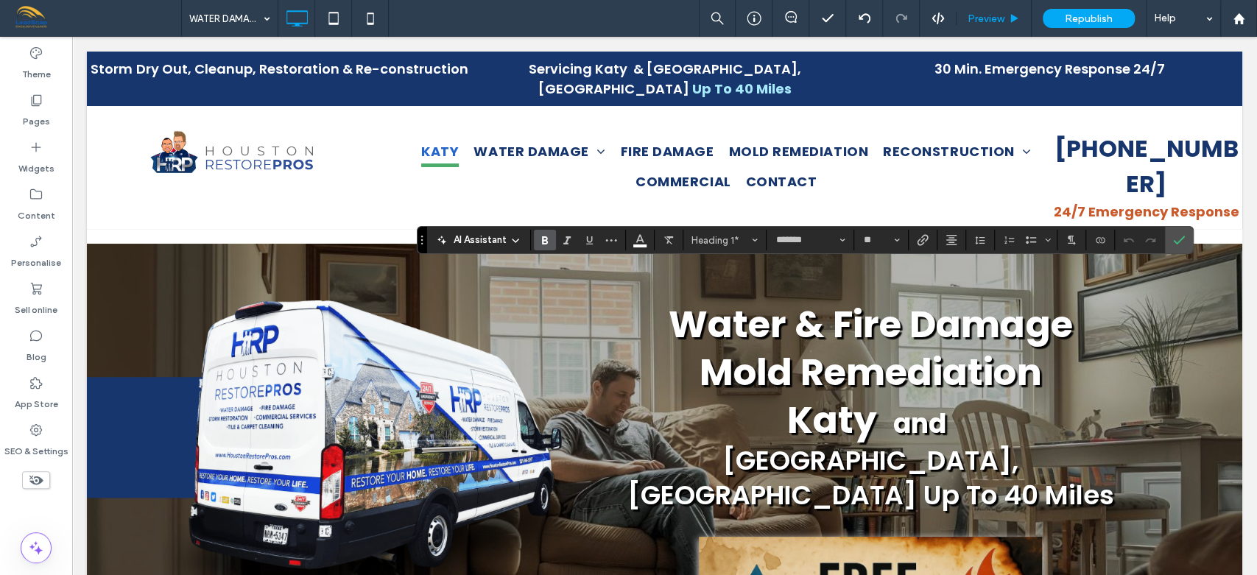
type input "*"
click at [980, 240] on icon "Line Height" at bounding box center [980, 240] width 12 height 12
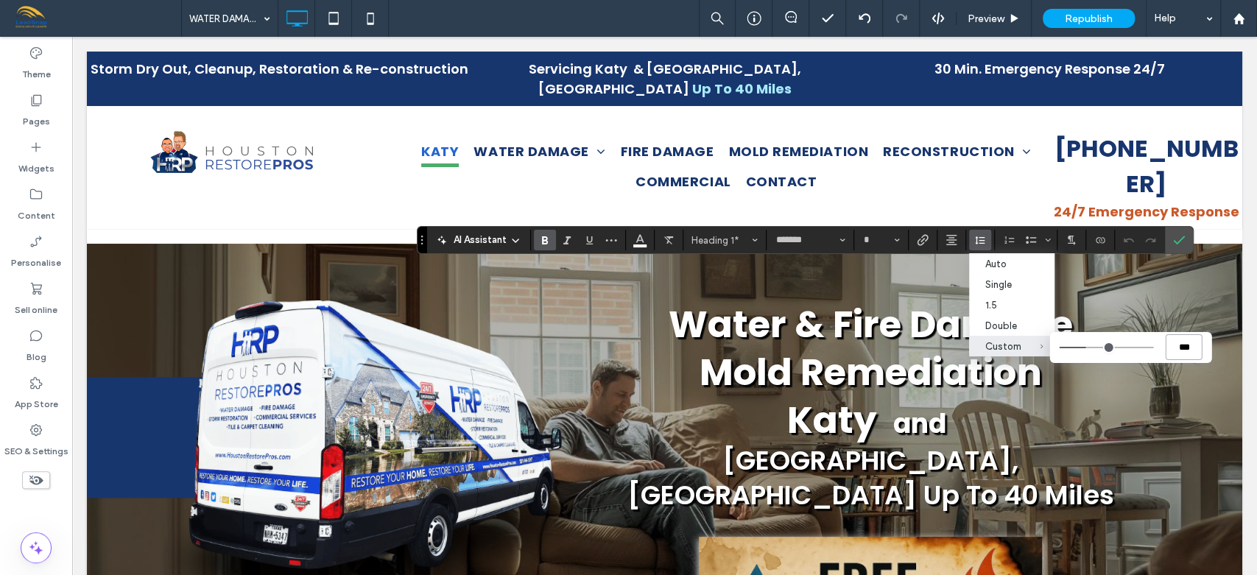
click at [1189, 348] on input "***" at bounding box center [1183, 347] width 37 height 26
type input "*"
type input "**"
type input "***"
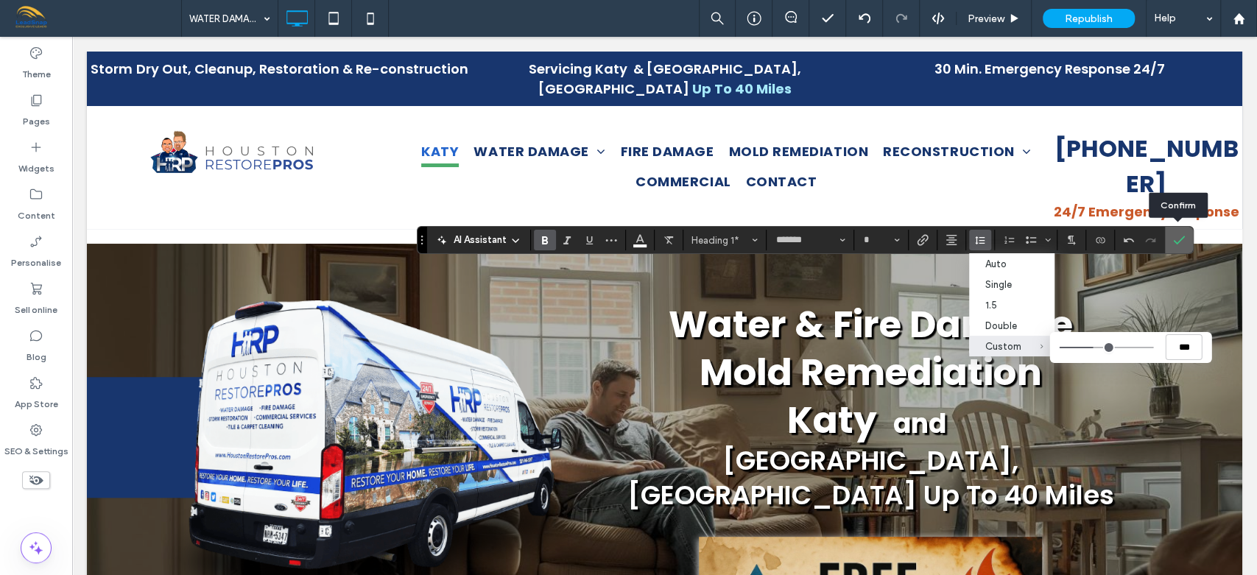
click at [1180, 237] on icon "Confirm" at bounding box center [1179, 240] width 12 height 12
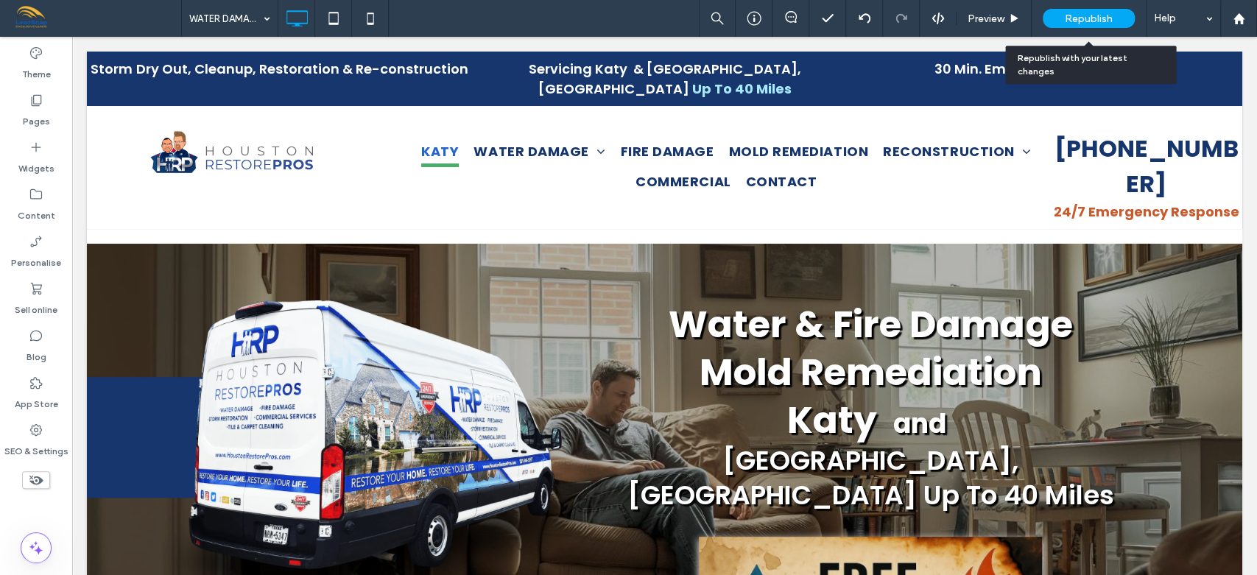
click at [1092, 18] on span "Republish" at bounding box center [1088, 19] width 48 height 13
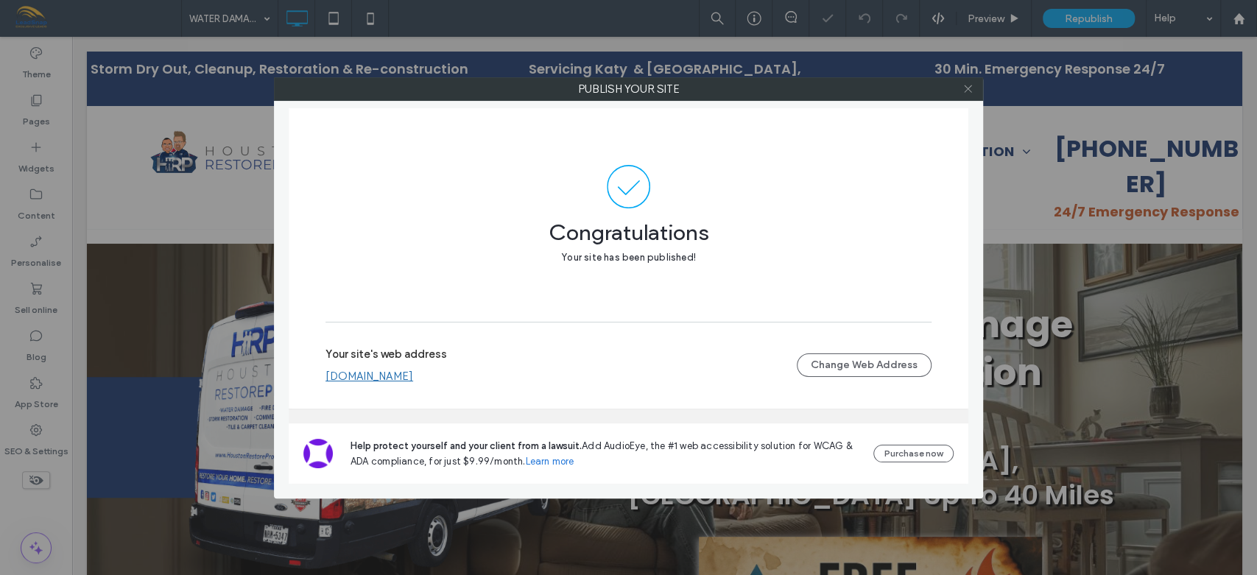
click at [967, 88] on use at bounding box center [967, 88] width 7 height 7
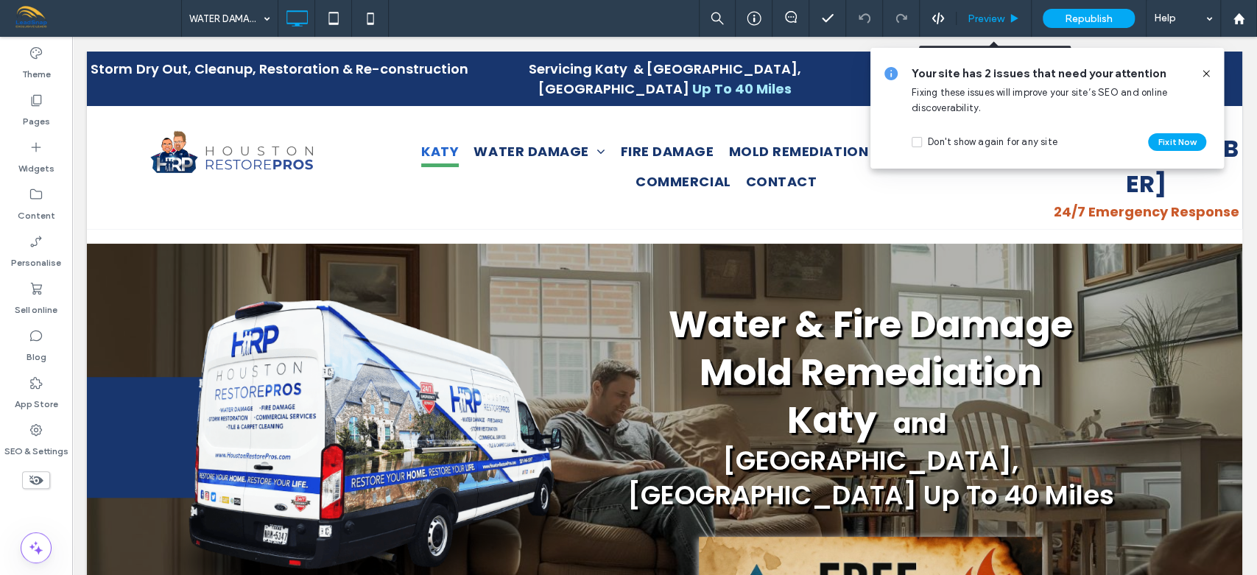
click at [981, 18] on span "Preview" at bounding box center [985, 19] width 37 height 13
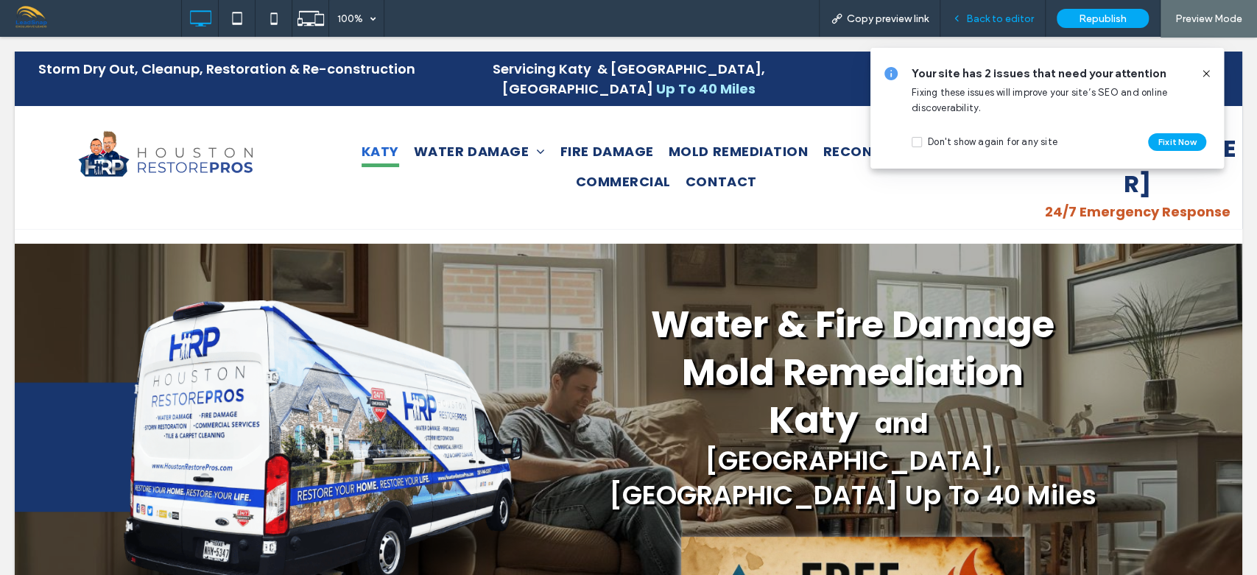
click at [994, 16] on span "Back to editor" at bounding box center [1000, 19] width 68 height 13
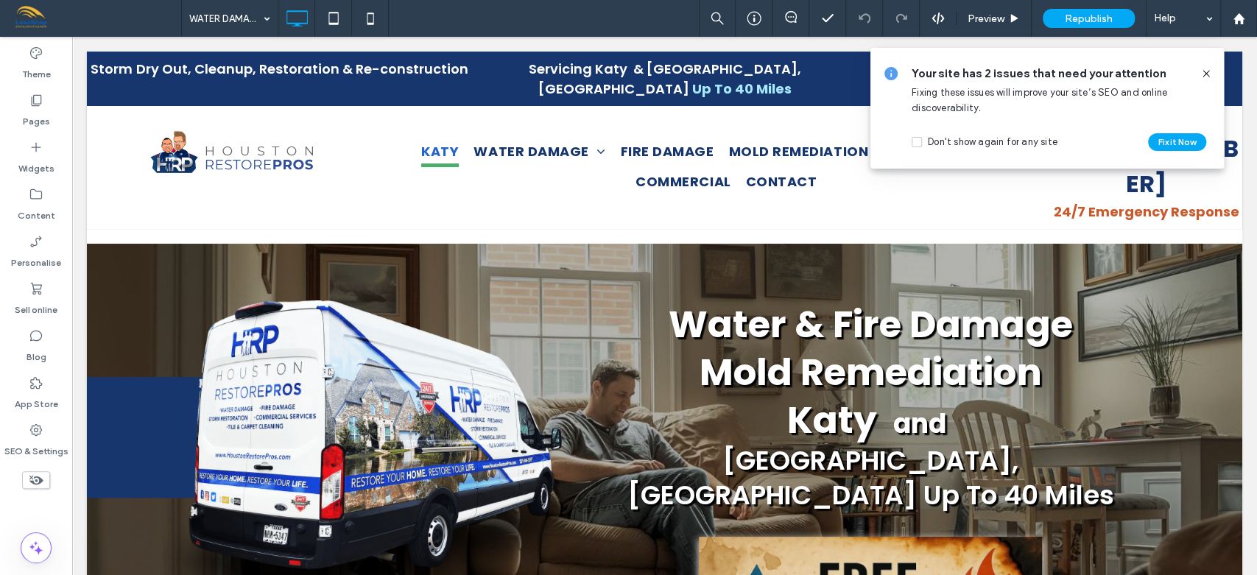
click at [1205, 71] on icon at bounding box center [1206, 74] width 12 height 12
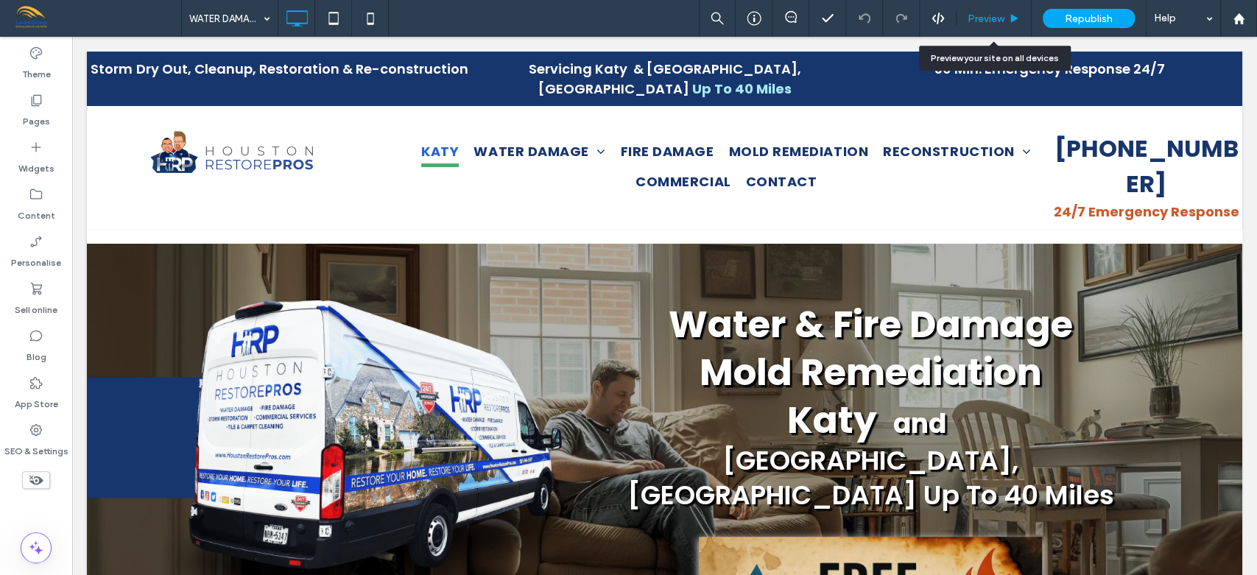
click at [992, 16] on span "Preview" at bounding box center [985, 19] width 37 height 13
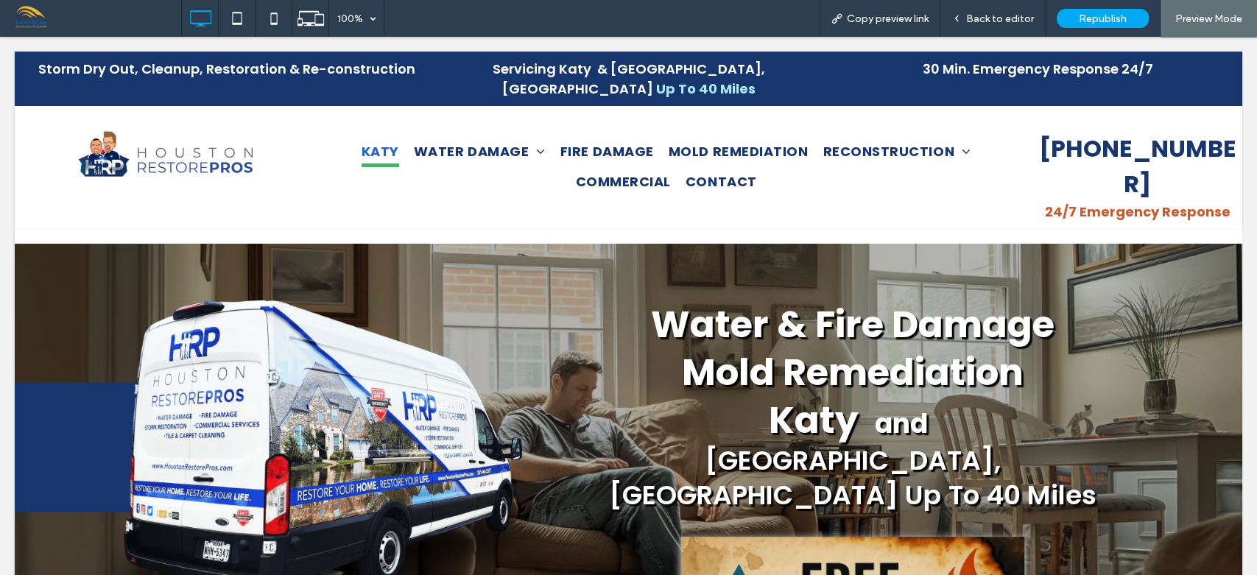
click at [992, 16] on span "Back to editor" at bounding box center [1000, 19] width 68 height 13
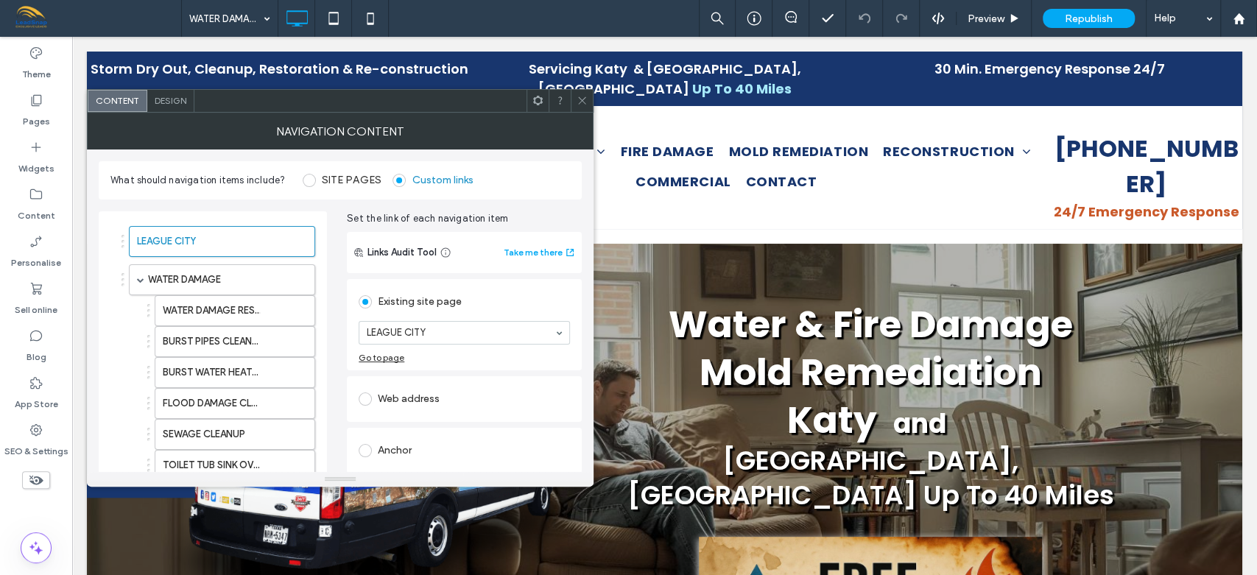
click at [583, 100] on icon at bounding box center [581, 100] width 11 height 11
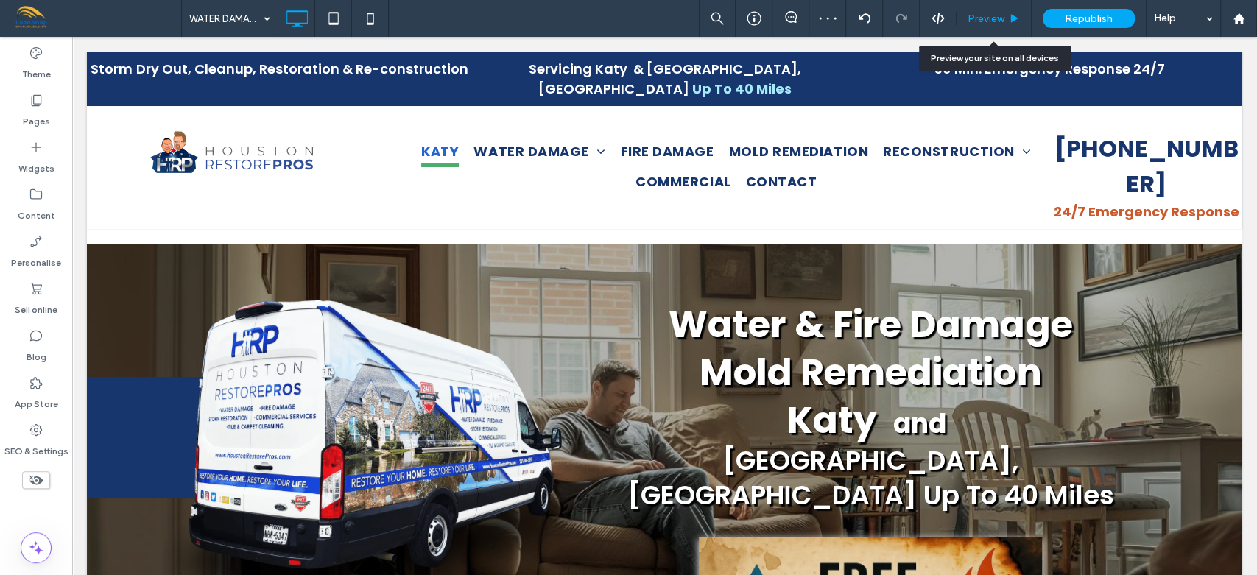
click at [994, 18] on span "Preview" at bounding box center [985, 19] width 37 height 13
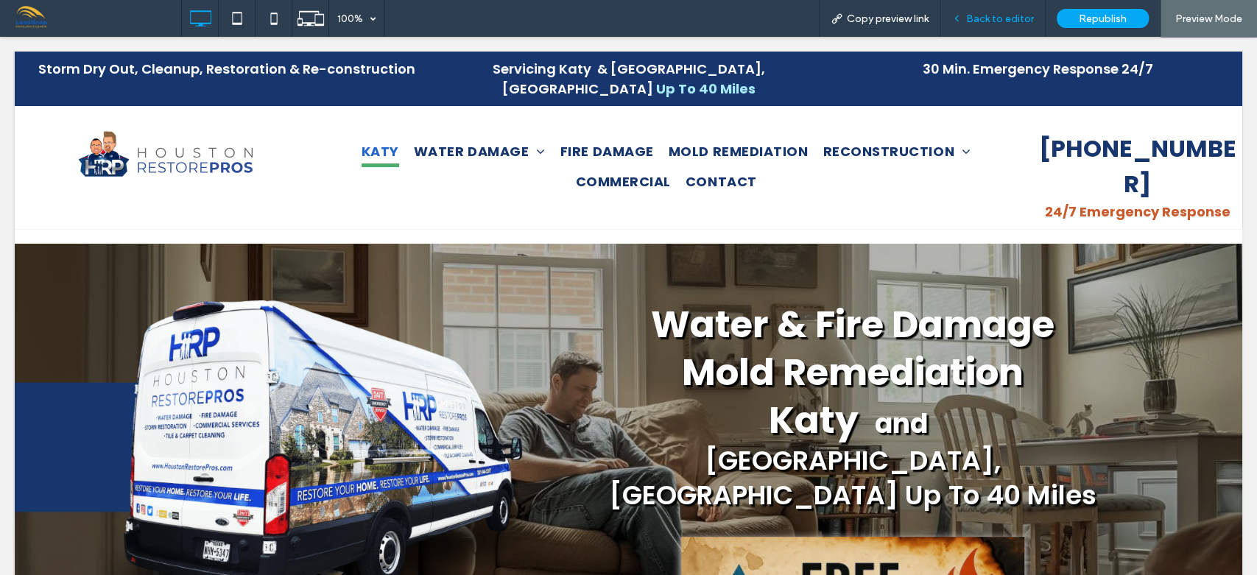
click at [975, 16] on span "Back to editor" at bounding box center [1000, 19] width 68 height 13
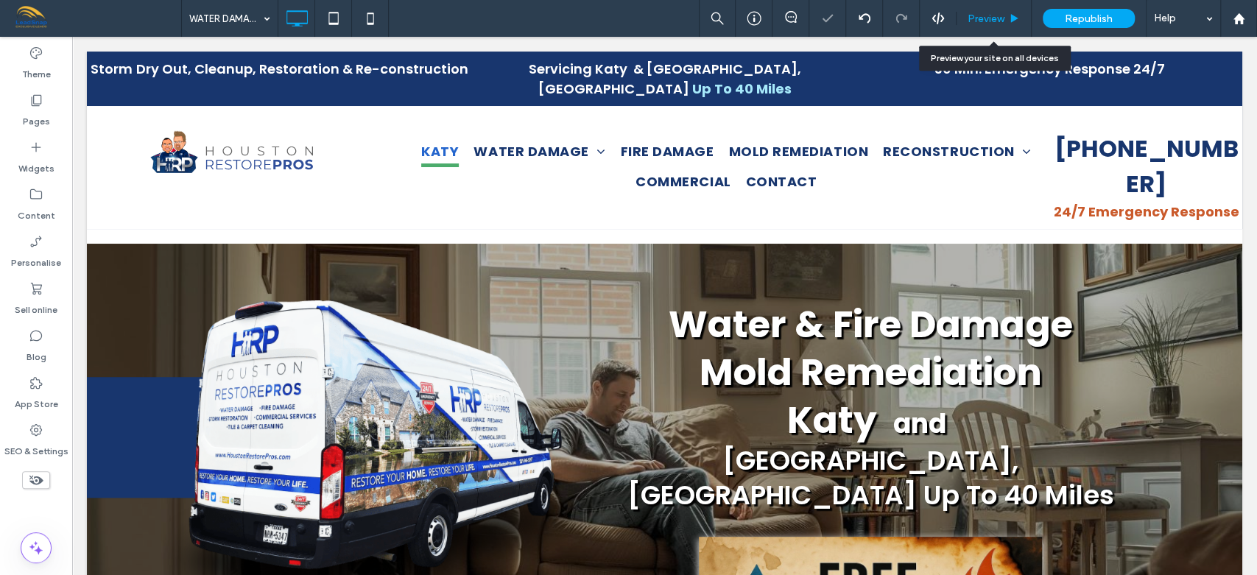
click at [988, 21] on span "Preview" at bounding box center [985, 19] width 37 height 13
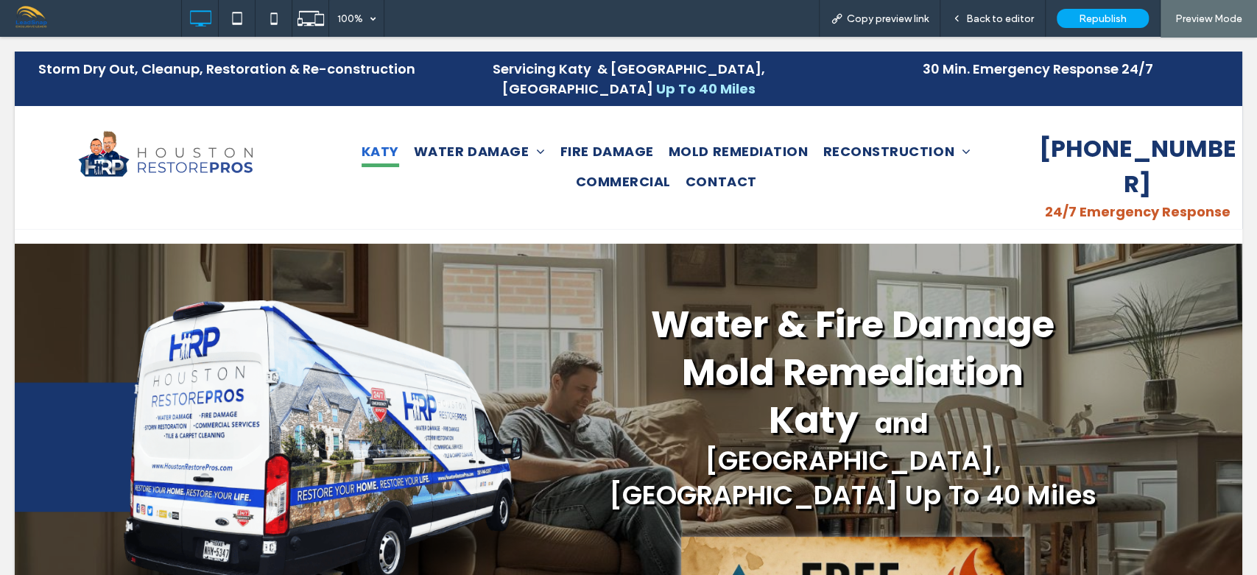
click at [988, 21] on span "Back to editor" at bounding box center [1000, 19] width 68 height 13
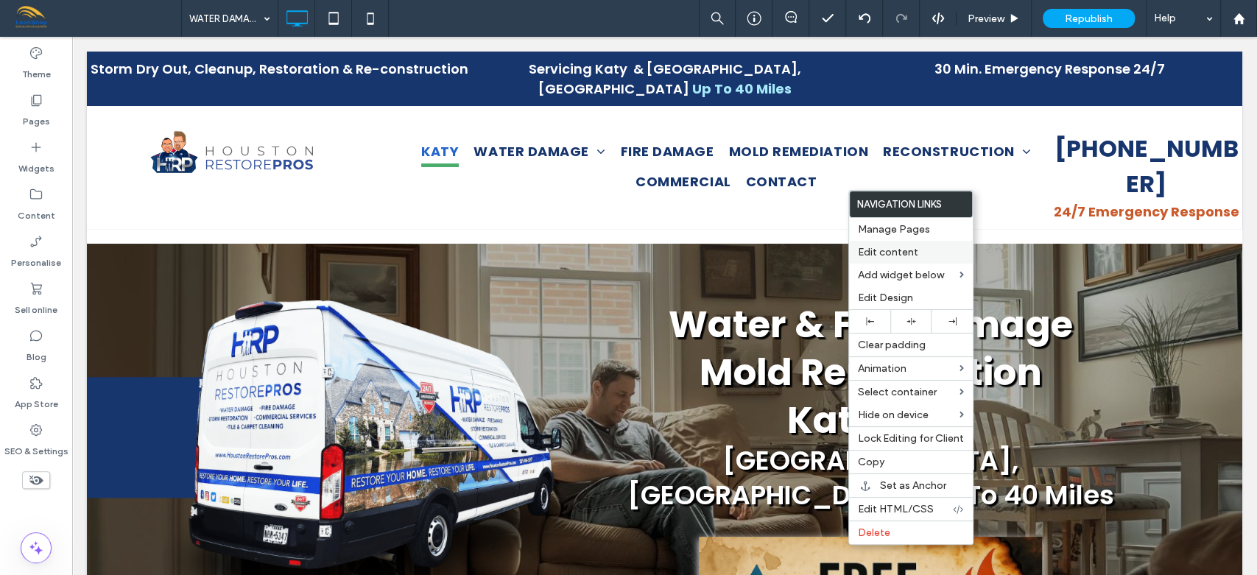
click at [889, 253] on span "Edit content" at bounding box center [888, 252] width 60 height 13
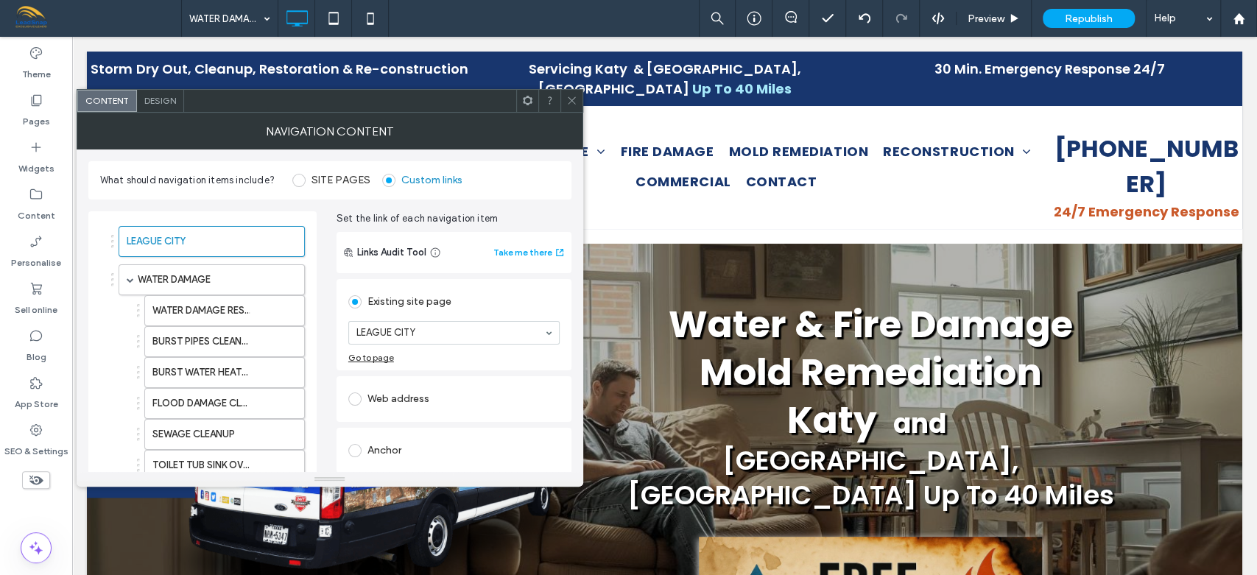
click at [160, 109] on div "Design" at bounding box center [160, 101] width 47 height 22
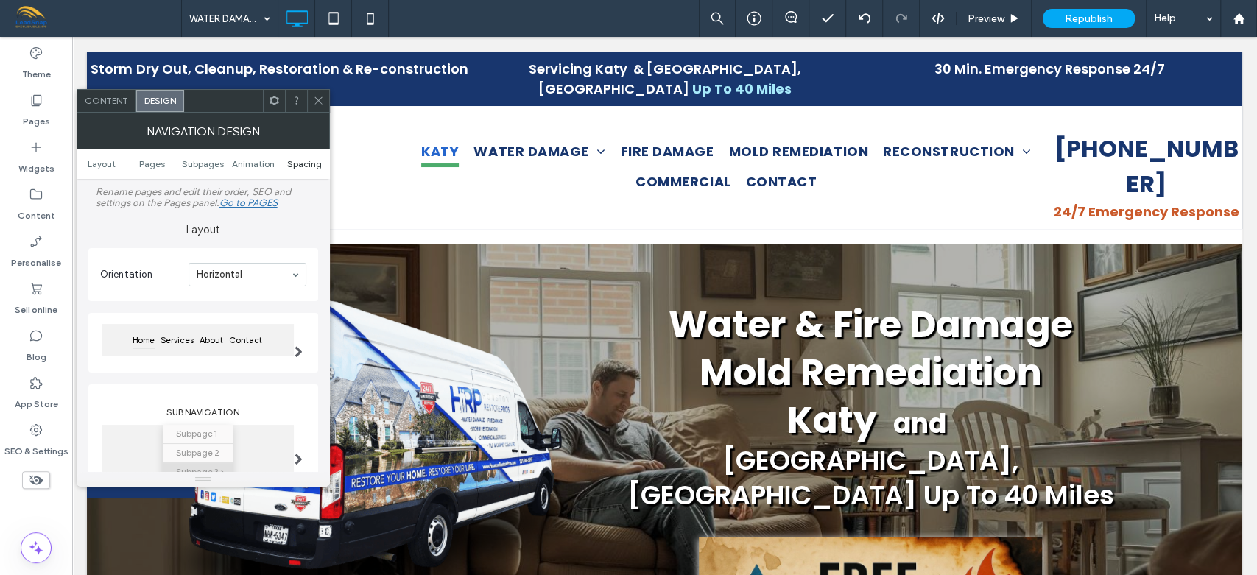
click at [300, 164] on span "Spacing" at bounding box center [304, 163] width 35 height 11
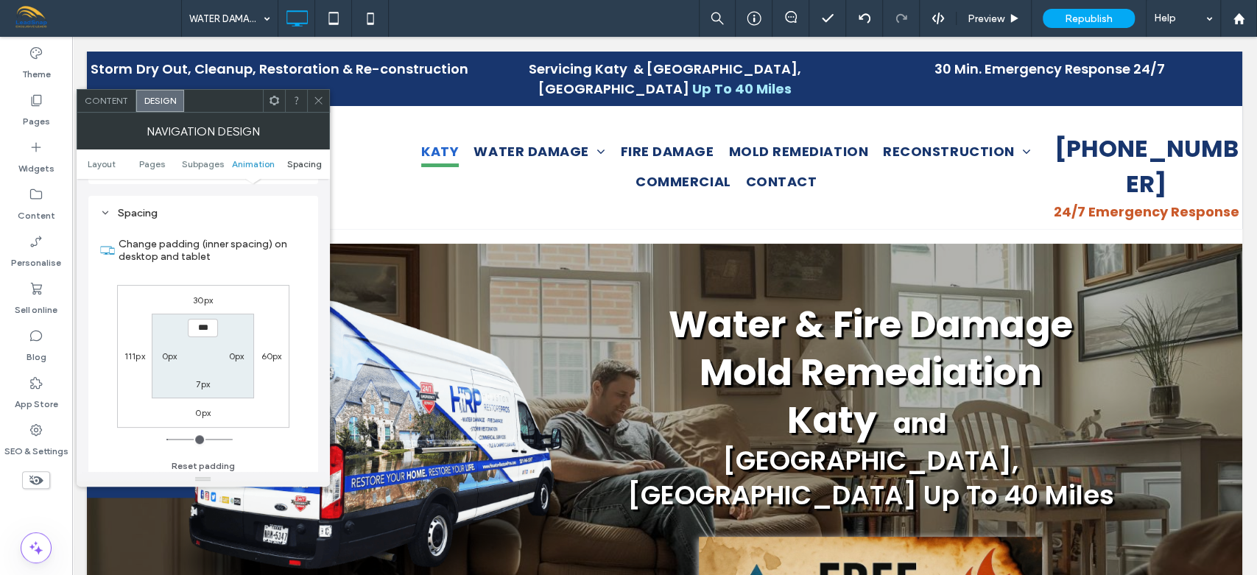
scroll to position [577, 0]
click at [203, 295] on label "30px" at bounding box center [203, 295] width 20 height 11
type input "**"
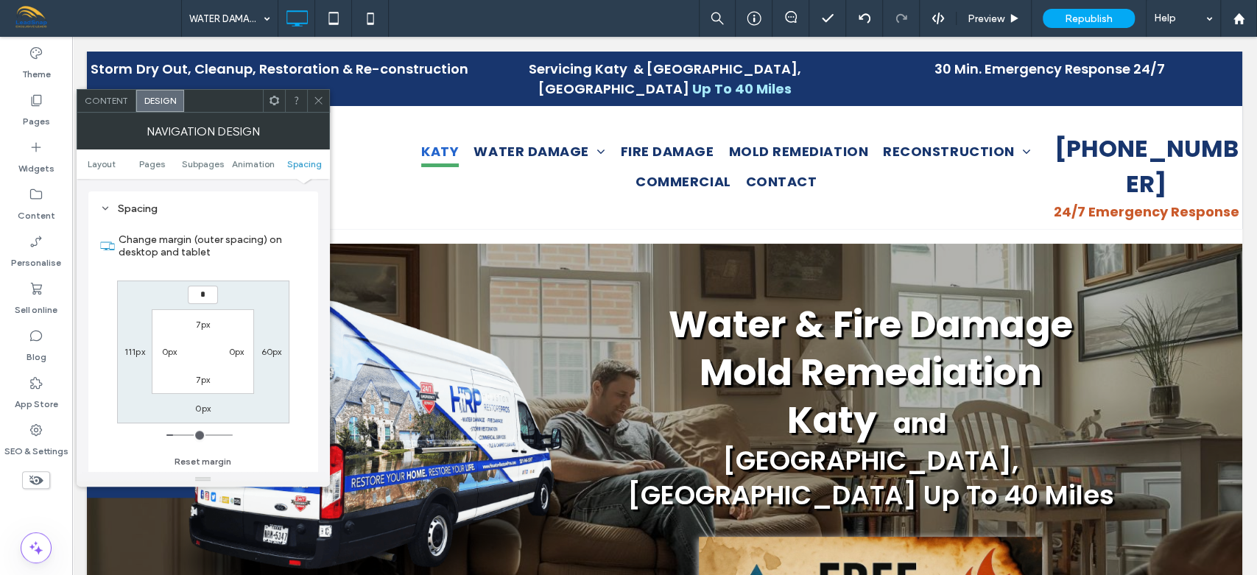
type input "**"
click at [205, 294] on label "20px" at bounding box center [203, 295] width 21 height 11
type input "**"
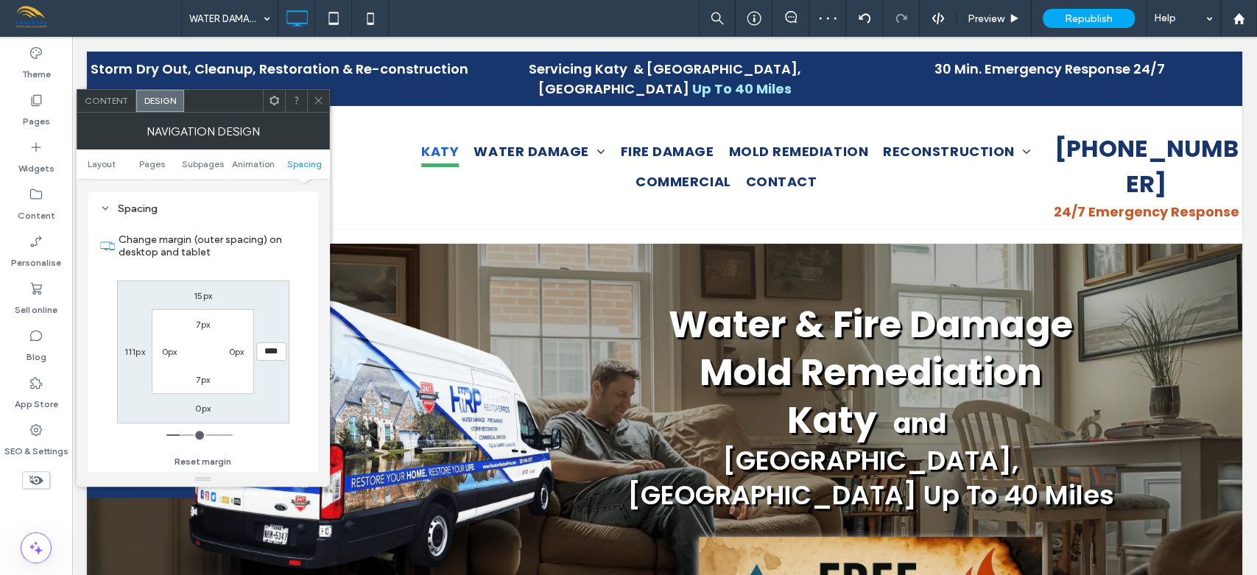
click at [319, 104] on icon at bounding box center [318, 100] width 11 height 11
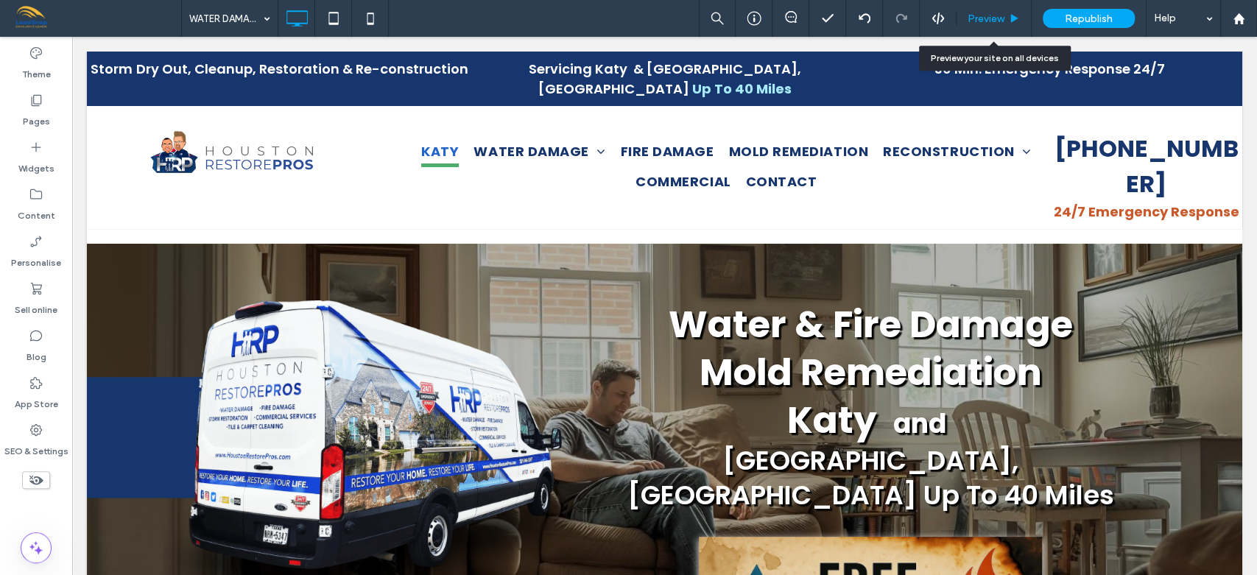
click at [981, 17] on span "Preview" at bounding box center [985, 19] width 37 height 13
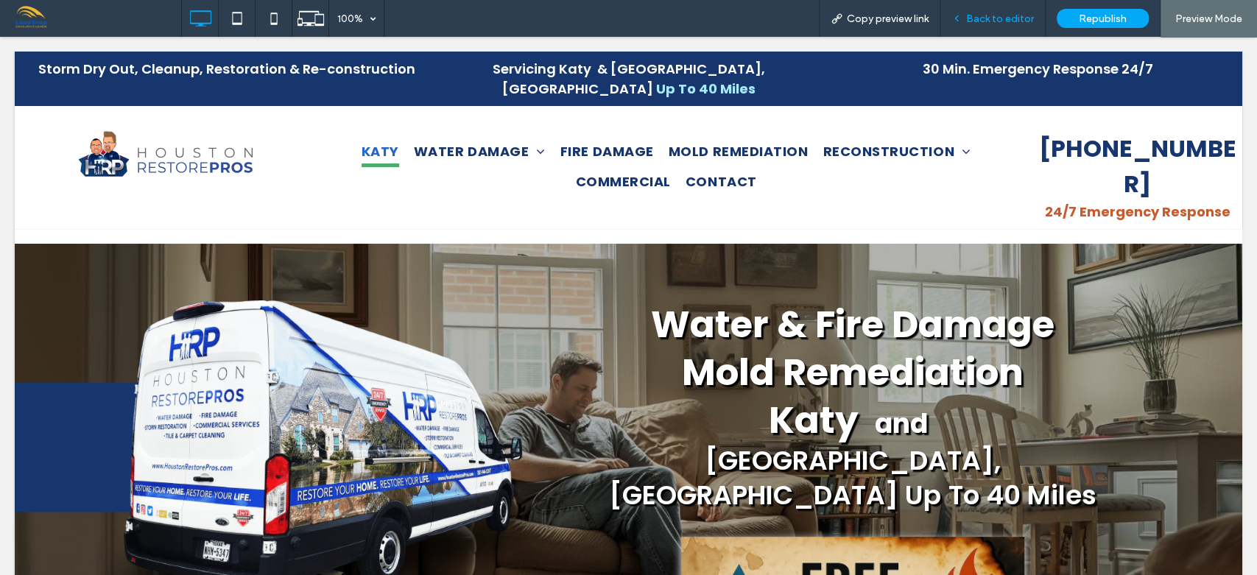
click at [987, 20] on span "Back to editor" at bounding box center [1000, 19] width 68 height 13
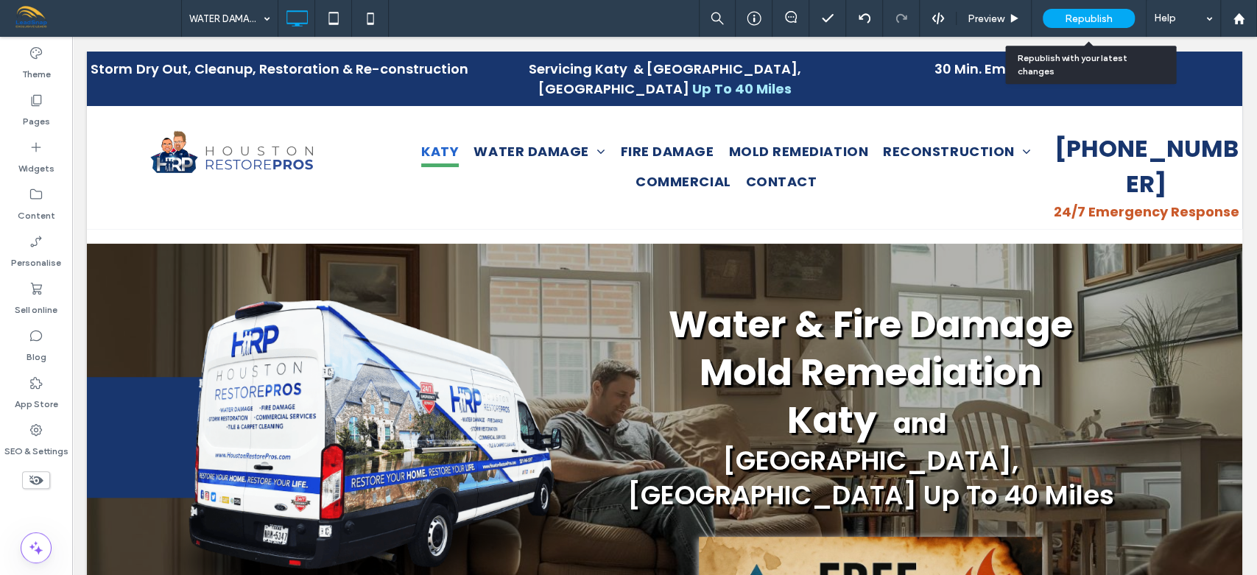
click at [1084, 21] on span "Republish" at bounding box center [1088, 19] width 48 height 13
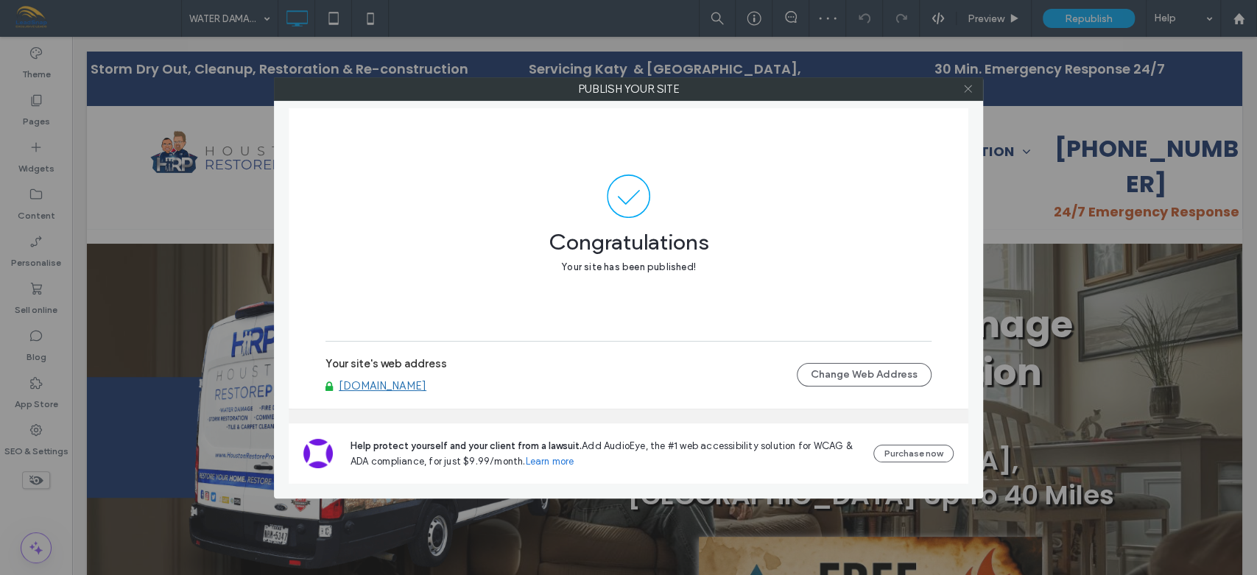
click at [963, 93] on icon at bounding box center [967, 88] width 11 height 11
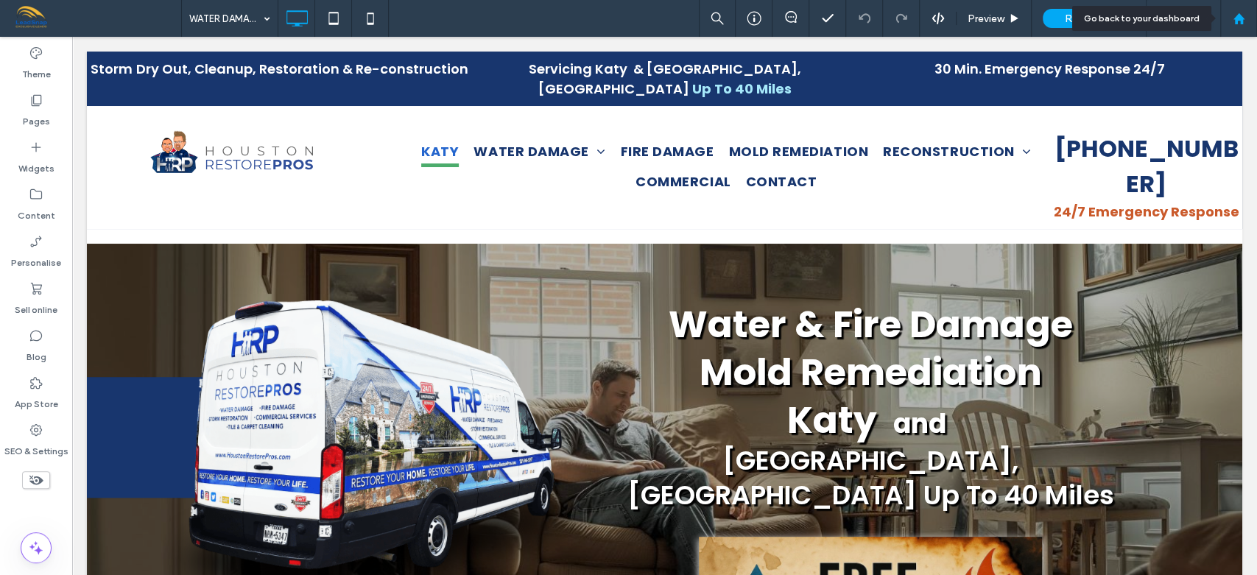
click at [1243, 24] on icon at bounding box center [1238, 19] width 13 height 13
